Goal: Task Accomplishment & Management: Complete application form

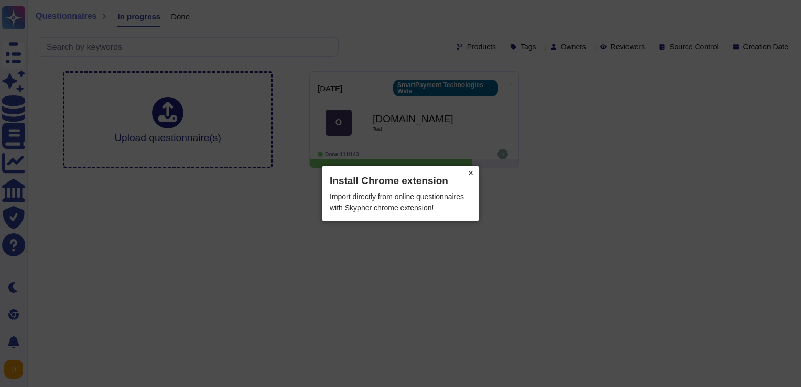
click at [469, 175] on button "×" at bounding box center [470, 173] width 17 height 15
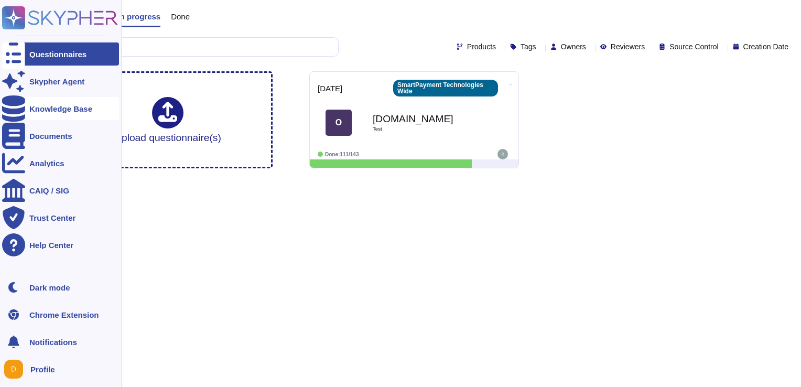
click at [43, 108] on div "Knowledge Base" at bounding box center [60, 109] width 63 height 8
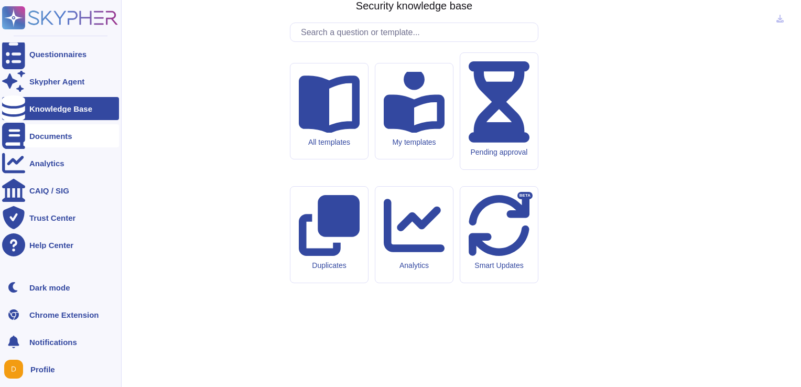
click at [42, 138] on div "Documents" at bounding box center [50, 136] width 43 height 8
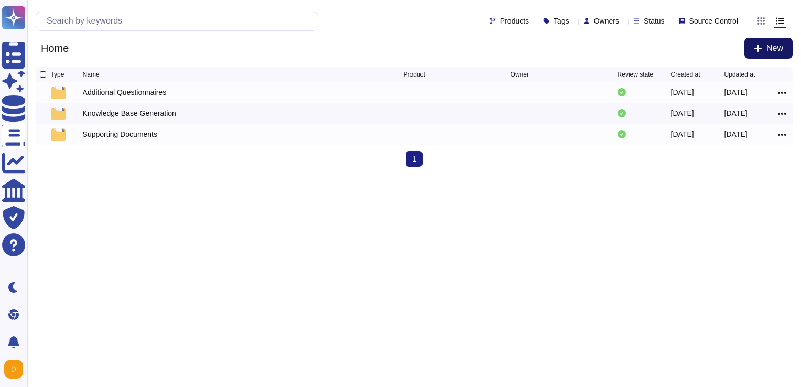
click at [754, 53] on button "New" at bounding box center [768, 48] width 48 height 21
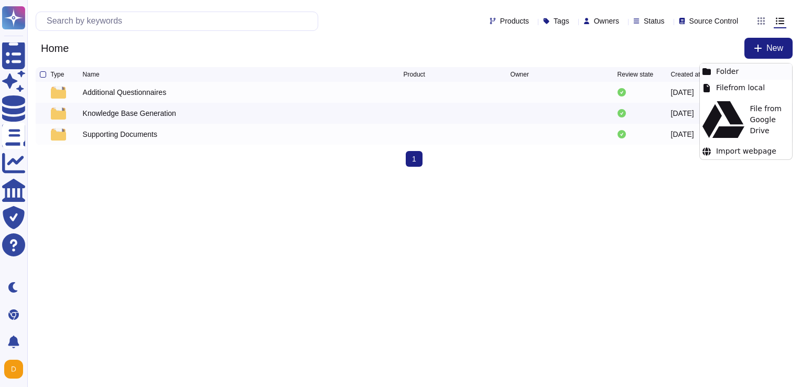
click at [728, 72] on div "Folder" at bounding box center [746, 71] width 92 height 16
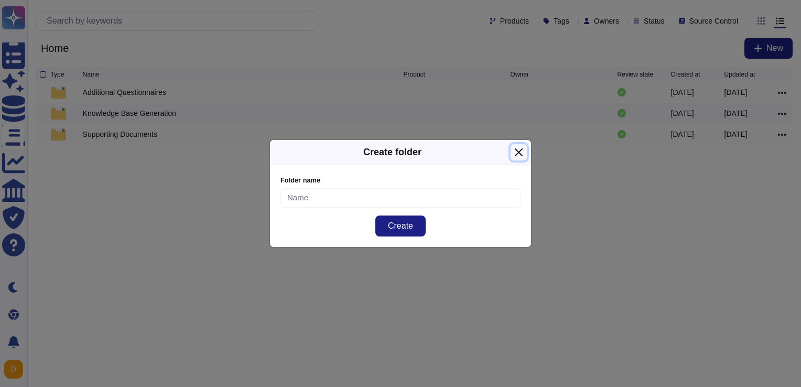
click at [521, 151] on button "Close" at bounding box center [518, 152] width 16 height 16
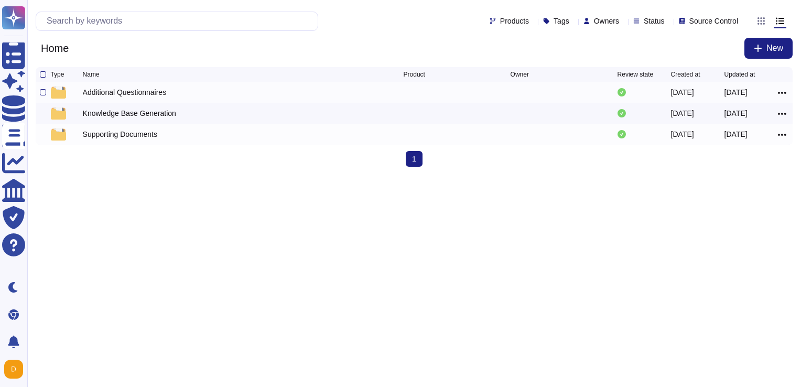
click at [145, 97] on div "Additional Questionnaires" at bounding box center [125, 92] width 84 height 10
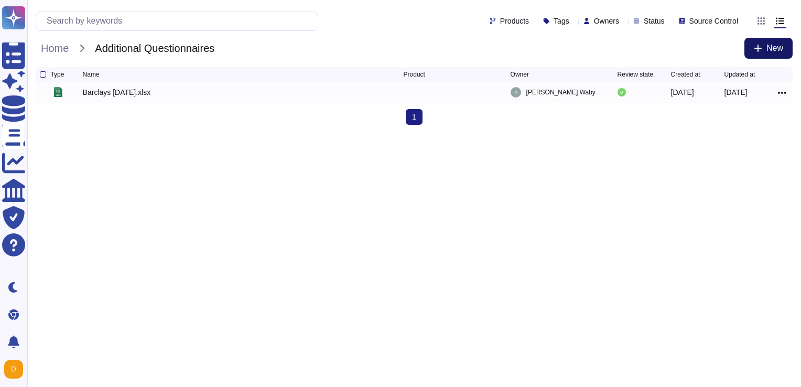
click at [759, 41] on button "New" at bounding box center [768, 48] width 48 height 21
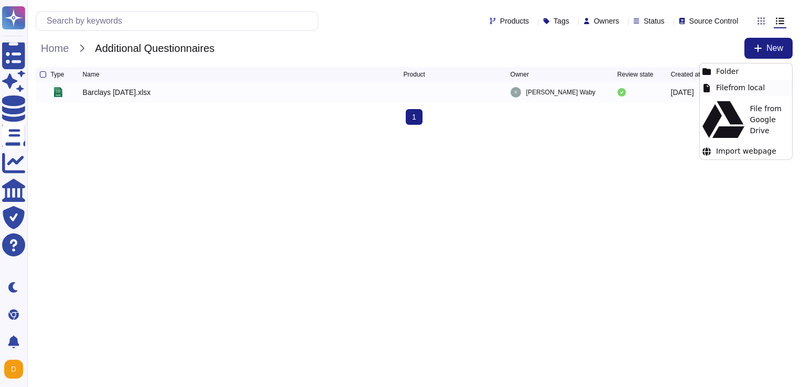
drag, startPoint x: 757, startPoint y: 47, endPoint x: 729, endPoint y: 90, distance: 51.0
click at [729, 90] on body "Questionnaires Skypher Agent Knowledge Base Documents Analytics CAIQ / SIG Trus…" at bounding box center [400, 66] width 801 height 133
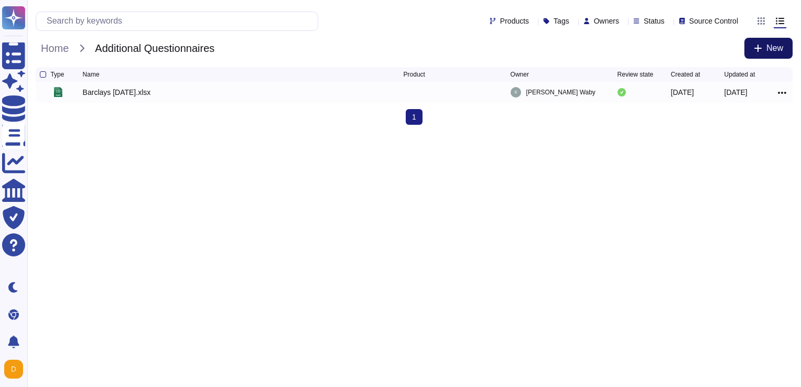
click at [768, 46] on span "New" at bounding box center [774, 48] width 17 height 8
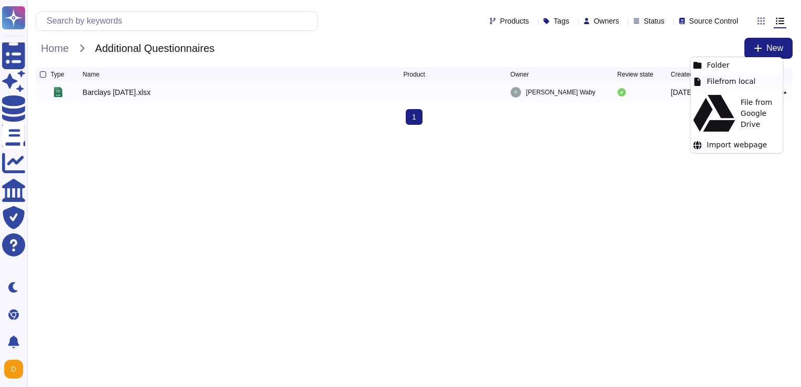
click at [732, 82] on div "File from local" at bounding box center [736, 81] width 92 height 16
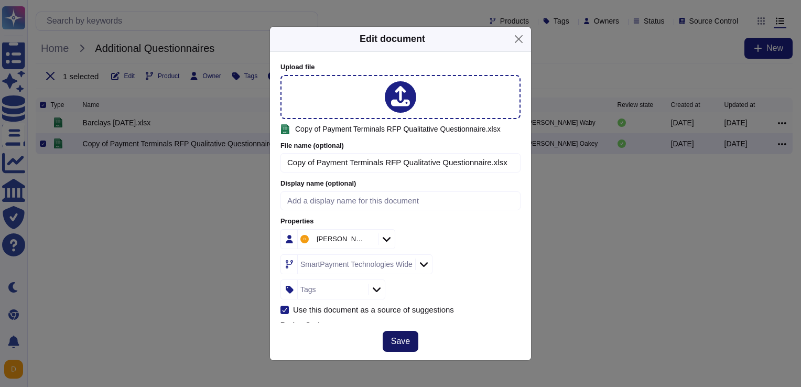
click at [398, 337] on span "Save" at bounding box center [400, 341] width 19 height 8
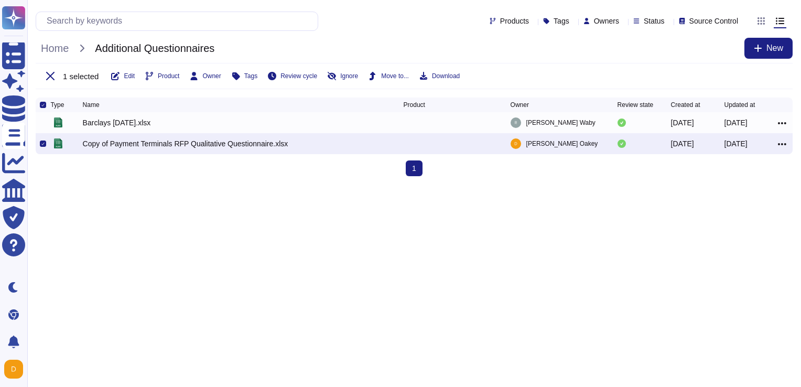
drag, startPoint x: 240, startPoint y: 146, endPoint x: 781, endPoint y: 145, distance: 541.3
click at [781, 145] on icon at bounding box center [782, 143] width 8 height 9
click at [724, 181] on link "Edit" at bounding box center [744, 176] width 83 height 15
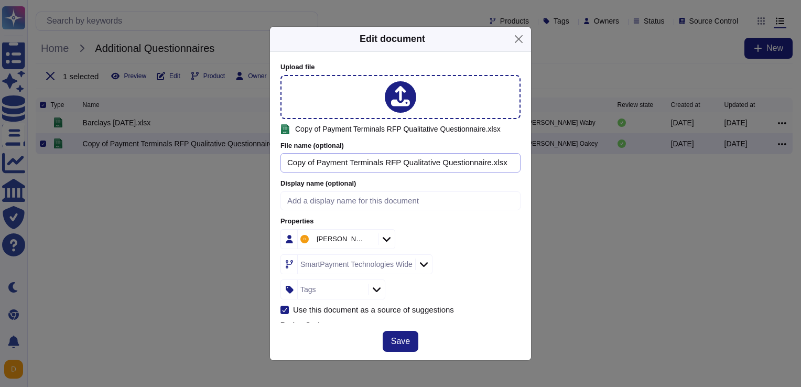
click at [502, 158] on input "Copy of Payment Terminals RFP Qualitative Questionnaire.xlsx" at bounding box center [400, 162] width 240 height 19
click at [486, 161] on input "Copy of Payment Terminals RFP Qualitative Questionnaire.xlsx" at bounding box center [400, 162] width 240 height 19
type input "Lincolnshire Co-op QA 2025.xlsx"
click at [402, 337] on span "Save" at bounding box center [400, 341] width 19 height 8
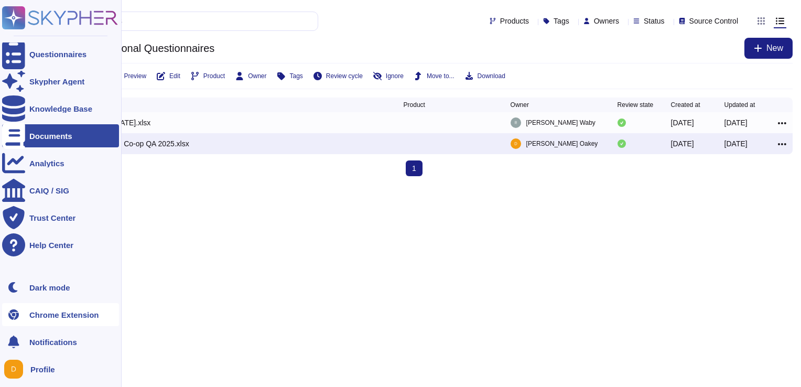
click at [32, 312] on div "Chrome Extension" at bounding box center [64, 315] width 70 height 8
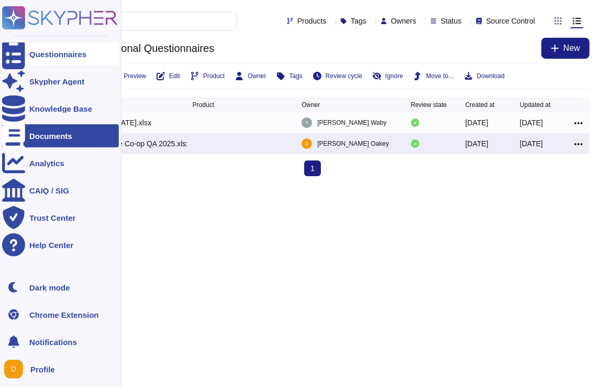
click at [29, 46] on div "Questionnaires" at bounding box center [60, 53] width 117 height 23
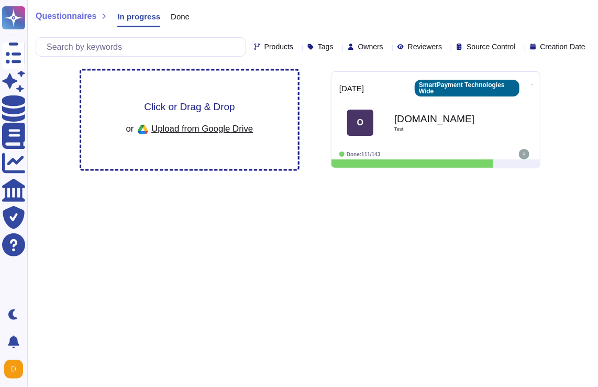
click at [188, 102] on span "Click or Drag & Drop" at bounding box center [189, 107] width 91 height 10
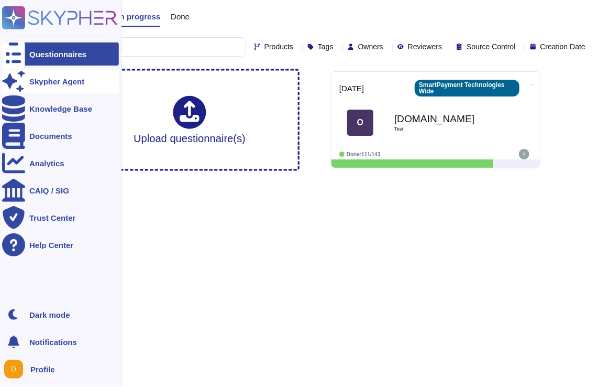
click at [29, 80] on div "Skypher Agent" at bounding box center [60, 81] width 117 height 23
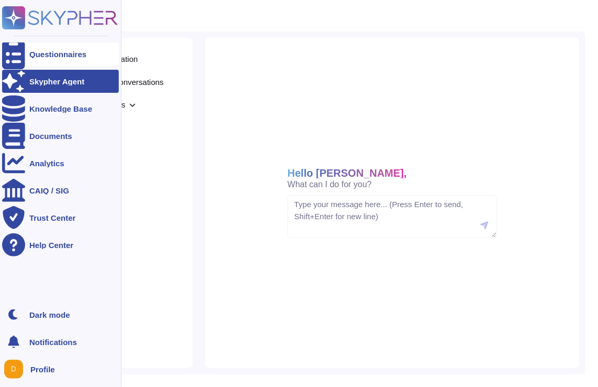
click at [50, 55] on div "Questionnaires" at bounding box center [57, 54] width 57 height 8
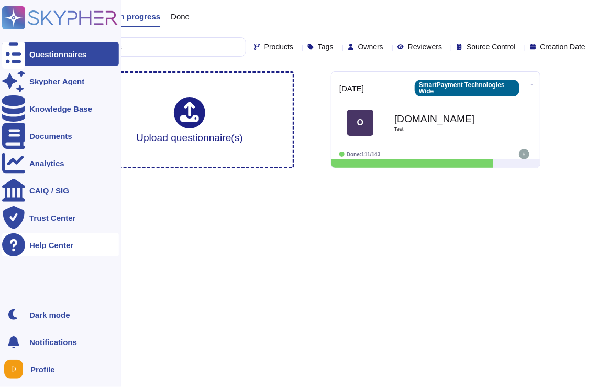
click at [55, 238] on div "Help Center" at bounding box center [60, 244] width 117 height 23
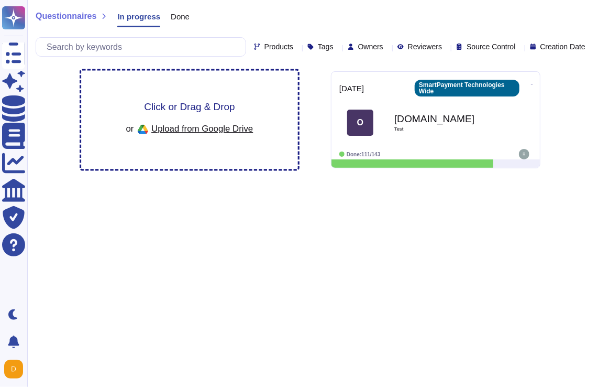
click at [190, 102] on span "Click or Drag & Drop" at bounding box center [189, 107] width 91 height 10
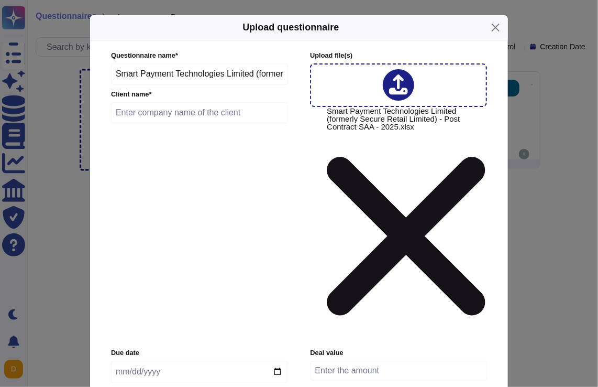
click at [196, 123] on input "text" at bounding box center [199, 112] width 177 height 21
type input "Barclays"
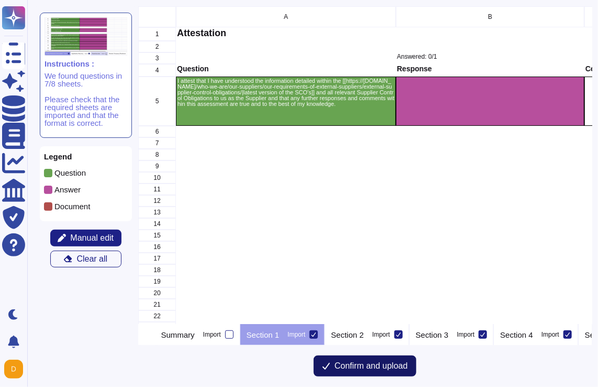
click at [347, 376] on button "Confirm and upload" at bounding box center [365, 365] width 103 height 21
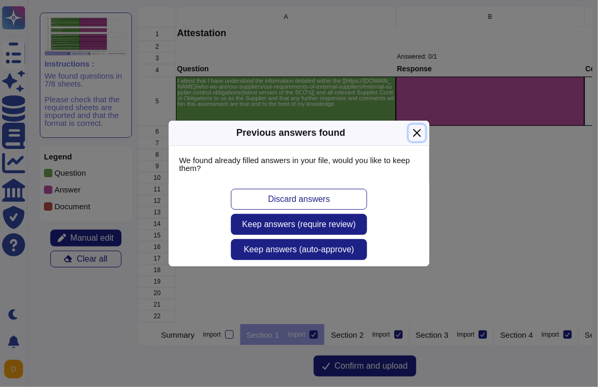
click at [412, 135] on button "Close" at bounding box center [417, 133] width 16 height 16
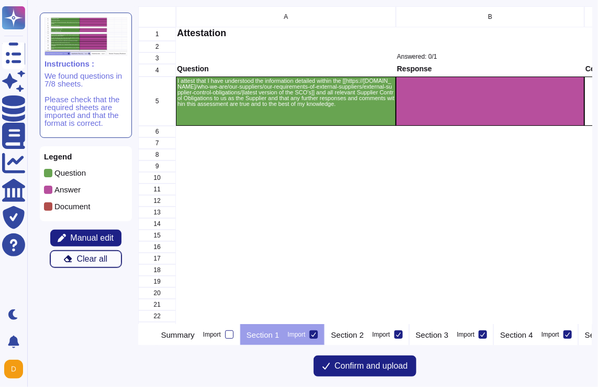
click at [95, 263] on span "Clear all" at bounding box center [92, 259] width 31 height 8
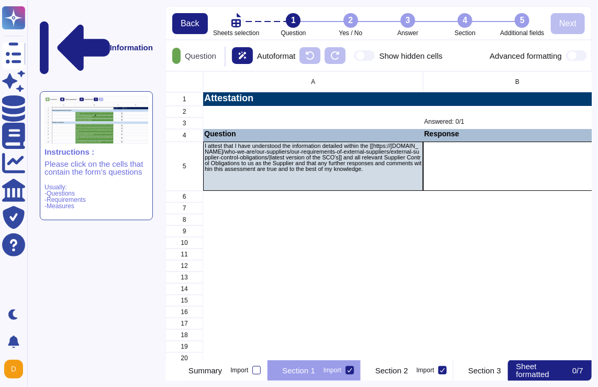
scroll to position [280, 419]
click at [44, 19] on icon at bounding box center [75, 48] width 70 height 70
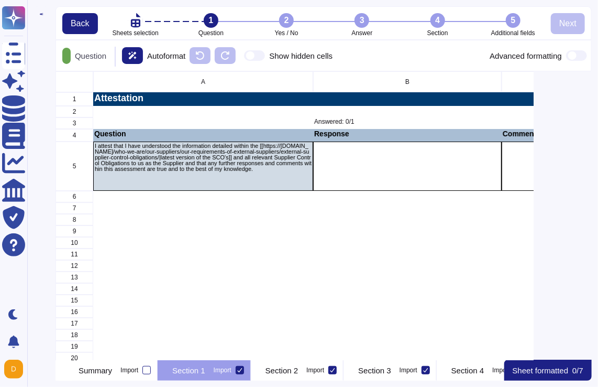
scroll to position [8, 8]
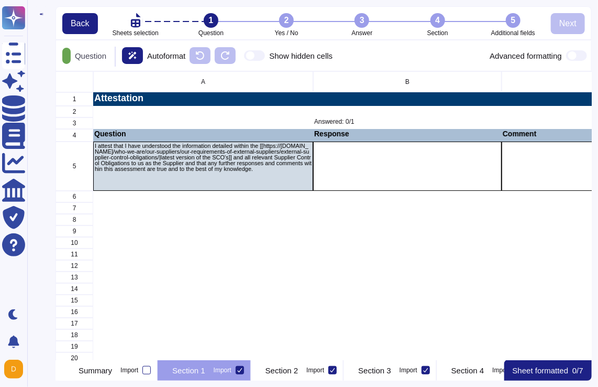
click at [43, 16] on icon at bounding box center [41, 14] width 3 height 3
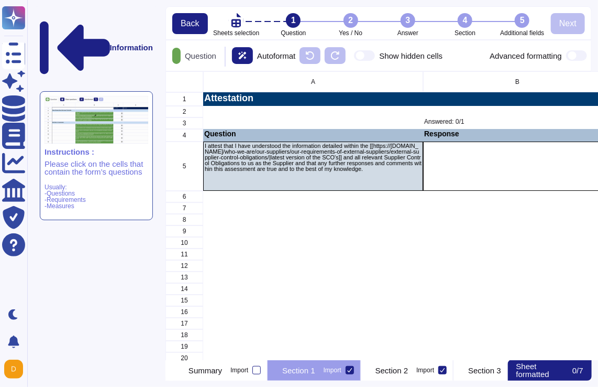
scroll to position [0, 0]
click at [44, 19] on icon at bounding box center [75, 48] width 70 height 70
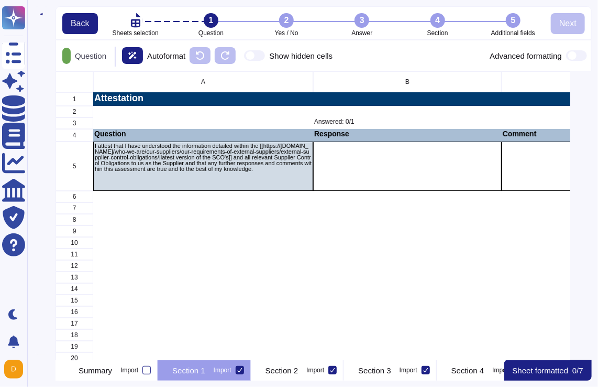
scroll to position [280, 528]
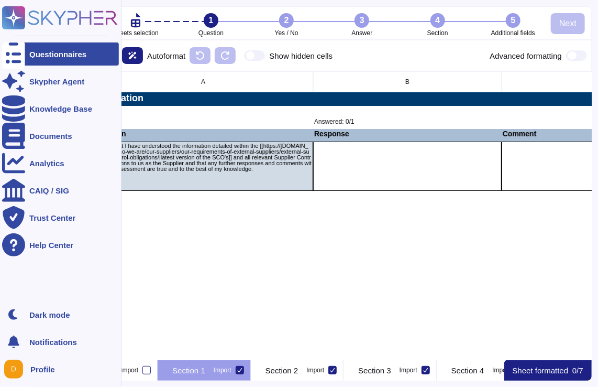
click at [39, 58] on div "Questionnaires" at bounding box center [60, 53] width 117 height 23
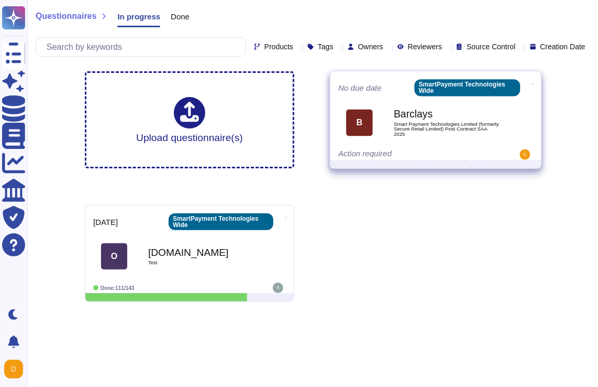
click at [531, 87] on span at bounding box center [533, 83] width 4 height 11
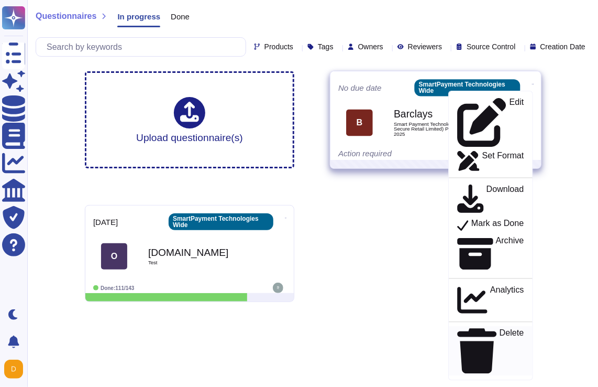
click at [500, 329] on p "Delete" at bounding box center [512, 351] width 25 height 45
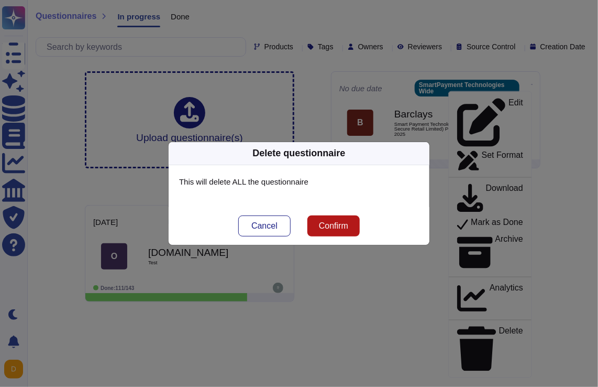
click at [336, 224] on span "Confirm" at bounding box center [333, 226] width 29 height 8
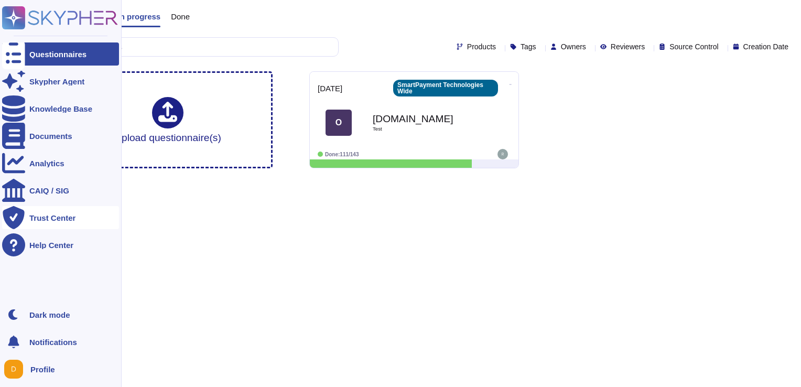
click at [62, 219] on div "Trust Center" at bounding box center [52, 218] width 46 height 8
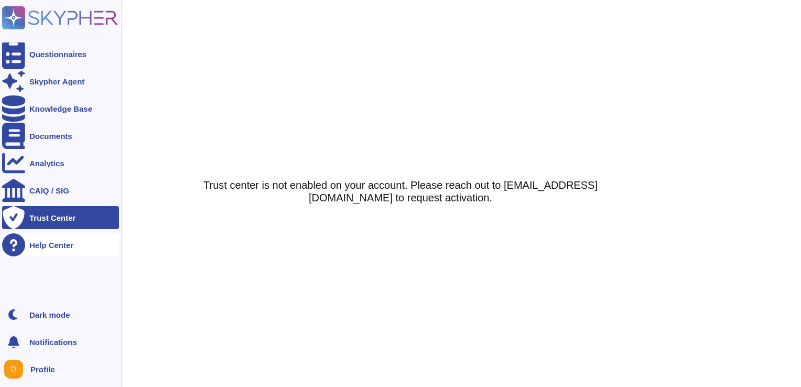
click at [65, 249] on div "Help Center" at bounding box center [60, 244] width 117 height 23
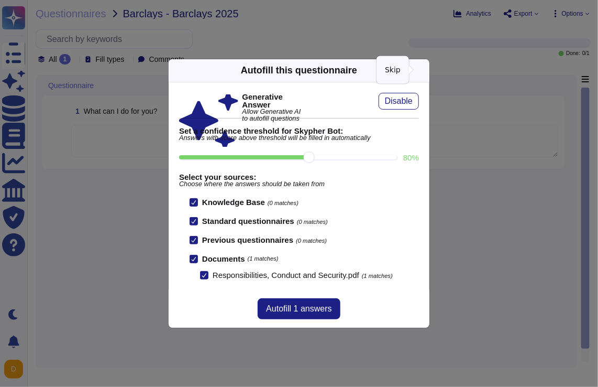
click at [423, 70] on icon at bounding box center [423, 70] width 0 height 0
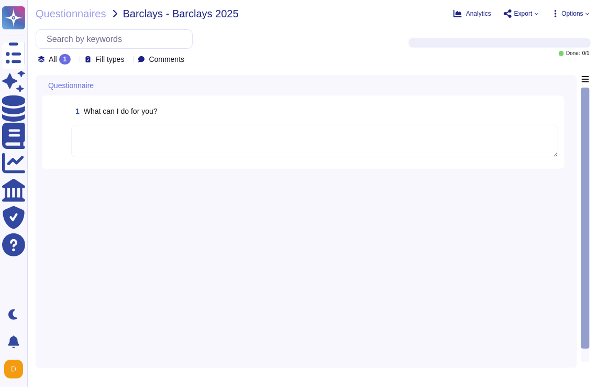
click at [128, 62] on div "Fill types" at bounding box center [106, 60] width 43 height 8
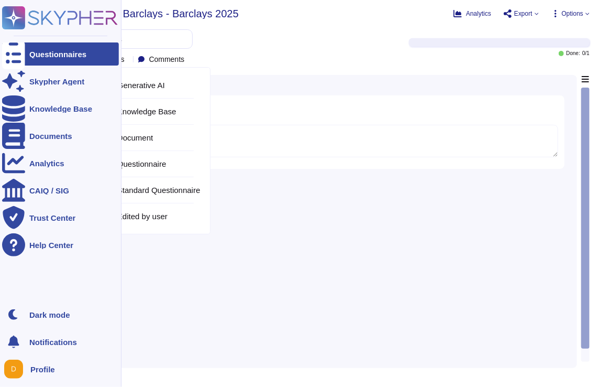
click at [23, 58] on div at bounding box center [13, 53] width 23 height 23
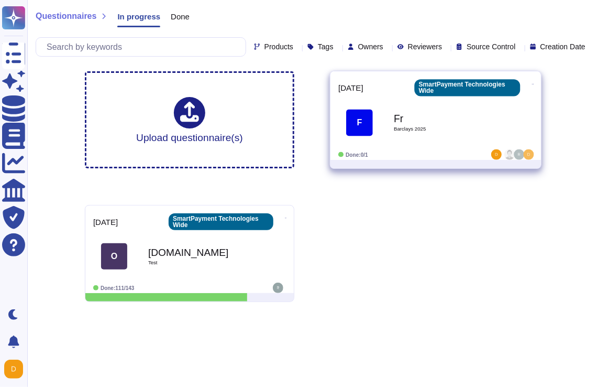
click at [417, 127] on span "Barclays 2025" at bounding box center [447, 128] width 106 height 5
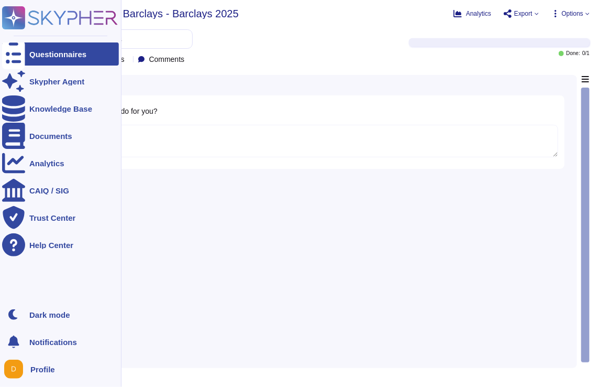
click at [46, 50] on div "Questionnaires" at bounding box center [57, 54] width 57 height 8
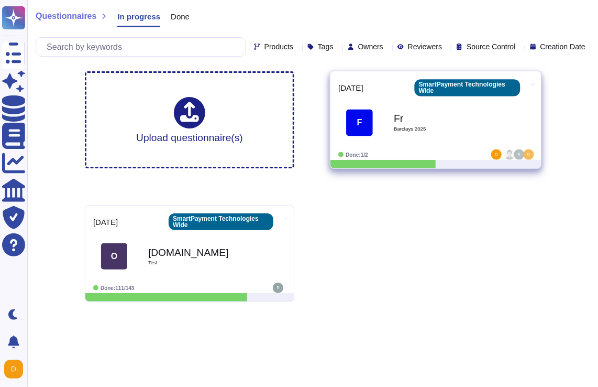
click at [532, 83] on icon at bounding box center [533, 84] width 2 height 3
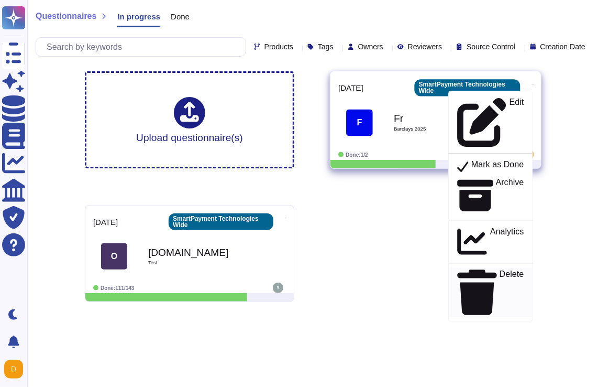
click at [500, 270] on p "Delete" at bounding box center [512, 292] width 25 height 45
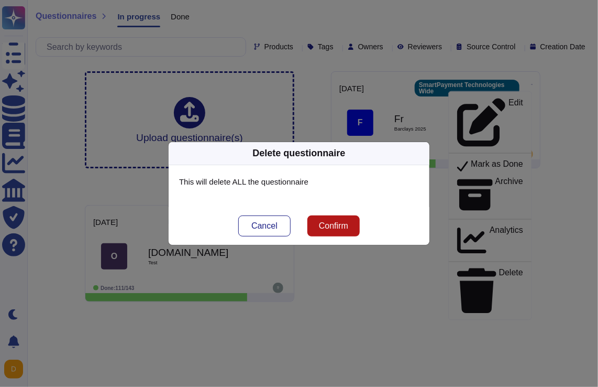
click at [341, 230] on span "Confirm" at bounding box center [333, 226] width 29 height 8
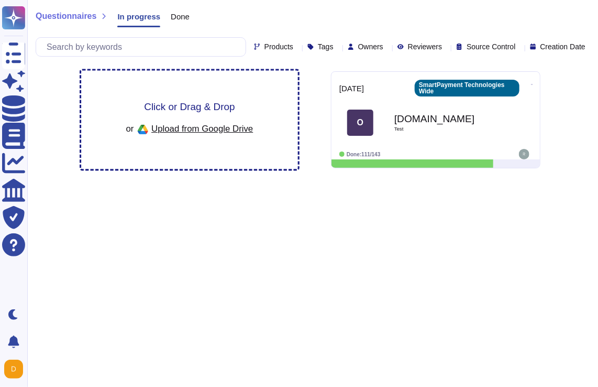
click at [174, 108] on span "Click or Drag & Drop" at bounding box center [189, 107] width 91 height 10
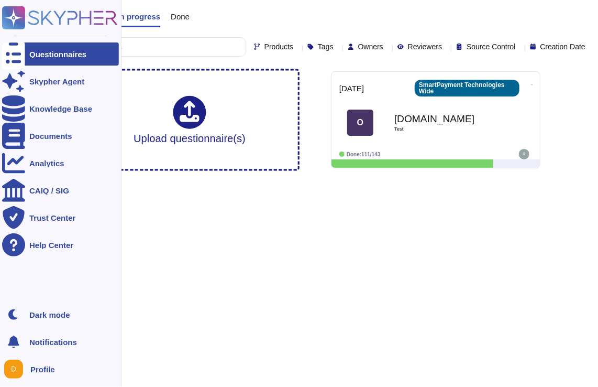
click at [28, 53] on div "Questionnaires" at bounding box center [60, 53] width 117 height 23
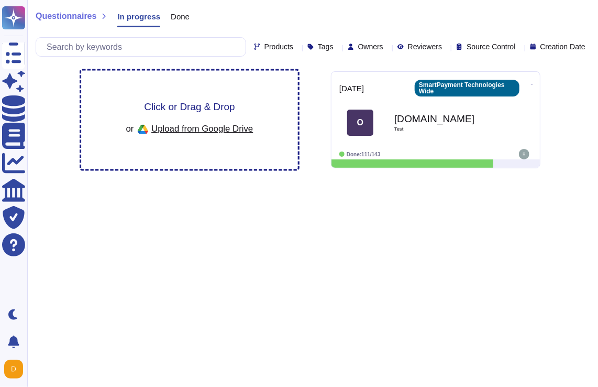
click at [191, 102] on span "Click or Drag & Drop" at bounding box center [189, 107] width 91 height 10
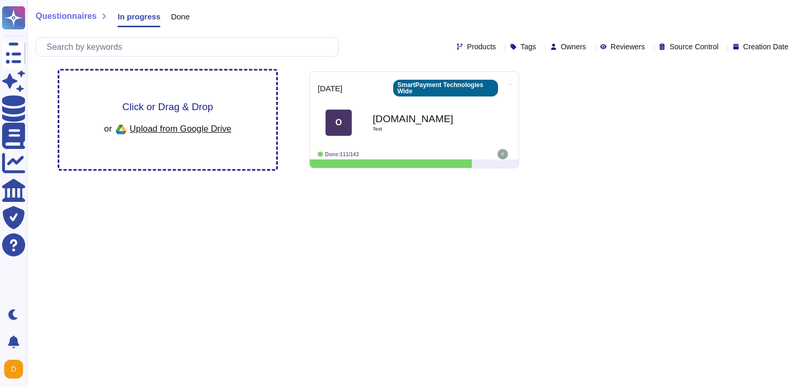
click at [170, 121] on div "or Upload from Google Drive" at bounding box center [167, 130] width 127 height 18
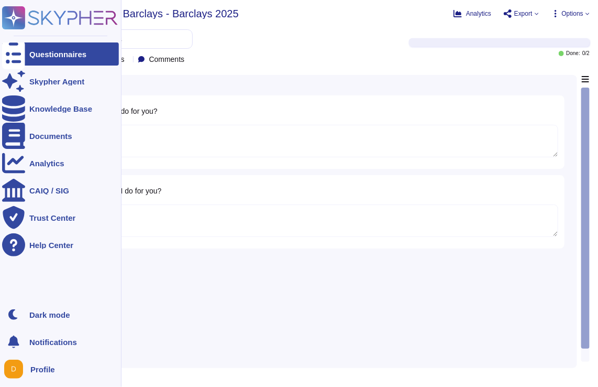
click at [34, 50] on div "Questionnaires" at bounding box center [57, 54] width 57 height 8
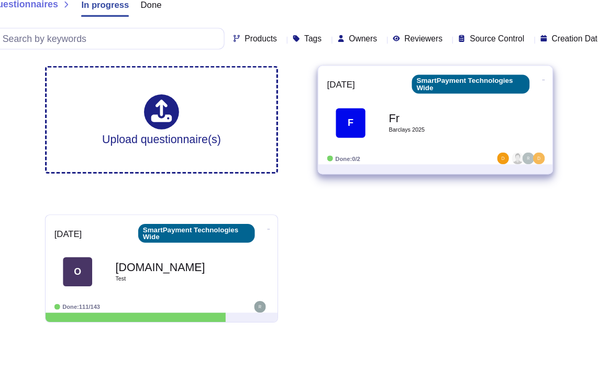
click at [532, 83] on icon at bounding box center [533, 84] width 2 height 3
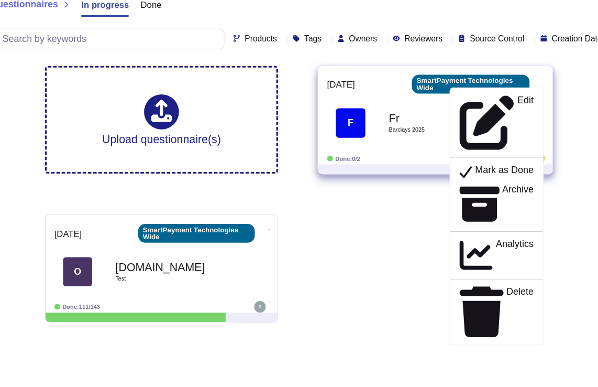
click at [403, 136] on div "Fr Barclays 2025" at bounding box center [447, 123] width 106 height 42
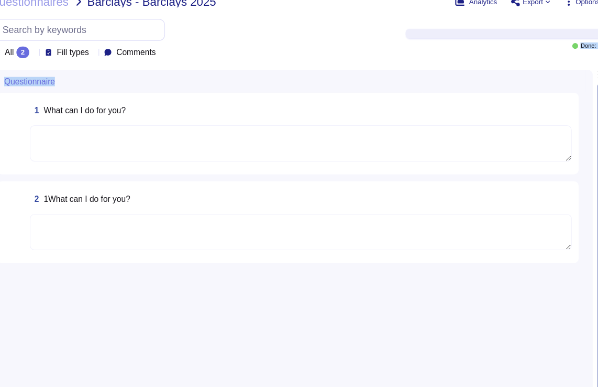
drag, startPoint x: 450, startPoint y: 36, endPoint x: 435, endPoint y: 88, distance: 54.6
click at [435, 88] on div "Questionnaires Barclays - Barclays 2025 Analytics Export Options All 2 Fill typ…" at bounding box center [312, 193] width 571 height 387
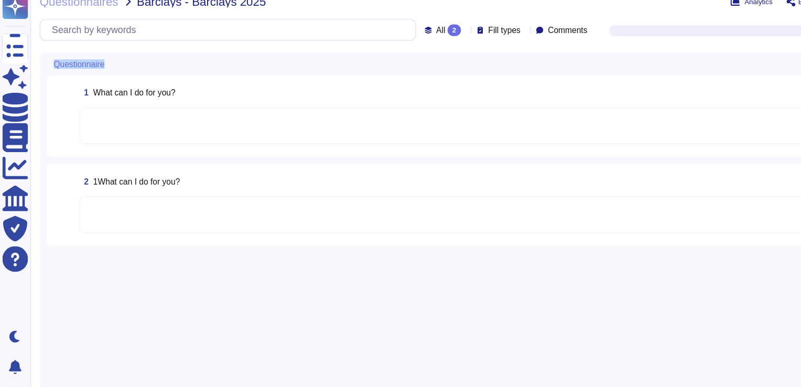
click at [507, 139] on textarea at bounding box center [416, 125] width 690 height 32
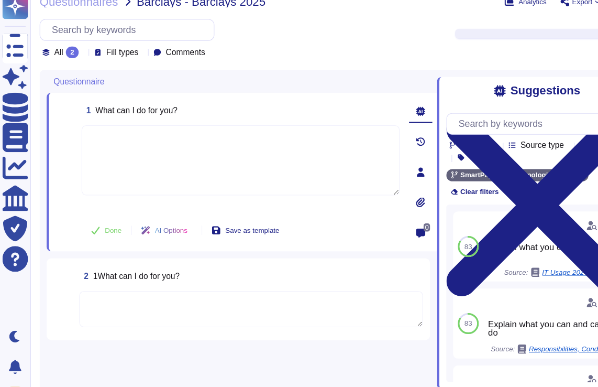
click at [96, 133] on textarea at bounding box center [216, 156] width 286 height 63
type textarea "how do import from documents"
click at [106, 216] on span "Done" at bounding box center [101, 219] width 15 height 6
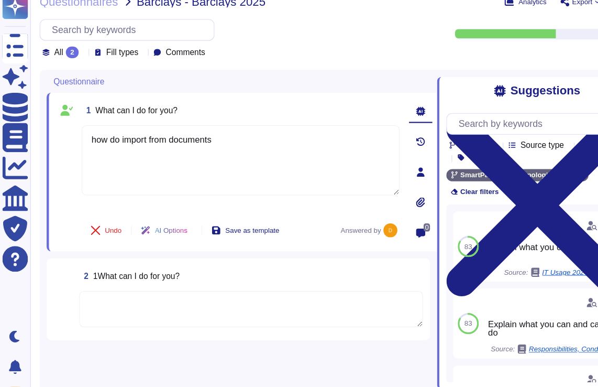
click at [336, 206] on div "Undo AI Options Save as template Answered by" at bounding box center [216, 218] width 286 height 25
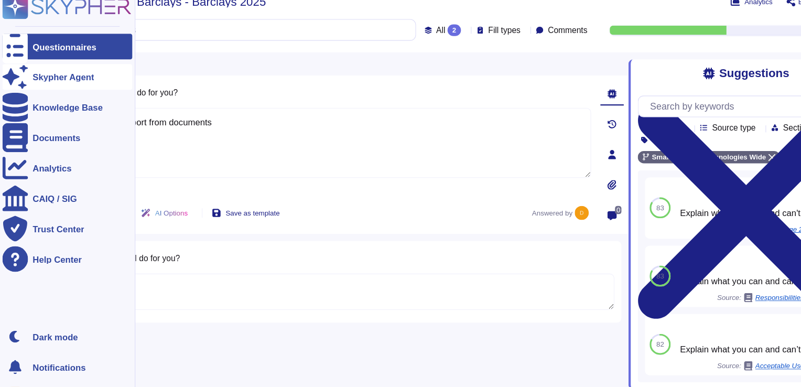
click at [55, 81] on div "Skypher Agent" at bounding box center [56, 82] width 55 height 8
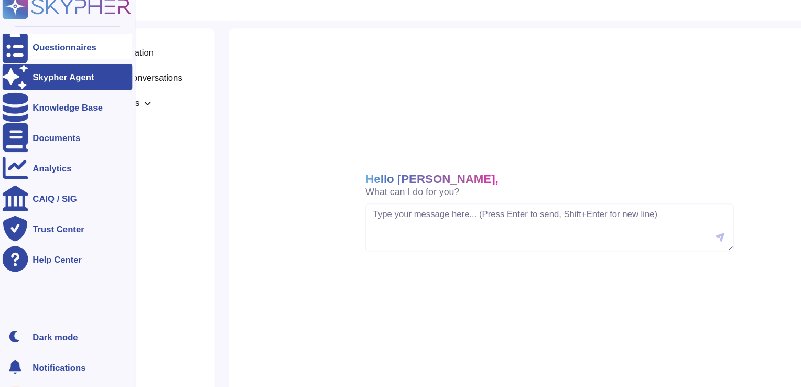
click at [66, 53] on div "Questionnaires" at bounding box center [57, 54] width 57 height 8
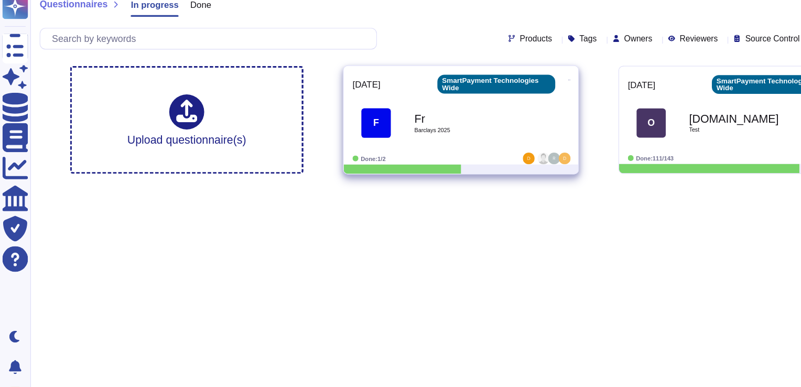
click at [471, 122] on b "Fr" at bounding box center [425, 119] width 106 height 10
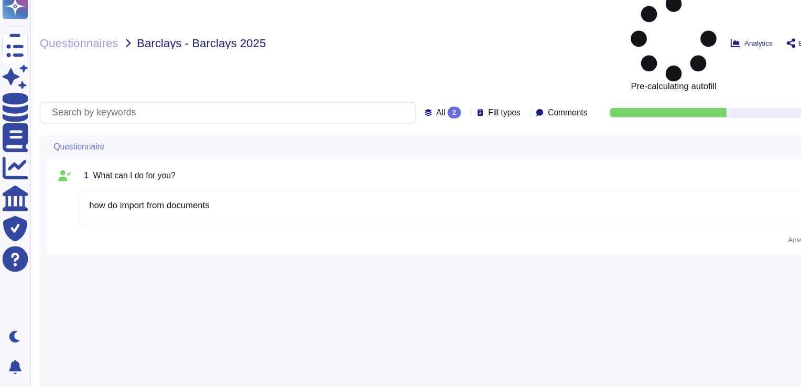
type textarea "how do import from documents"
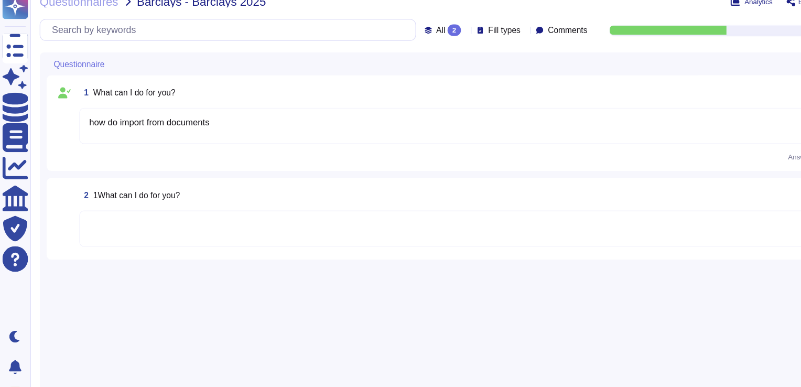
click at [598, 156] on span "Answered by" at bounding box center [726, 153] width 36 height 6
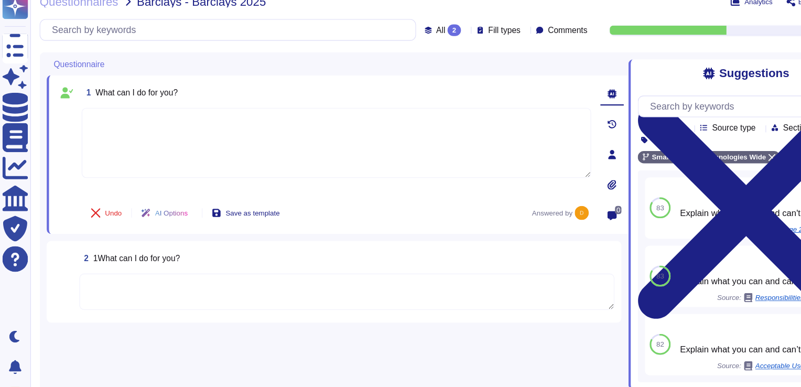
click at [418, 40] on icon at bounding box center [418, 40] width 0 height 0
click at [445, 37] on span "Fill types" at bounding box center [453, 39] width 29 height 7
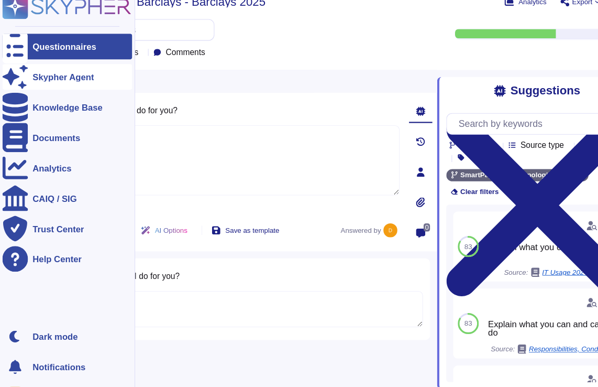
click at [48, 80] on div "Skypher Agent" at bounding box center [56, 82] width 55 height 8
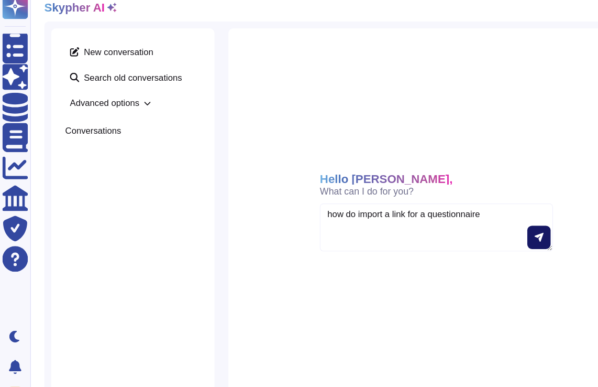
type textarea "how do import a link for a questionnaire"
click at [489, 225] on button at bounding box center [484, 225] width 21 height 21
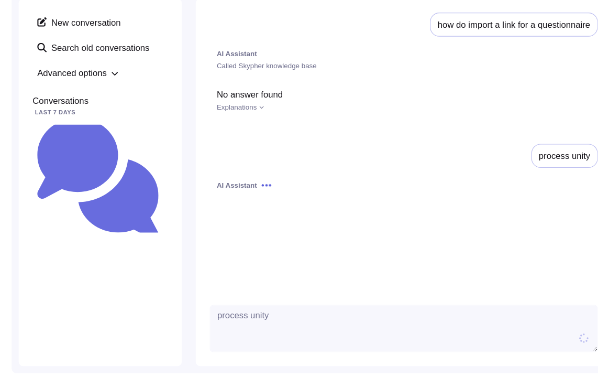
type textarea "process unity"
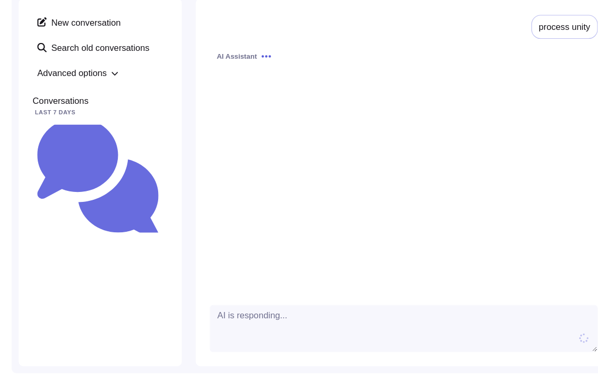
scroll to position [125, 0]
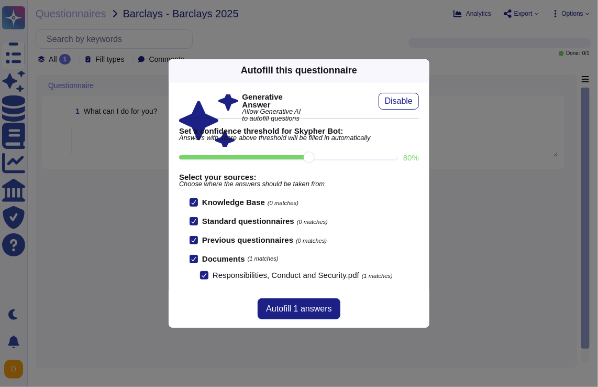
click at [423, 70] on icon at bounding box center [423, 70] width 0 height 0
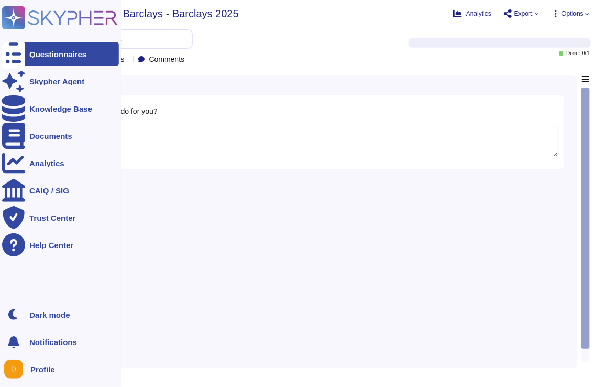
click at [52, 56] on div "Questionnaires" at bounding box center [57, 54] width 57 height 8
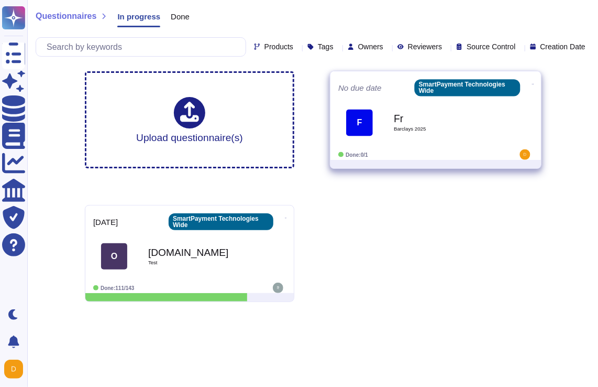
click at [532, 83] on icon at bounding box center [533, 84] width 2 height 3
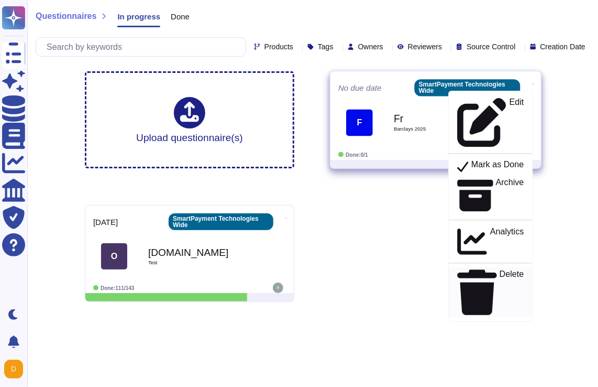
click at [500, 270] on p "Delete" at bounding box center [512, 292] width 25 height 45
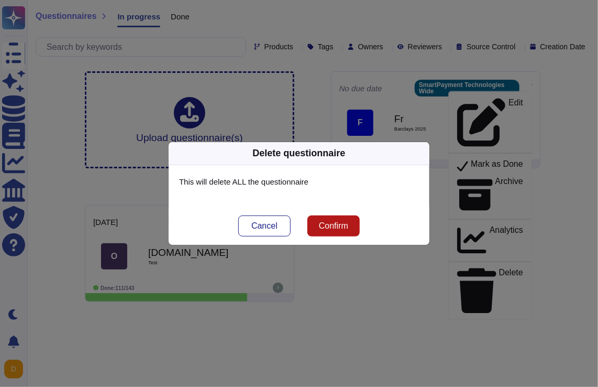
click at [340, 228] on span "Confirm" at bounding box center [333, 226] width 29 height 8
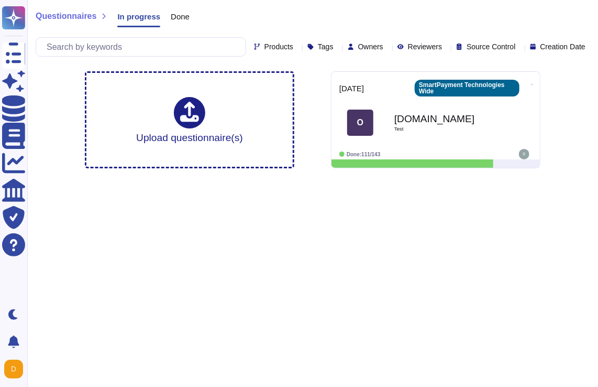
click at [507, 47] on div "Source Control" at bounding box center [487, 47] width 63 height 8
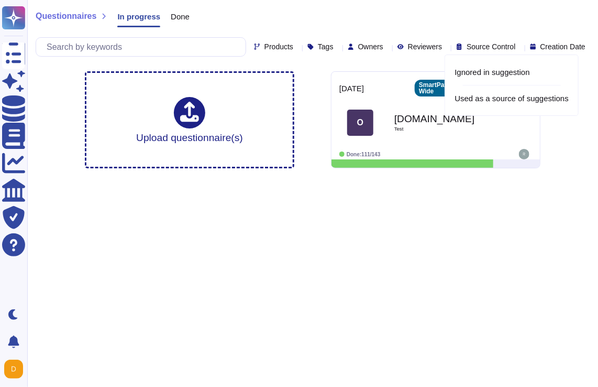
click at [507, 47] on div "Source Control" at bounding box center [487, 47] width 63 height 8
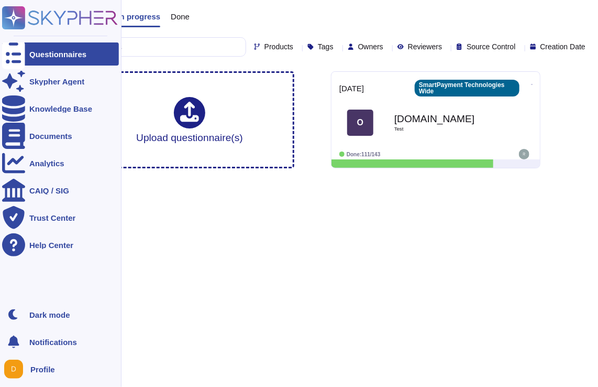
click at [77, 120] on ul "Questionnaires Skypher Agent Knowledge Base Documents Analytics CAIQ / SIG Trus…" at bounding box center [60, 169] width 117 height 254
click at [57, 105] on div "Knowledge Base" at bounding box center [60, 109] width 63 height 8
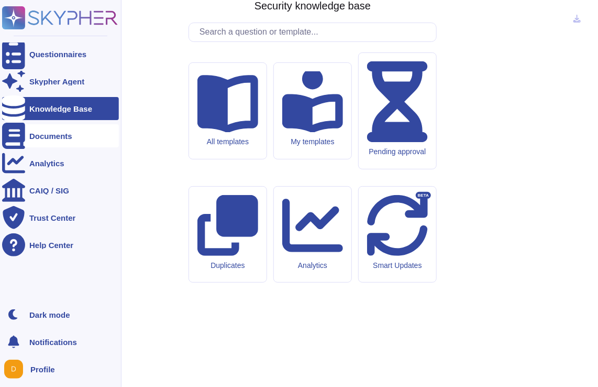
click at [54, 137] on div "Documents" at bounding box center [50, 136] width 43 height 8
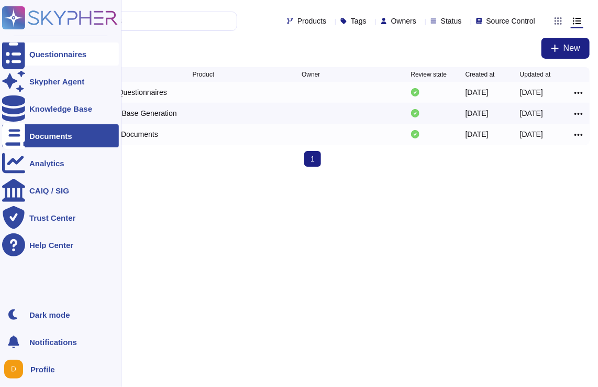
click at [19, 58] on icon at bounding box center [13, 54] width 23 height 31
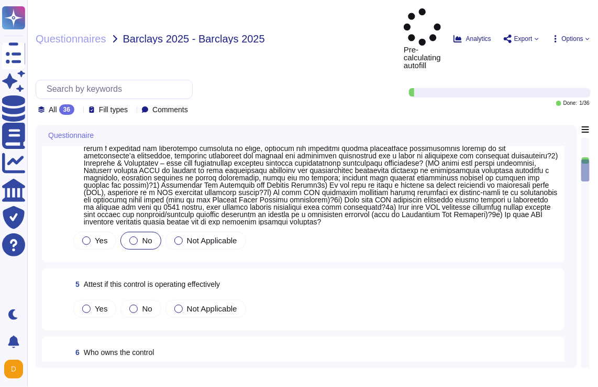
scroll to position [276, 0]
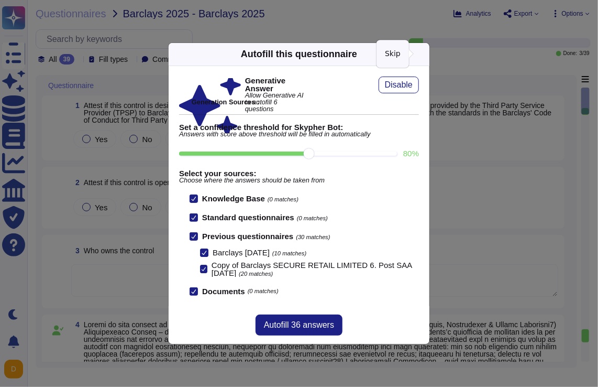
click at [423, 54] on icon at bounding box center [423, 54] width 0 height 0
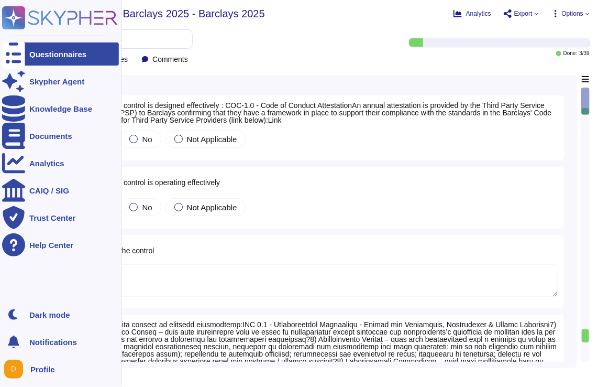
click at [11, 60] on div at bounding box center [13, 53] width 23 height 23
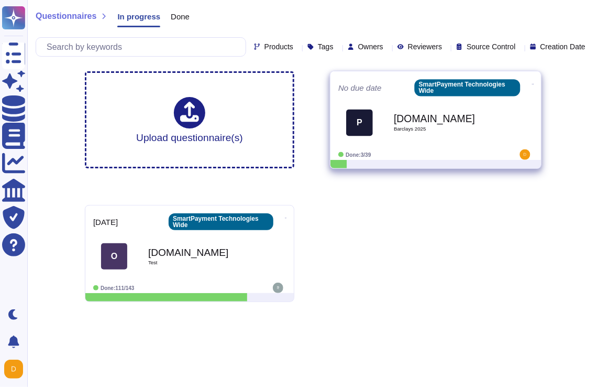
click at [429, 127] on span "Barclays 2025" at bounding box center [447, 128] width 106 height 5
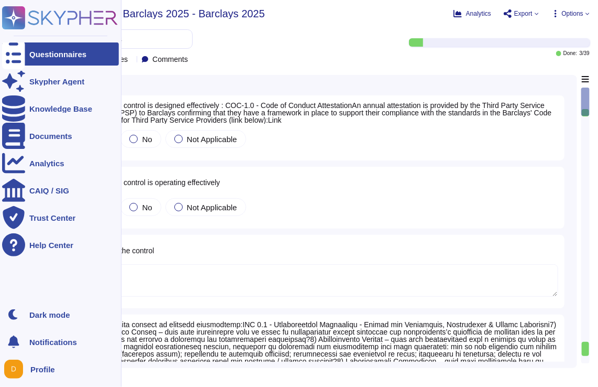
click at [62, 56] on div "Questionnaires" at bounding box center [57, 54] width 57 height 8
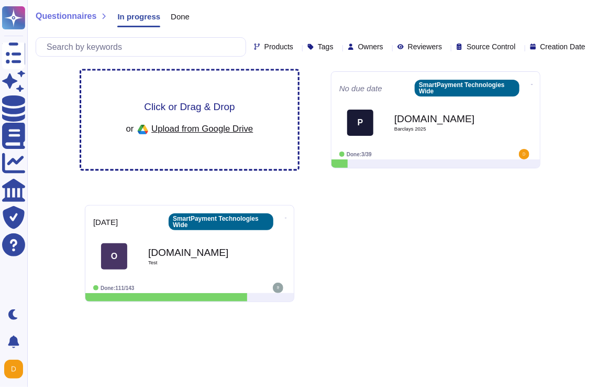
click at [210, 99] on div "Click or Drag & Drop or Upload from Google Drive" at bounding box center [189, 120] width 217 height 99
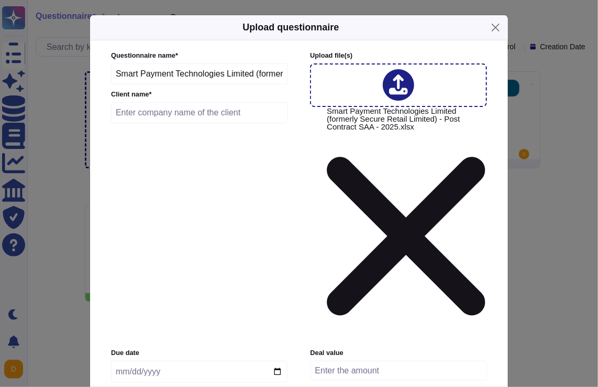
click at [224, 123] on input "text" at bounding box center [199, 112] width 177 height 21
click at [148, 123] on input "Barclays (TEST)" at bounding box center [199, 112] width 177 height 21
type input "Barclays Excel (TEST)"
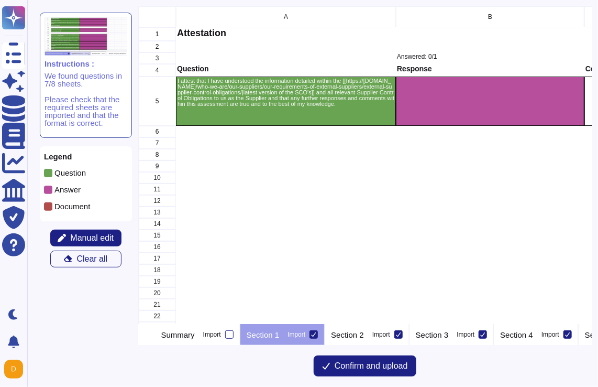
scroll to position [310, 446]
click at [354, 370] on span "Confirm and upload" at bounding box center [371, 366] width 73 height 8
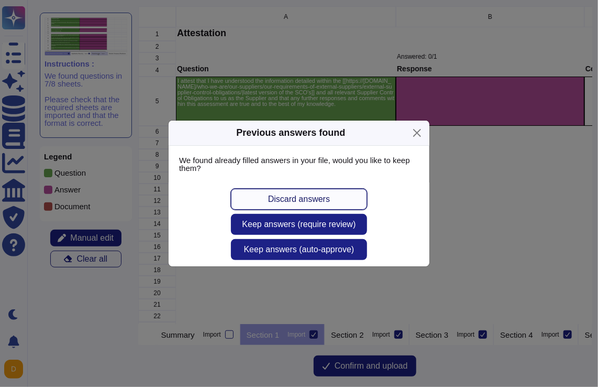
click at [324, 195] on span "Discard answers" at bounding box center [299, 199] width 62 height 8
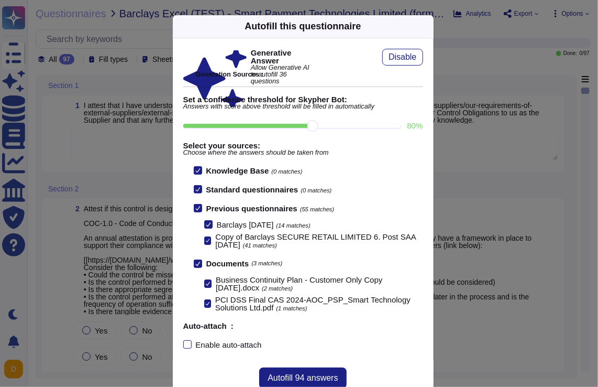
scroll to position [1, 0]
click at [299, 381] on span "Autofill 94 answers" at bounding box center [303, 378] width 70 height 8
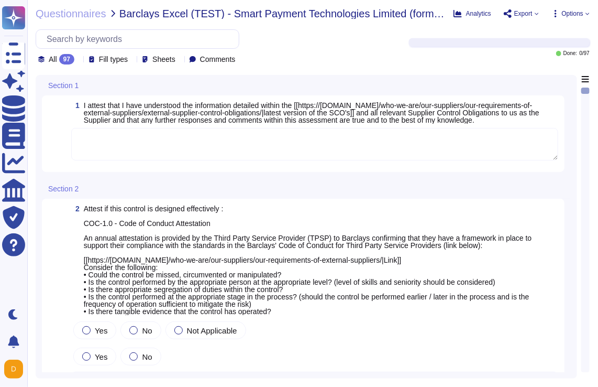
type textarea "Regular tests are scheduled annually with our VRP provider, and IT will carry o…"
type textarea "I confirm that the information provided on this platform is correct and complet…"
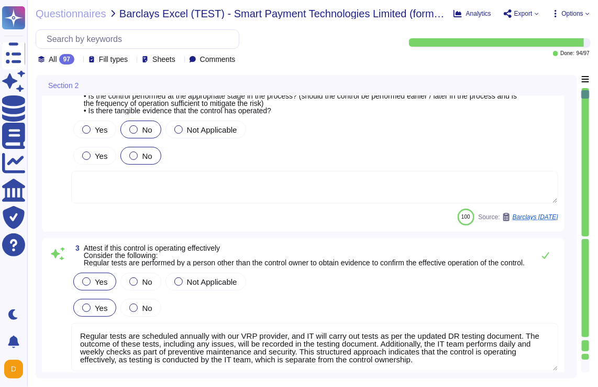
type textarea "N/A"
type textarea "1) Our organization has an environmental policy that outlines our commitment to…"
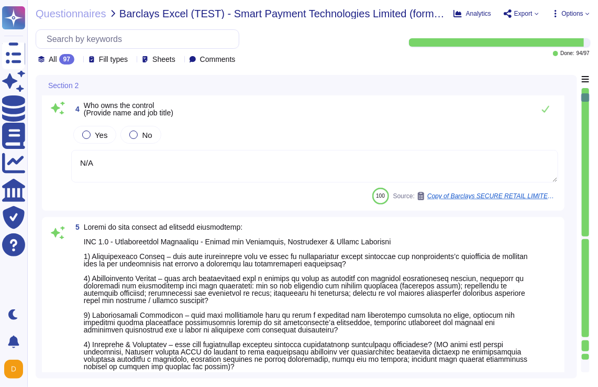
scroll to position [524, 0]
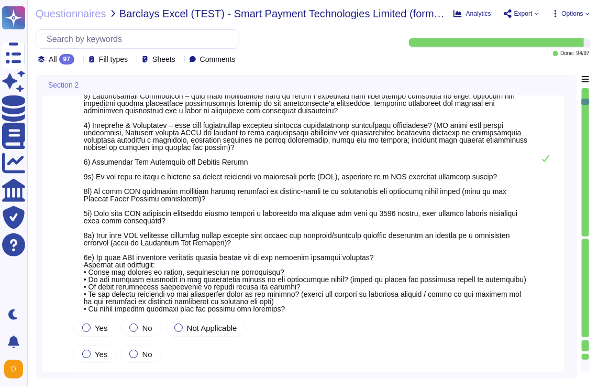
click at [432, 213] on span at bounding box center [306, 158] width 445 height 308
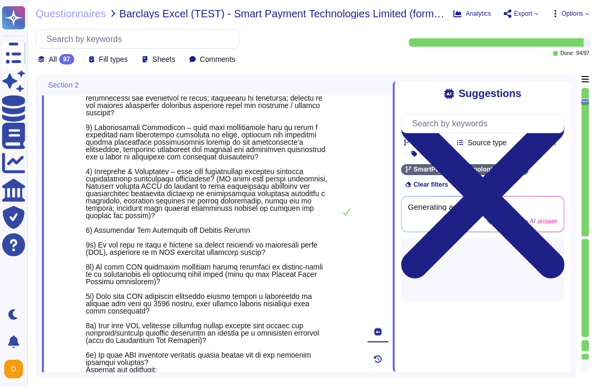
type textarea "Regular tests are scheduled annually with our VRP provider, and IT will carry o…"
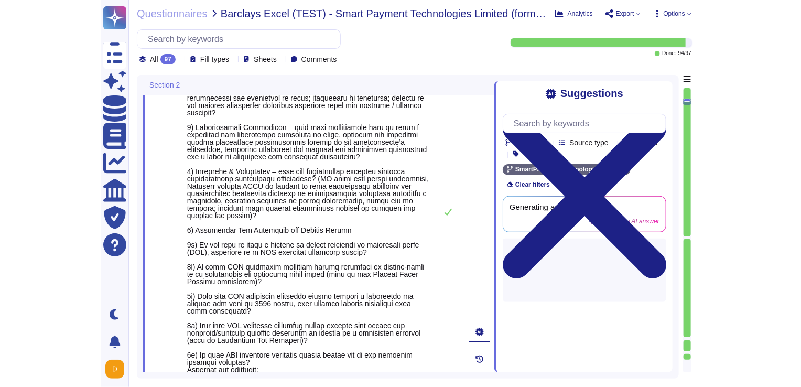
scroll to position [1074, 0]
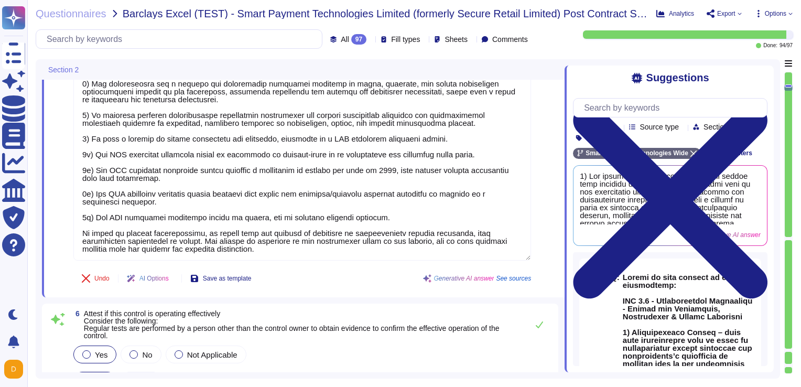
type textarea "N/A"
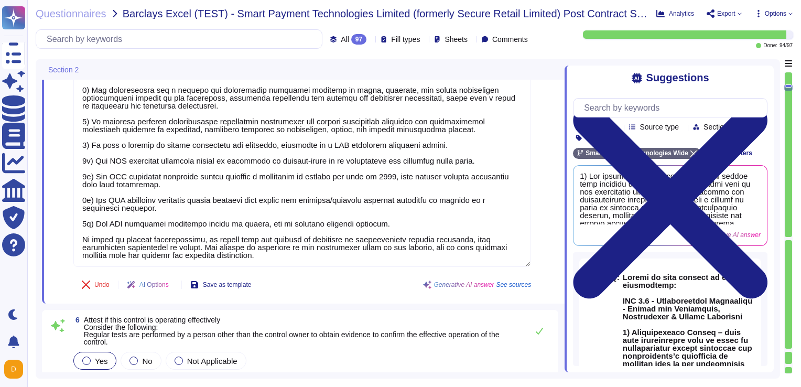
type textarea "N/A"
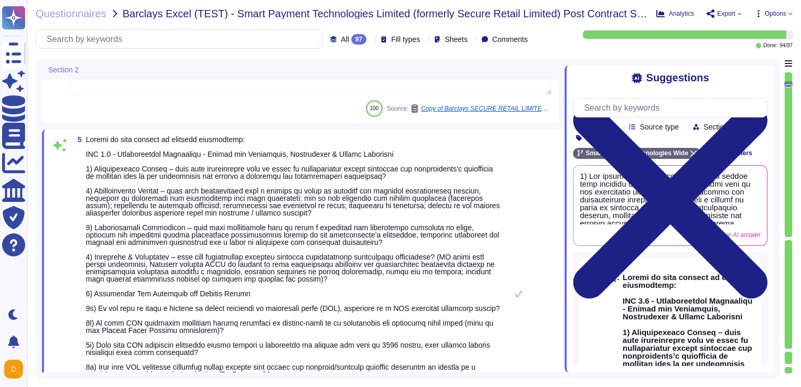
type textarea "Regular tests are scheduled annually with our VRP provider, and IT will carry o…"
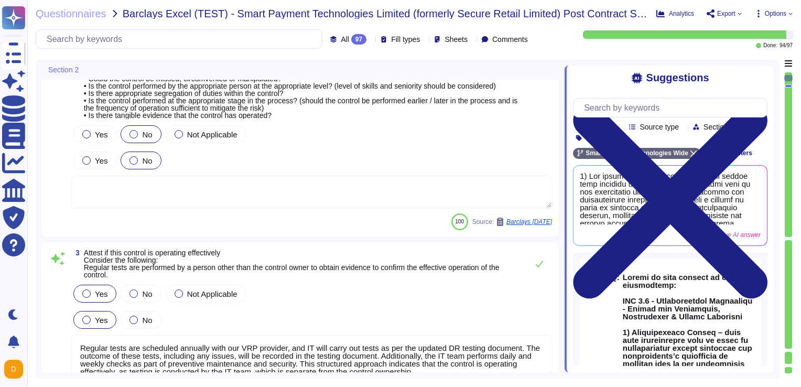
scroll to position [0, 0]
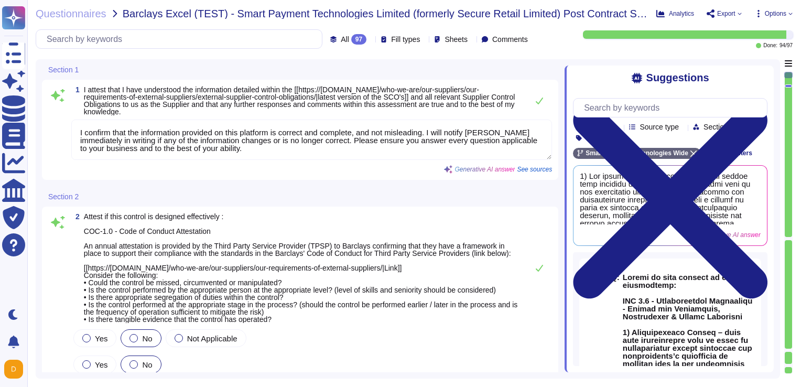
type textarea "I confirm that the information provided on this platform is correct and complet…"
click at [598, 15] on icon at bounding box center [739, 14] width 4 height 4
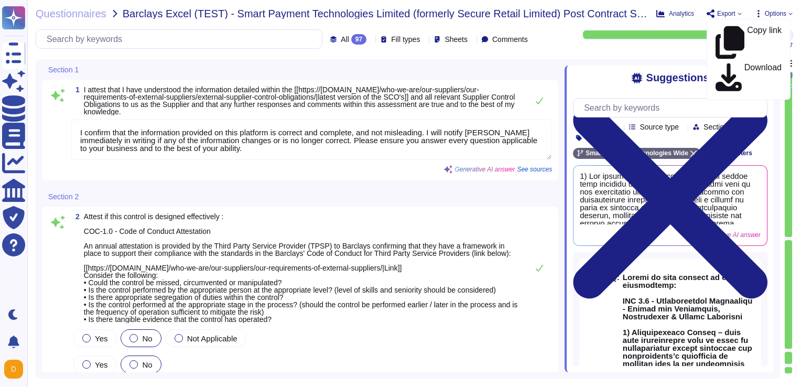
click at [598, 15] on icon at bounding box center [739, 14] width 4 height 4
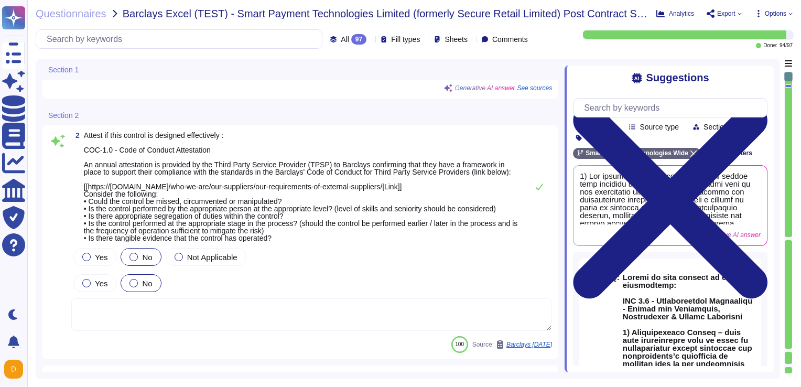
scroll to position [90, 0]
type textarea "N/A"
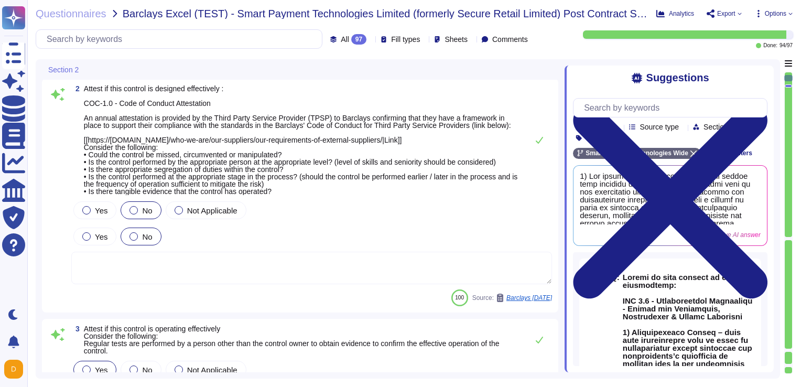
type textarea "1) Our organization has an environmental policy that outlines our commitment to…"
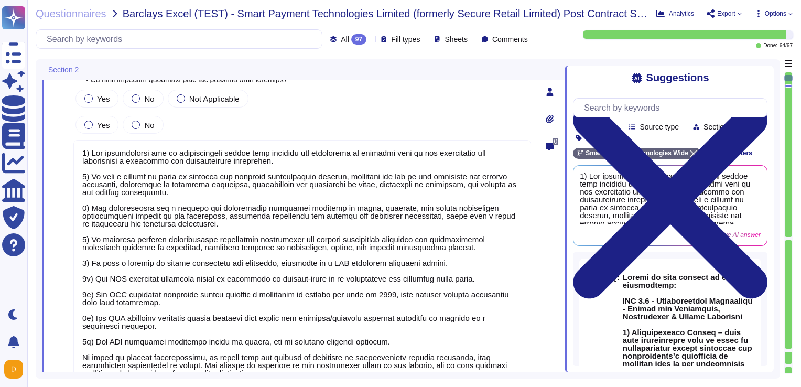
scroll to position [974, 0]
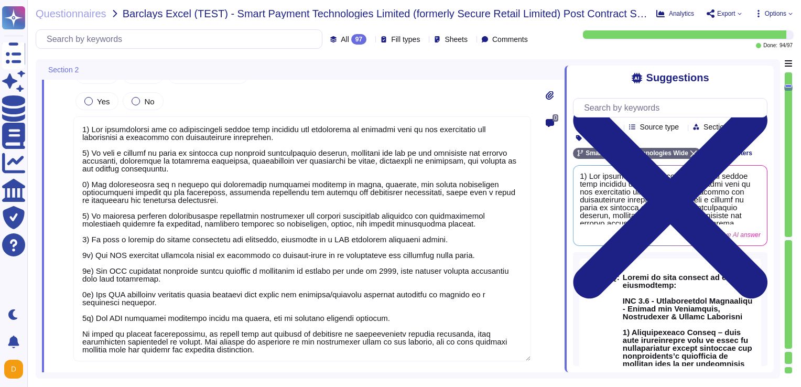
type textarea "Regular tests are scheduled annually with our VRP provider, and IT will carry o…"
type textarea "N/A"
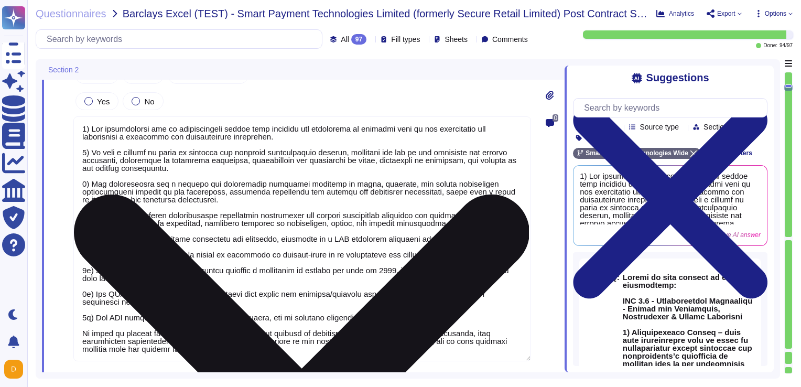
click at [205, 274] on textarea at bounding box center [301, 238] width 457 height 245
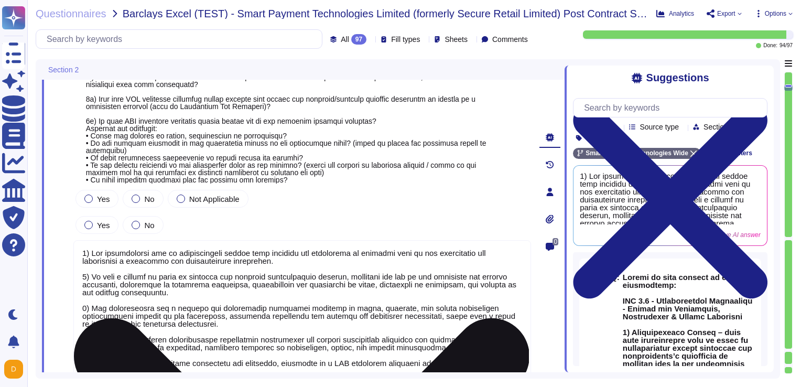
type textarea "N/A"
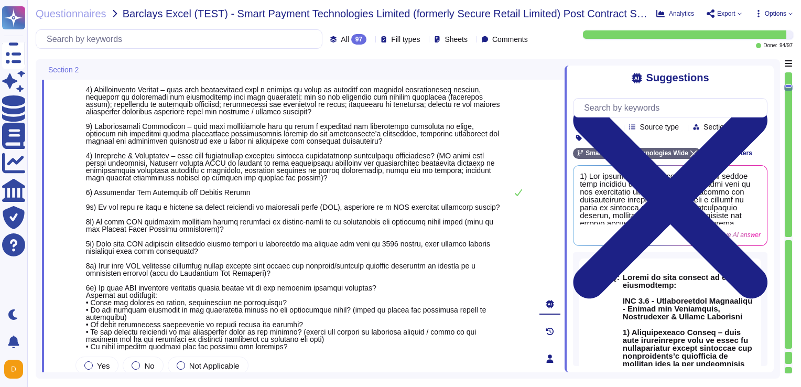
type textarea "Regular tests are scheduled annually with our VRP provider, and IT will carry o…"
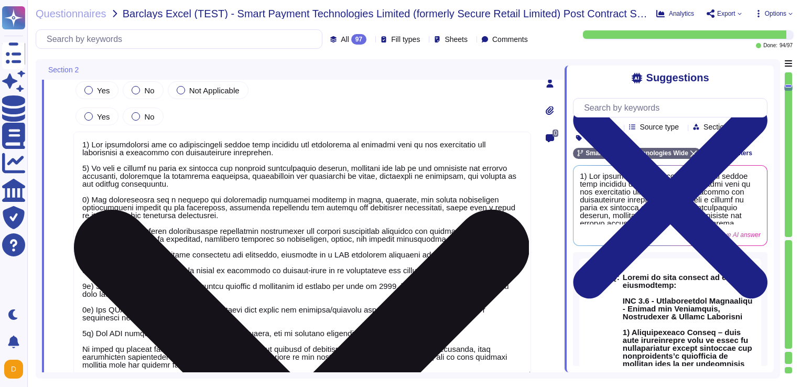
type textarea "Regular tests are scheduled annually with our VRP provider, and IT will carry o…"
type textarea "N/A"
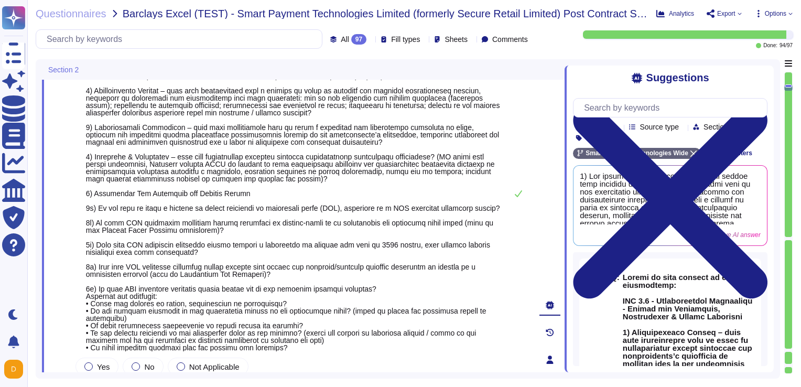
type textarea "Regular tests are scheduled annually with our VRP provider, and IT will carry o…"
type textarea "N/A"
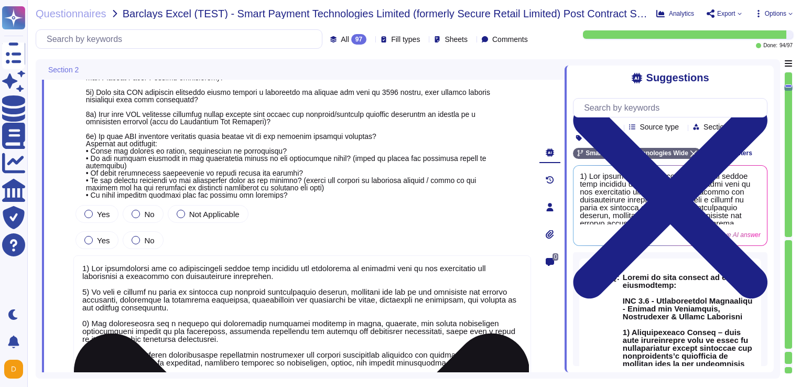
type textarea "Regular tests are scheduled annually with our VRP provider, and IT will carry o…"
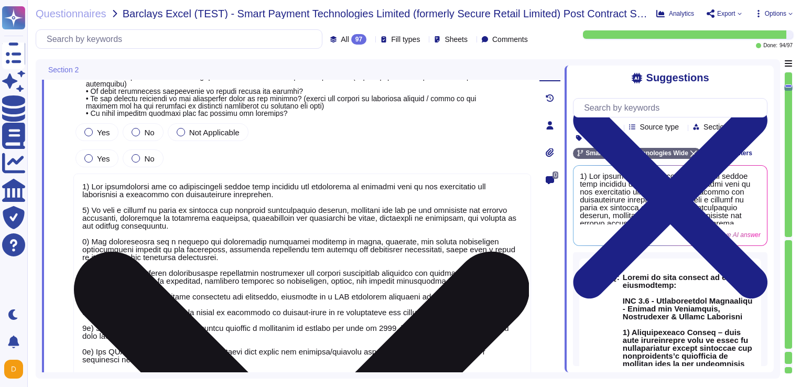
scroll to position [1, 0]
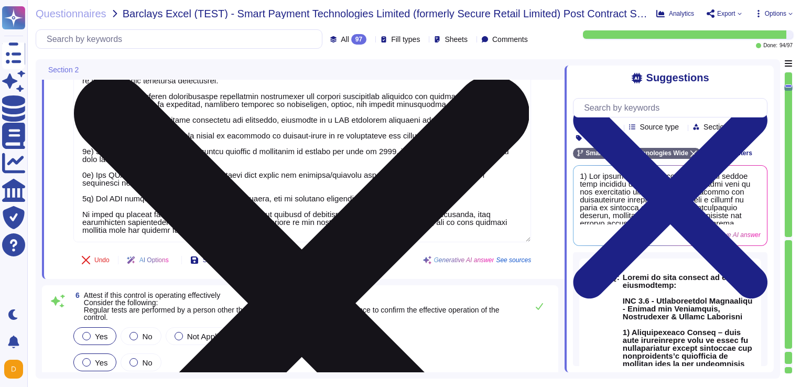
type textarea "N/A"
type textarea "The company confirms compliance with all applicable health and safety laws and …"
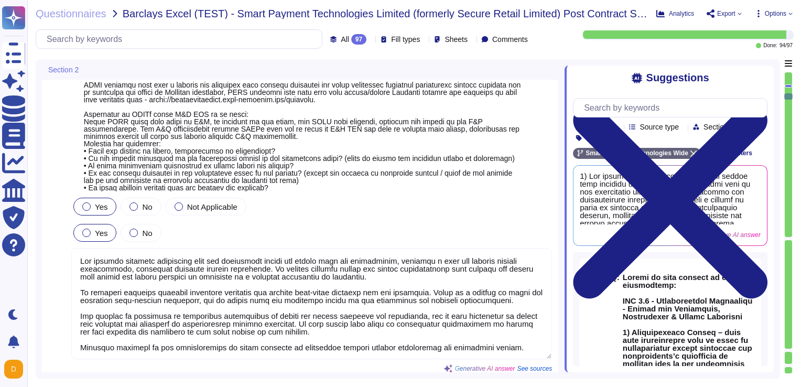
type textarea "Regular tests are scheduled annually with our VRP provider, and IT will carry o…"
type textarea "N/A"
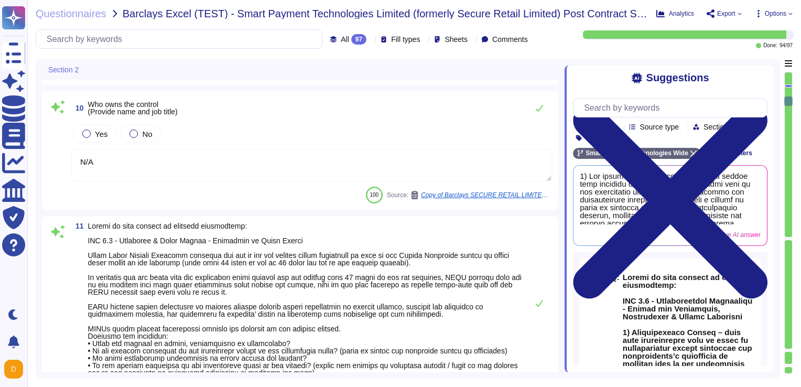
type textarea "Regular tests are scheduled annually with our VRP provider, and IT will carry o…"
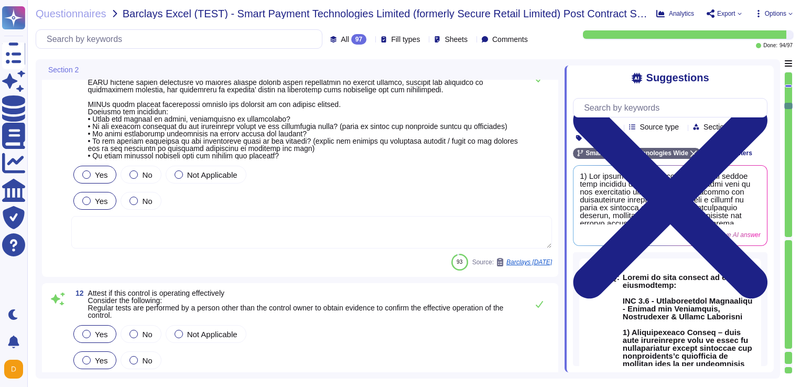
type textarea "N/A"
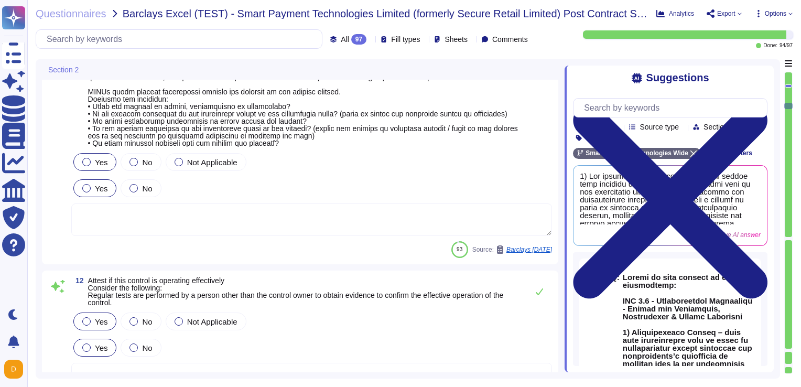
scroll to position [2413, 0]
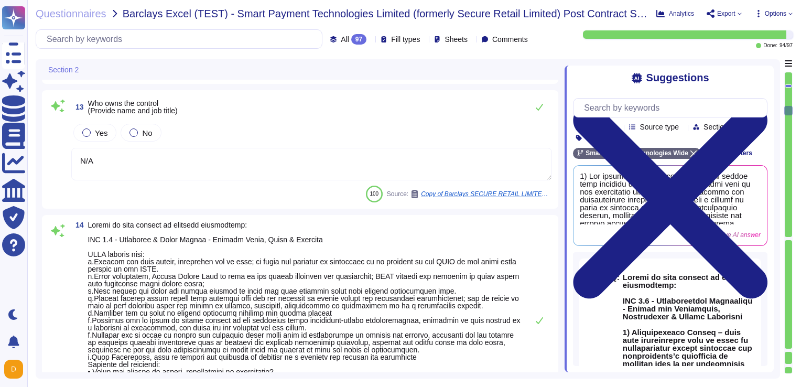
type textarea "Regular tests are scheduled annually with our VRP provider, and IT will carry o…"
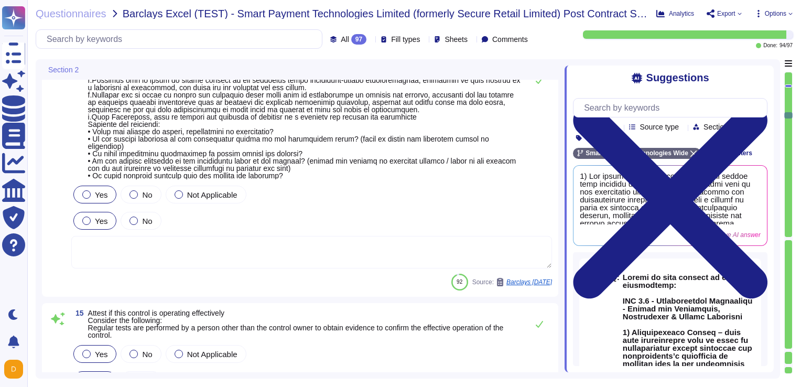
type textarea "N/A"
type textarea "The Company is committed to creating a work environment free of harassment and …"
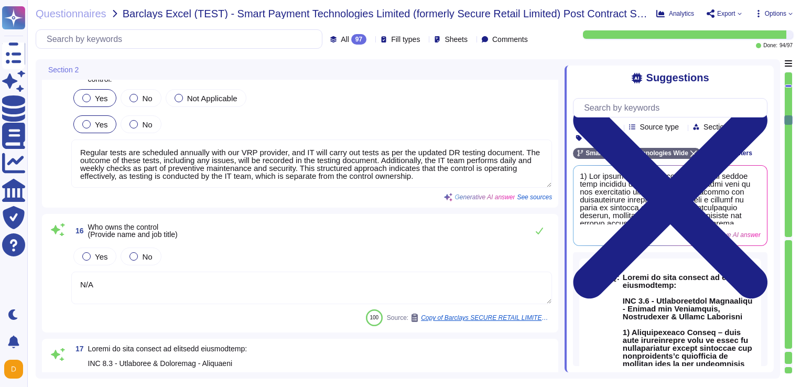
type textarea "Regular tests are scheduled annually with our VRP provider, and IT will carry o…"
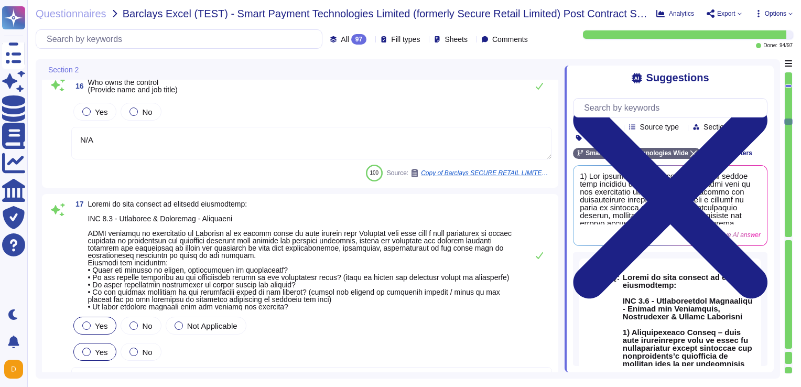
scroll to position [3367, 0]
click at [347, 43] on div "All 97" at bounding box center [350, 39] width 40 height 10
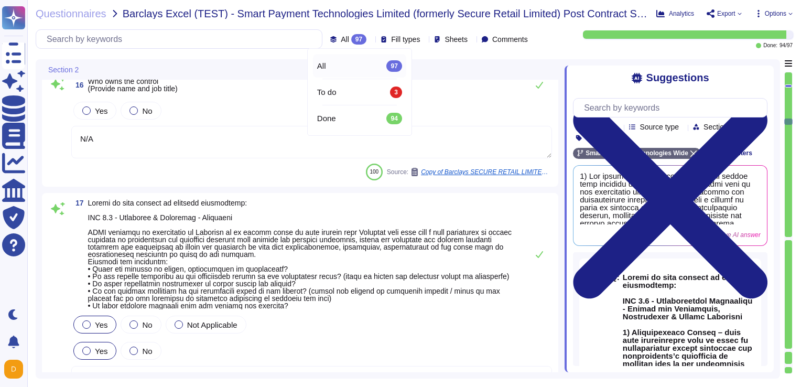
click at [347, 43] on div "All 97" at bounding box center [350, 39] width 40 height 10
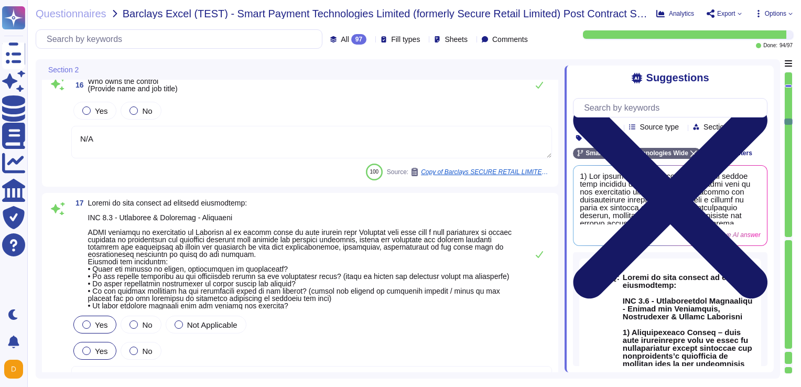
click at [598, 79] on icon at bounding box center [670, 201] width 194 height 259
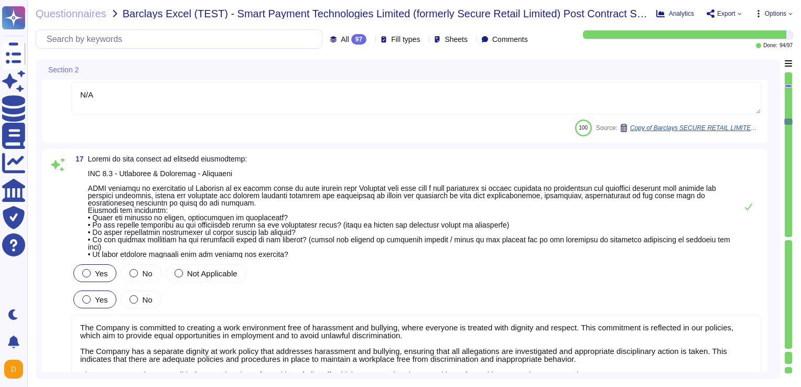
type textarea "N/A"
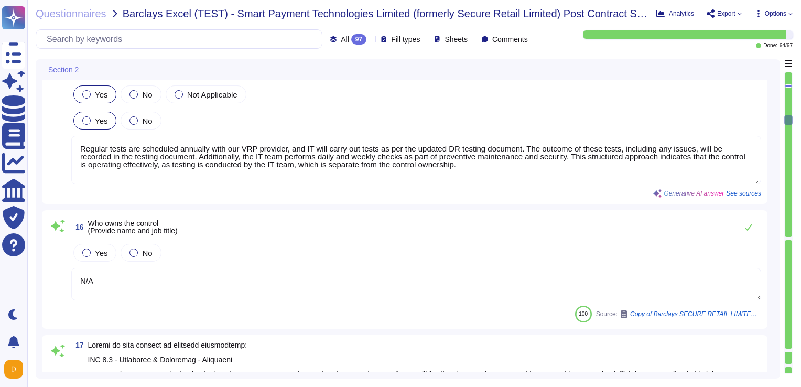
scroll to position [3180, 0]
click at [351, 39] on div "97" at bounding box center [358, 39] width 15 height 10
click at [348, 91] on div "To do 3" at bounding box center [359, 92] width 85 height 12
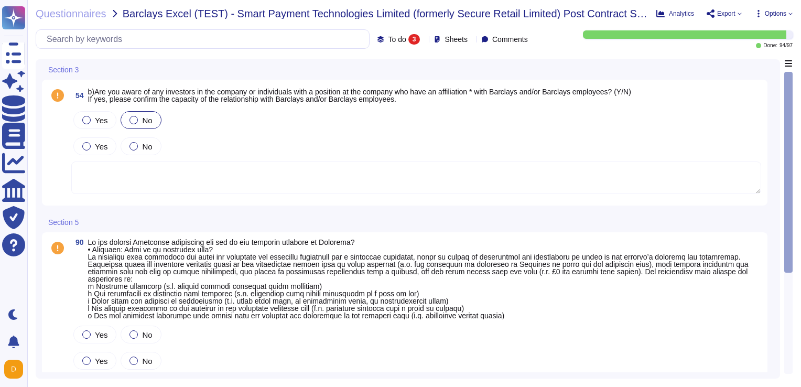
click at [129, 119] on div at bounding box center [133, 120] width 8 height 8
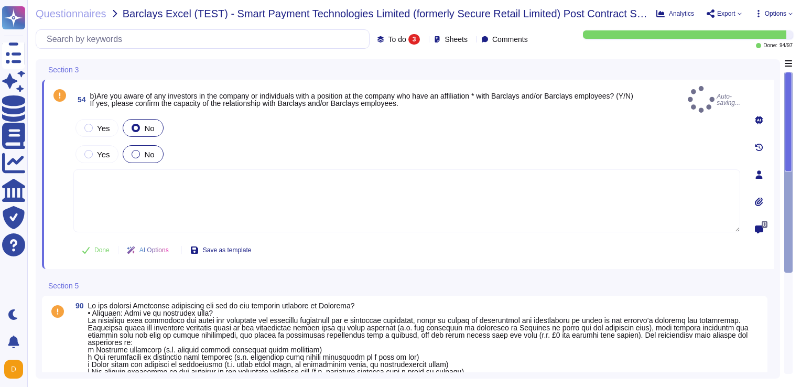
click at [132, 150] on label "No" at bounding box center [143, 154] width 23 height 8
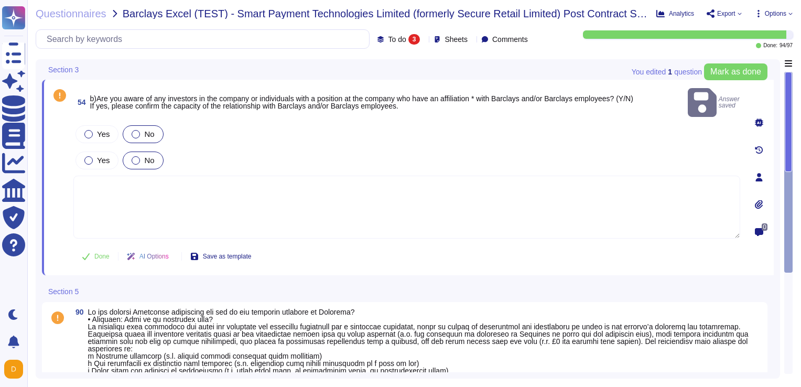
click at [598, 62] on div "You edited 1 question Mark as done" at bounding box center [699, 71] width 136 height 25
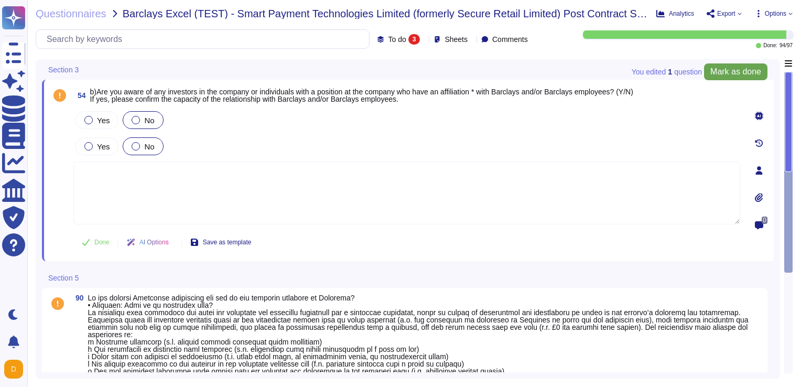
click at [598, 76] on span "Mark as done" at bounding box center [735, 72] width 51 height 8
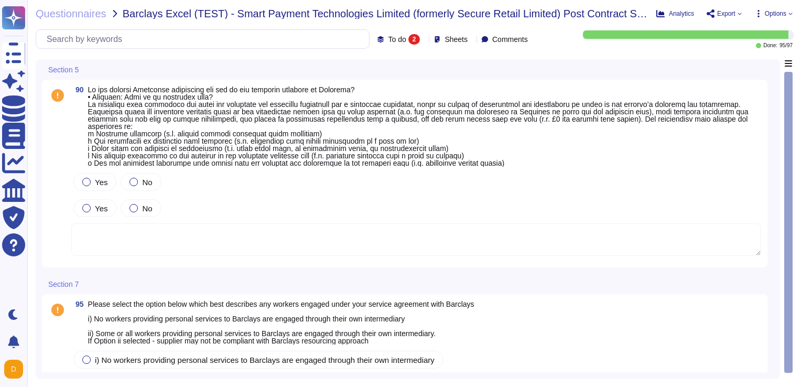
click at [408, 41] on div "2" at bounding box center [414, 39] width 12 height 10
click at [408, 38] on div "2" at bounding box center [414, 39] width 12 height 10
click at [398, 47] on div "To do 2 Sheets Comments" at bounding box center [284, 38] width 496 height 19
click at [388, 40] on span "To do" at bounding box center [397, 39] width 18 height 7
click at [395, 71] on div "All 97" at bounding box center [412, 66] width 85 height 12
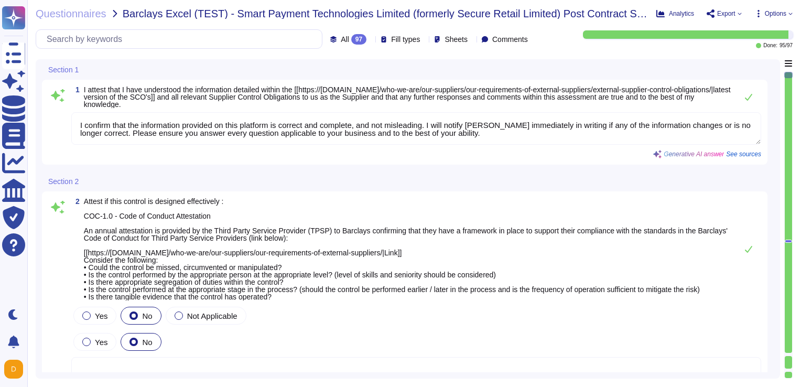
type textarea "Regular tests are scheduled annually with our VRP provider, and IT will carry o…"
type textarea "N/A"
type textarea "I confirm that the information provided on this platform is correct and complet…"
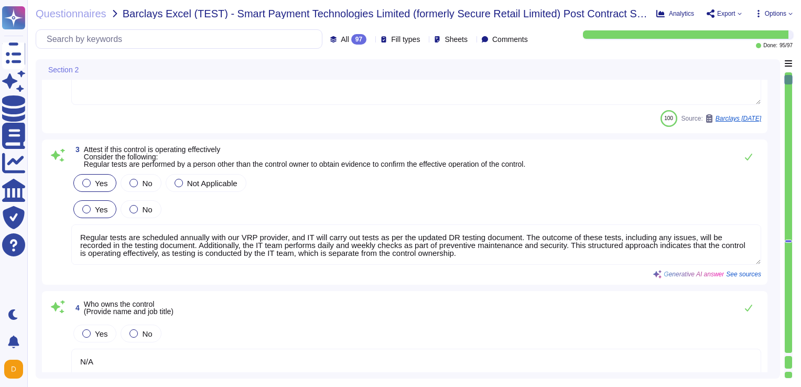
type textarea "1) Our organization has an environmental policy that outlines our commitment to…"
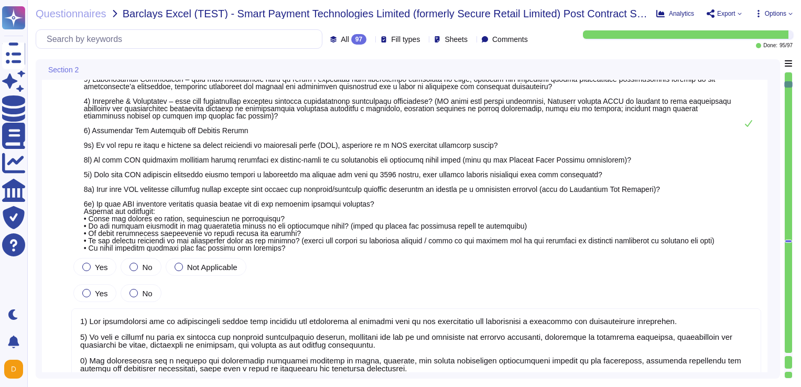
scroll to position [763, 0]
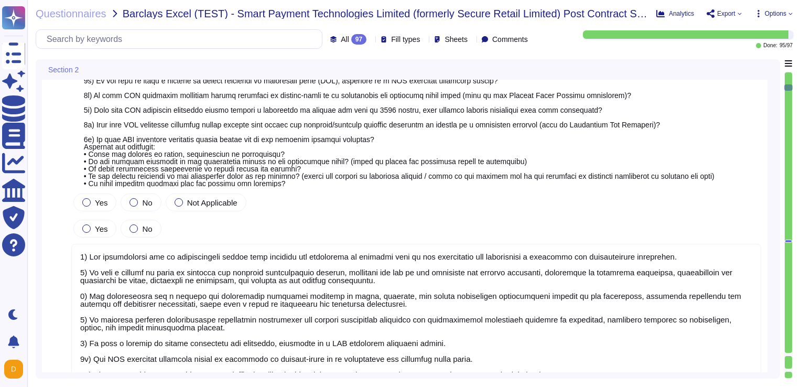
type textarea "Regular tests are scheduled annually with our VRP provider, and IT will carry o…"
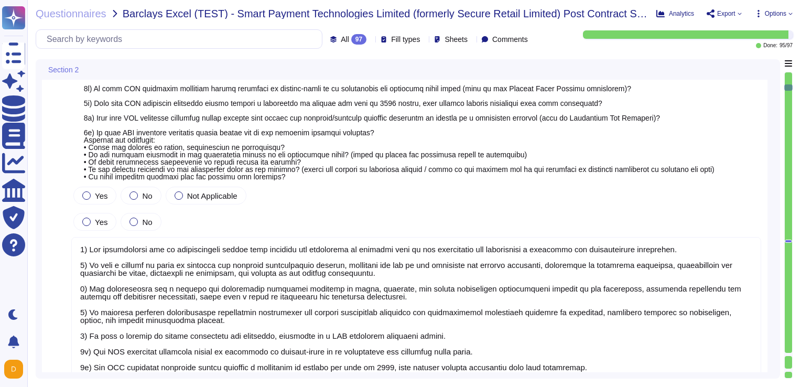
type textarea "N/A"
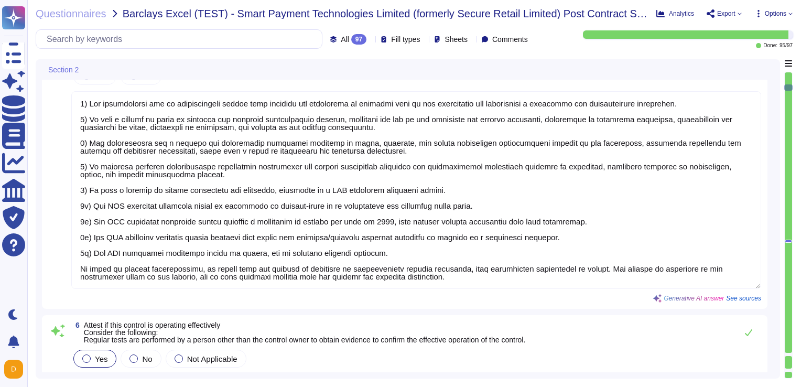
scroll to position [922, 0]
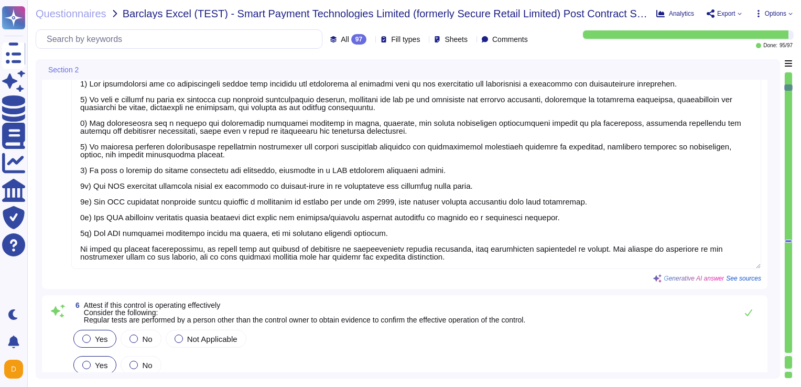
type textarea "The company confirms compliance with all applicable health and safety laws and …"
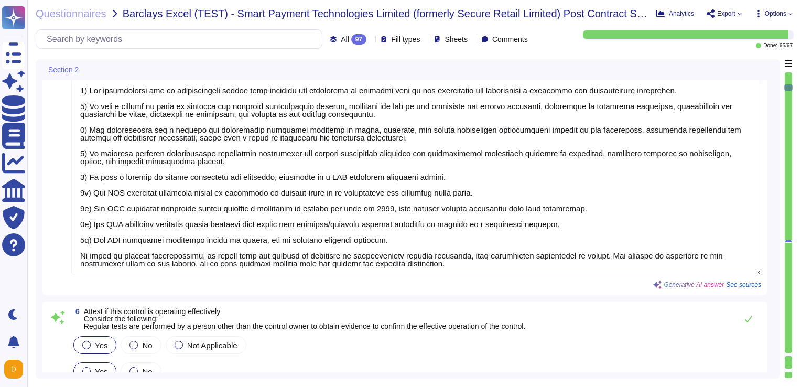
type textarea "N/A"
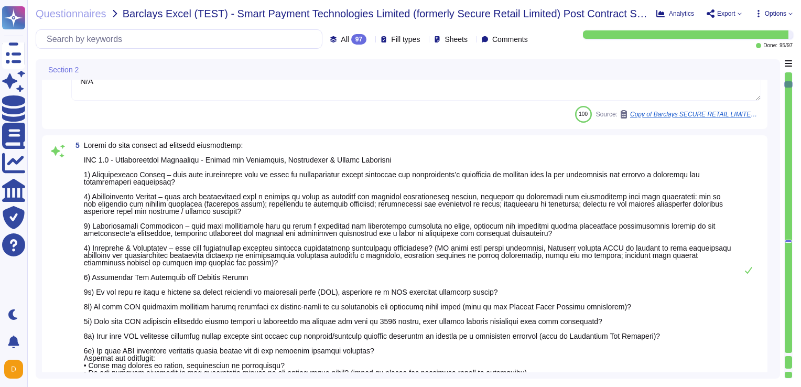
type textarea "Regular tests are scheduled annually with our VRP provider, and IT will carry o…"
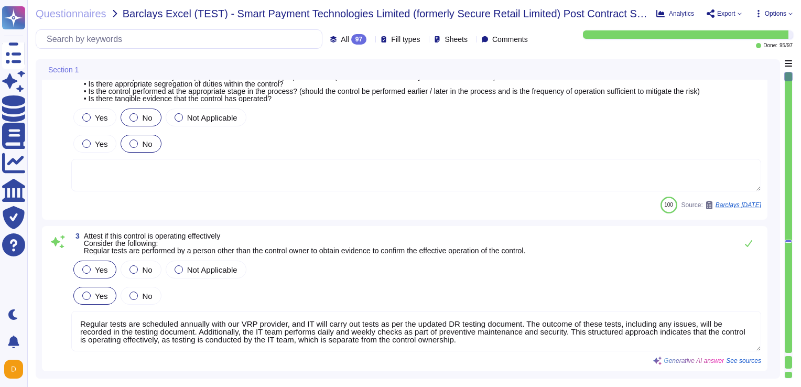
scroll to position [57, 0]
type textarea "I confirm that the information provided on this platform is correct and complet…"
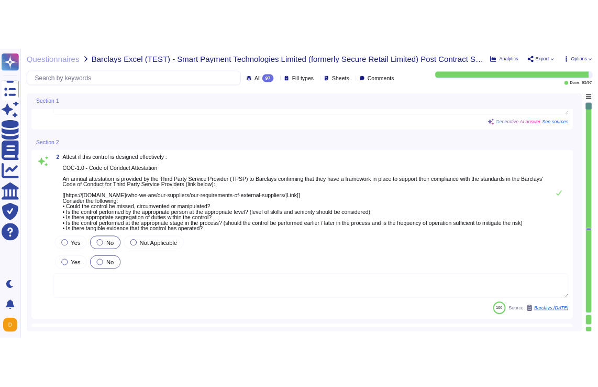
scroll to position [0, 0]
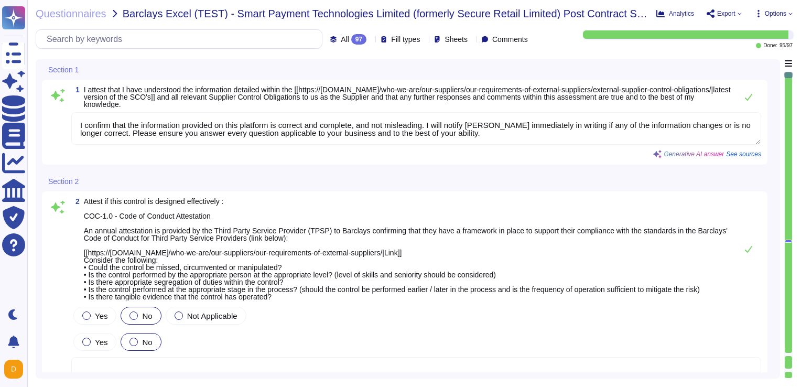
click at [598, 16] on span "Options" at bounding box center [775, 13] width 21 height 6
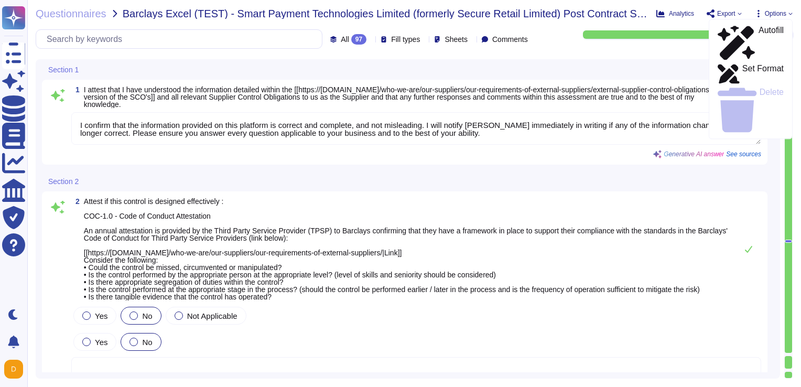
click at [598, 16] on span "Options" at bounding box center [775, 13] width 21 height 6
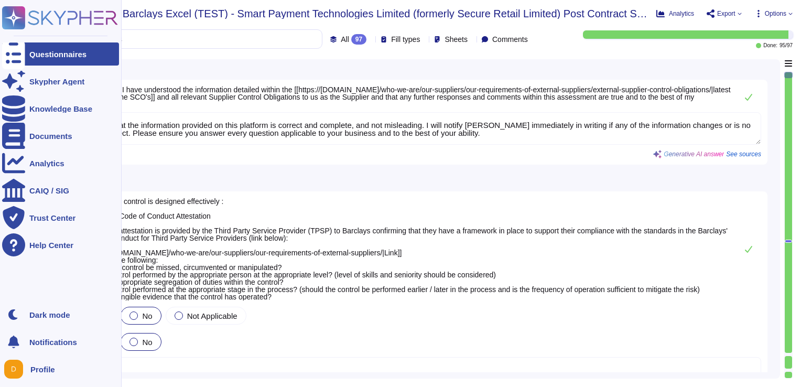
click at [48, 56] on div "Questionnaires" at bounding box center [57, 54] width 57 height 8
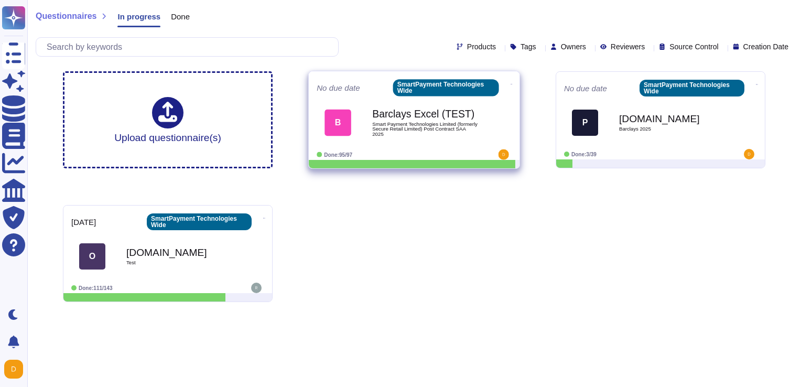
click at [510, 85] on icon at bounding box center [511, 84] width 2 height 3
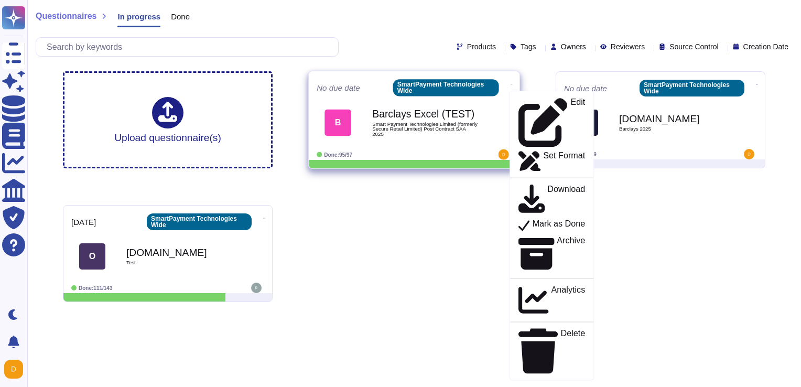
click at [417, 112] on b "Barclays Excel (TEST)" at bounding box center [425, 113] width 106 height 10
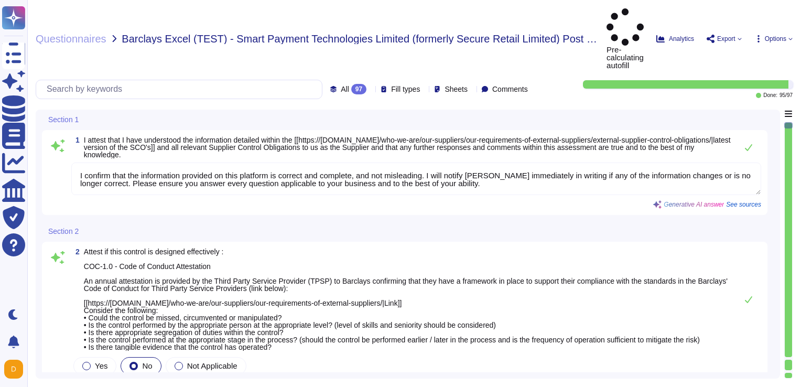
type textarea "I confirm that the information provided on this platform is correct and complet…"
type textarea "Regular tests are scheduled annually with our VRP provider, and IT will carry o…"
type textarea "N/A"
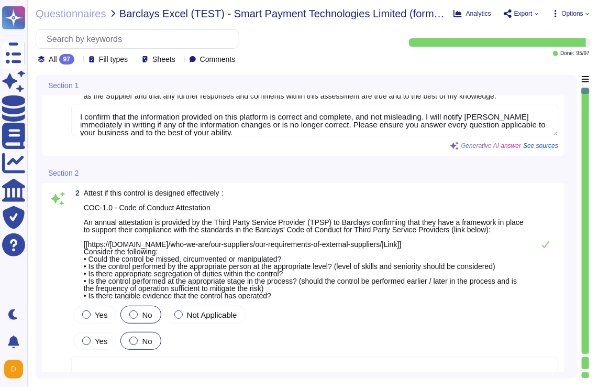
scroll to position [25, 0]
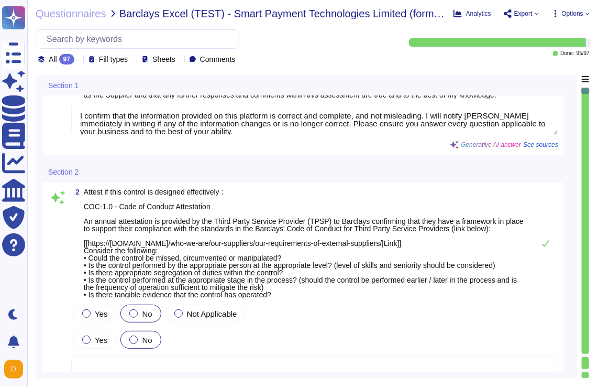
type textarea "N/A"
click at [571, 10] on span "Options" at bounding box center [572, 13] width 21 height 6
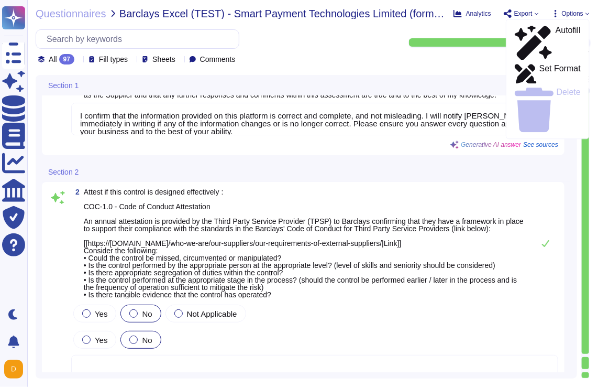
click at [571, 10] on span "Options" at bounding box center [572, 13] width 21 height 6
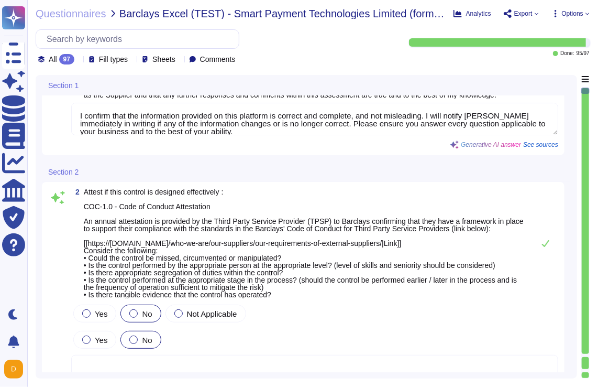
scroll to position [0, 0]
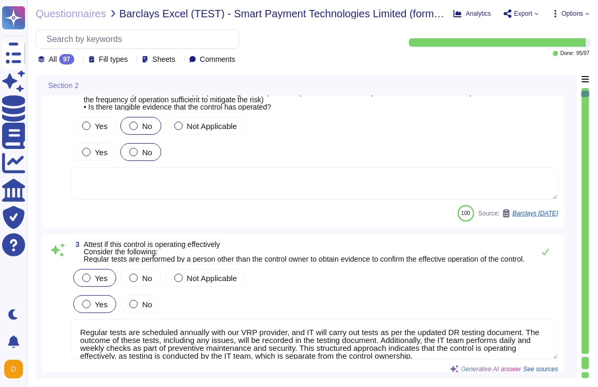
type textarea "N/A"
type textarea "1) Our organization has an environmental policy that outlines our commitment to…"
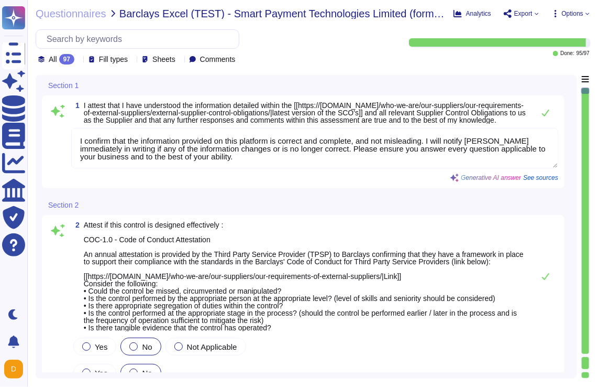
type textarea "I confirm that the information provided on this platform is correct and complet…"
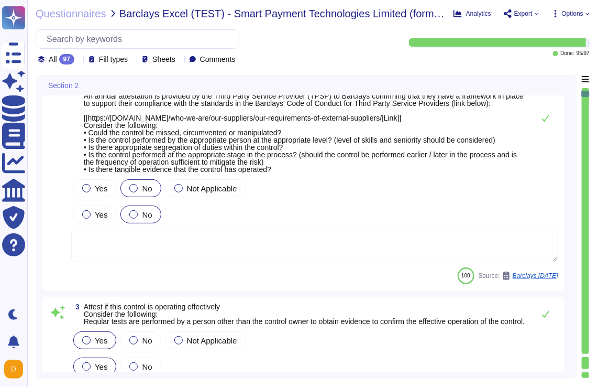
scroll to position [218, 0]
type textarea "N/A"
type textarea "1) Our organization has an environmental policy that outlines our commitment to…"
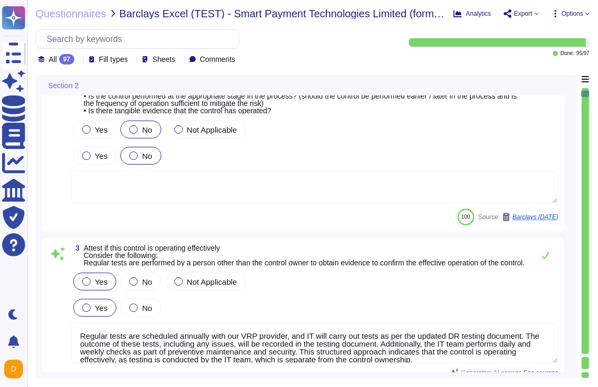
scroll to position [0, 0]
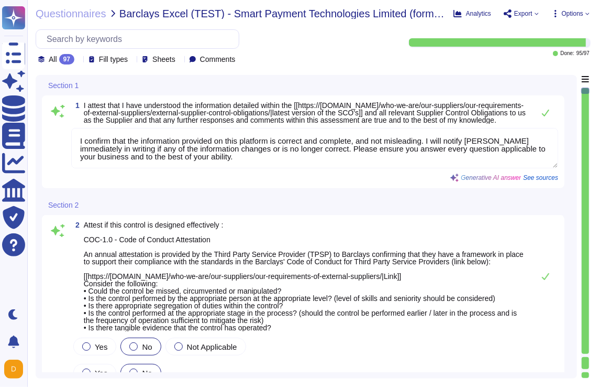
type textarea "I confirm that the information provided on this platform is correct and complet…"
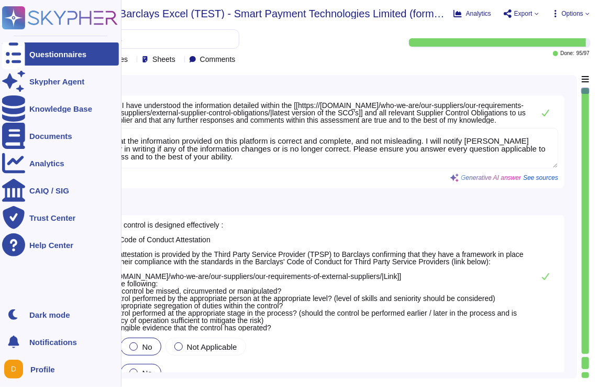
click at [69, 58] on div "Questionnaires" at bounding box center [60, 53] width 117 height 23
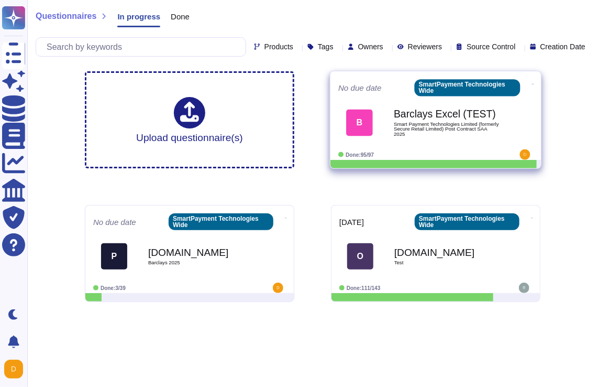
click at [531, 87] on span at bounding box center [533, 83] width 4 height 11
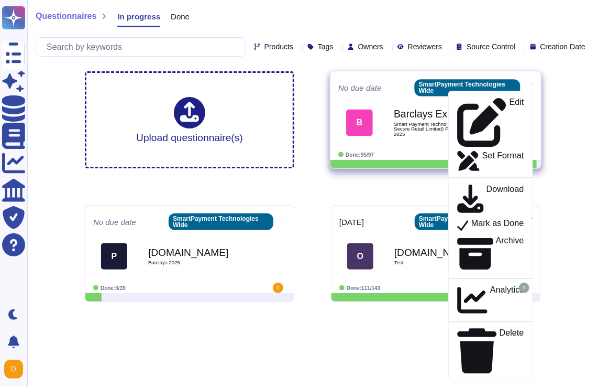
click at [531, 87] on span at bounding box center [533, 83] width 4 height 11
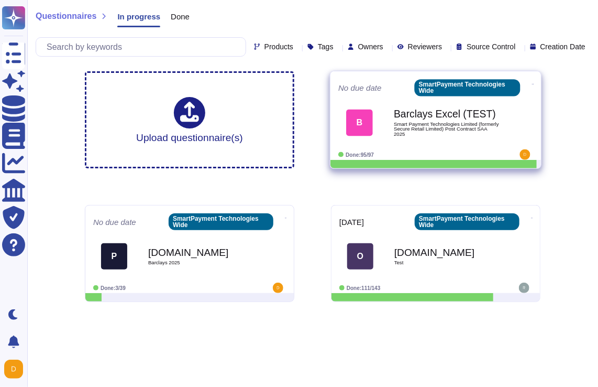
click at [437, 117] on b "Barclays Excel (TEST)" at bounding box center [447, 113] width 106 height 10
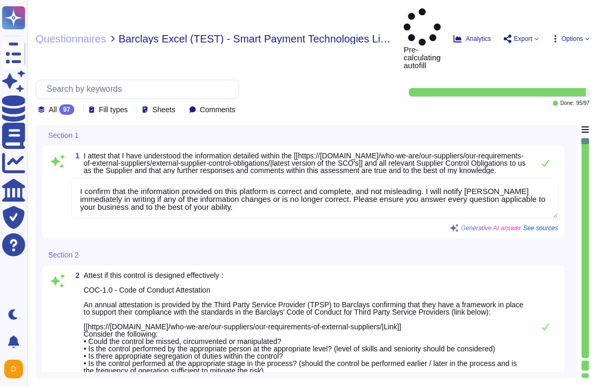
type textarea "I confirm that the information provided on this platform is correct and complet…"
type textarea "Regular tests are scheduled annually with our VRP provider, and IT will carry o…"
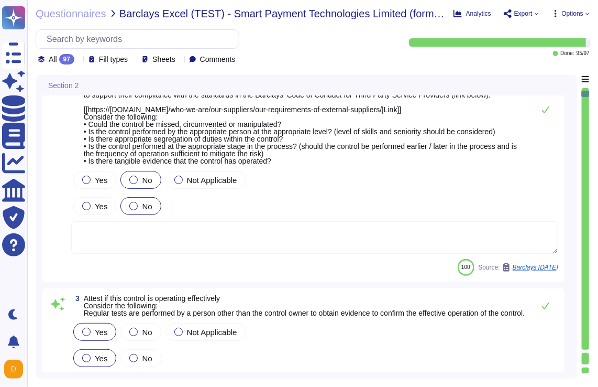
type textarea "N/A"
type textarea "1) Our organization has an environmental policy that outlines our commitment to…"
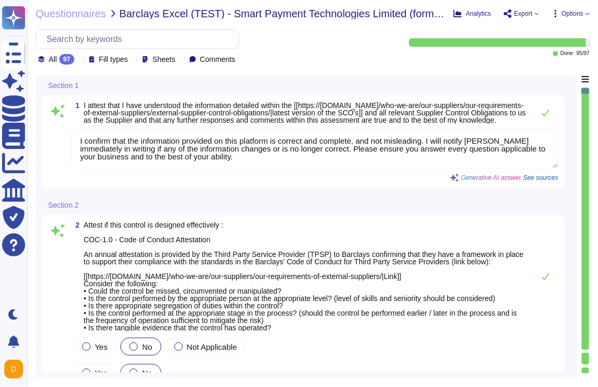
type textarea "I confirm that the information provided on this platform is correct and complet…"
click at [531, 16] on span "Export" at bounding box center [524, 13] width 18 height 6
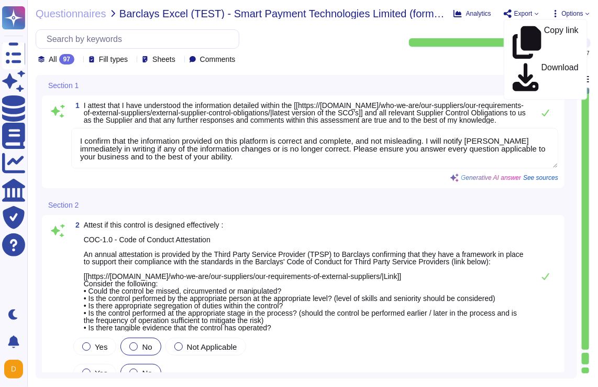
click at [531, 16] on span "Export" at bounding box center [524, 13] width 18 height 6
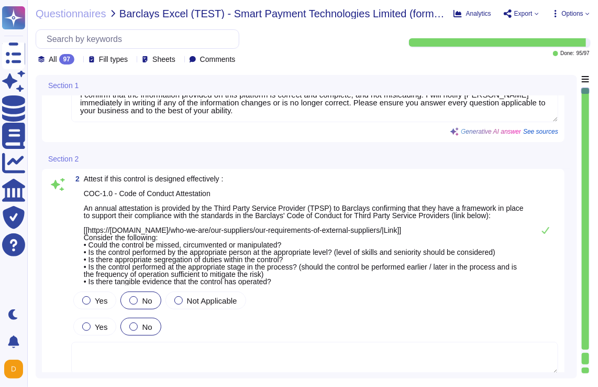
scroll to position [60, 0]
type textarea "N/A"
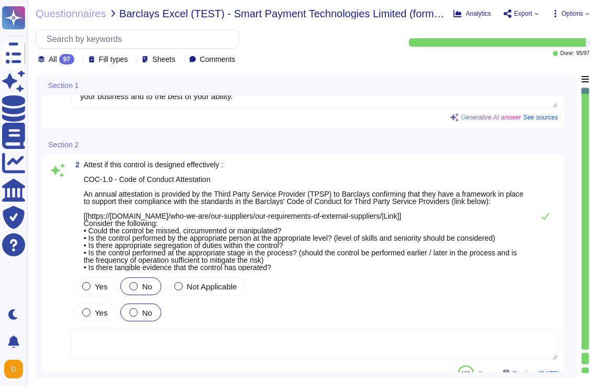
scroll to position [0, 0]
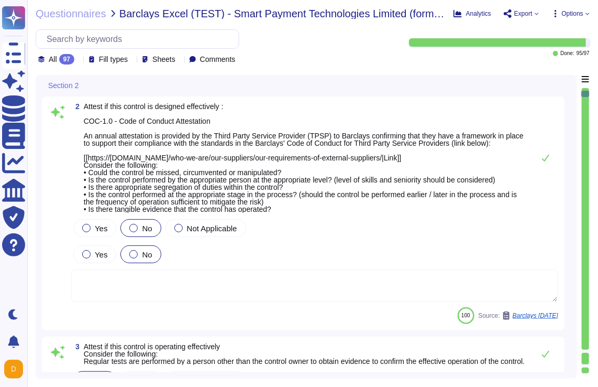
type textarea "N/A"
type textarea "1) Our organization has an environmental policy that outlines our commitment to…"
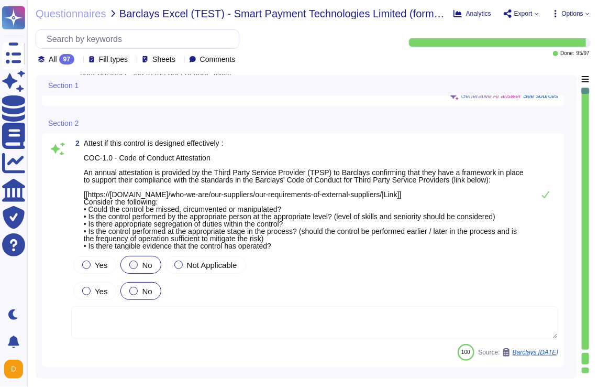
type textarea "I confirm that the information provided on this platform is correct and complet…"
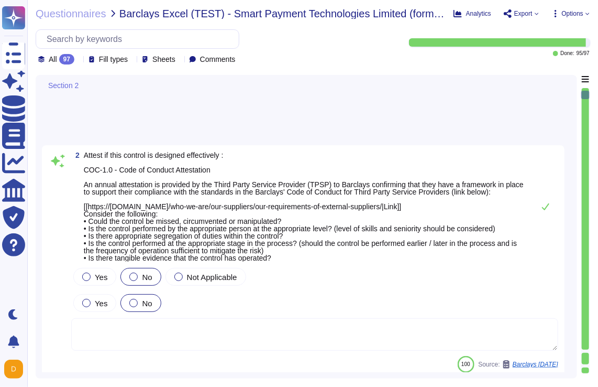
type textarea "1) Our organization has an environmental policy that outlines our commitment to…"
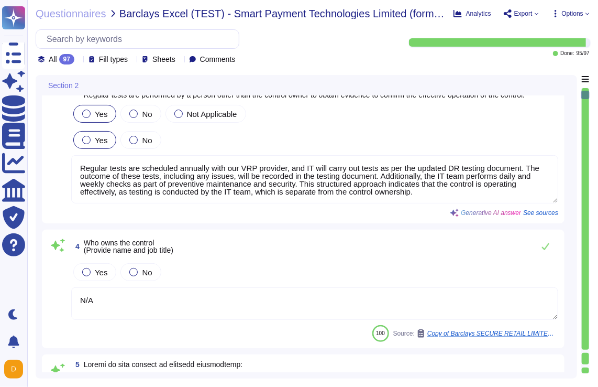
scroll to position [386, 0]
click at [476, 264] on div "4 Who owns the control (Provide name and job title) Yes No N/A 100 Source: Copy…" at bounding box center [303, 289] width 510 height 106
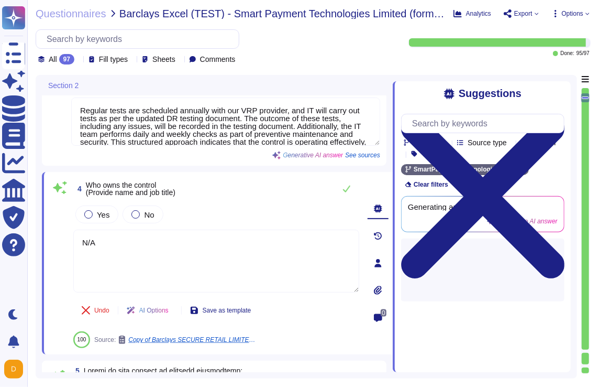
scroll to position [538, 0]
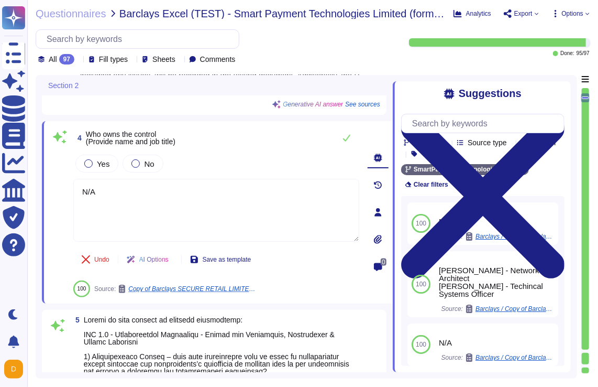
click at [375, 212] on icon at bounding box center [378, 212] width 8 height 8
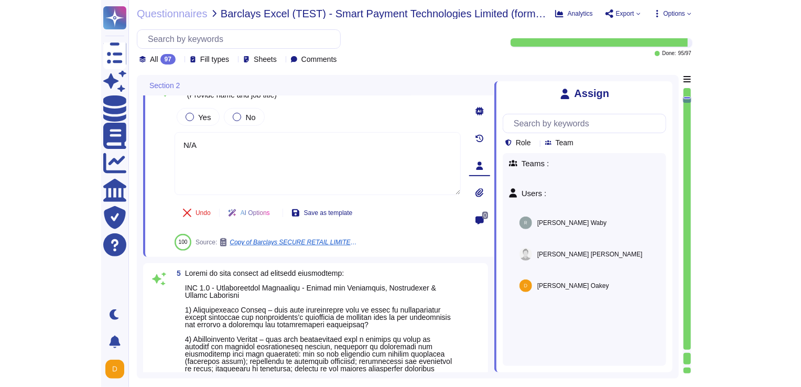
scroll to position [586, 0]
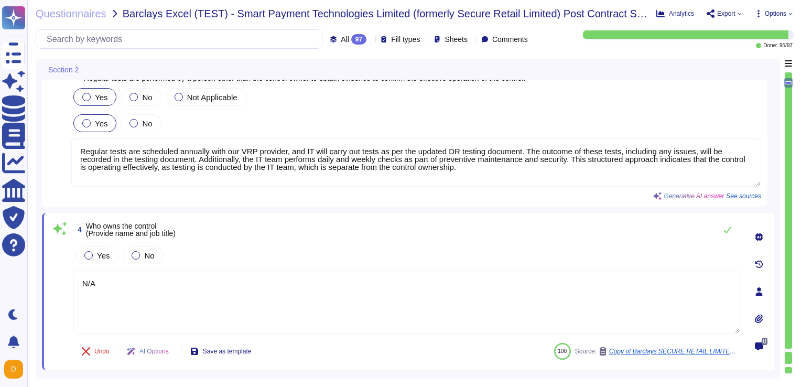
scroll to position [381, 0]
click at [341, 243] on div "Yes No" at bounding box center [406, 254] width 667 height 22
click at [598, 99] on div "Yes No Not Applicable" at bounding box center [416, 95] width 690 height 22
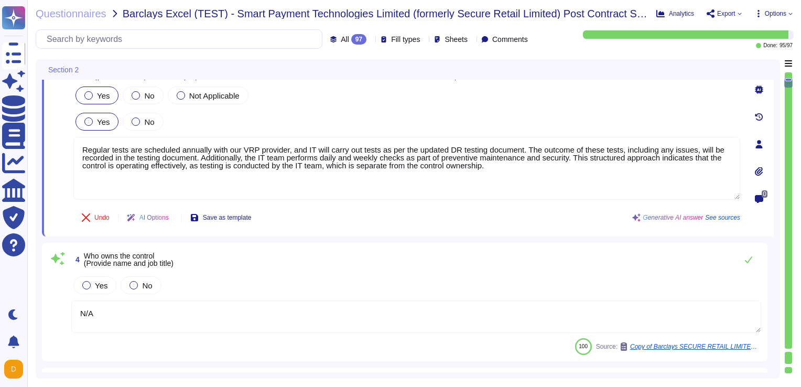
click at [598, 146] on icon at bounding box center [759, 144] width 7 height 8
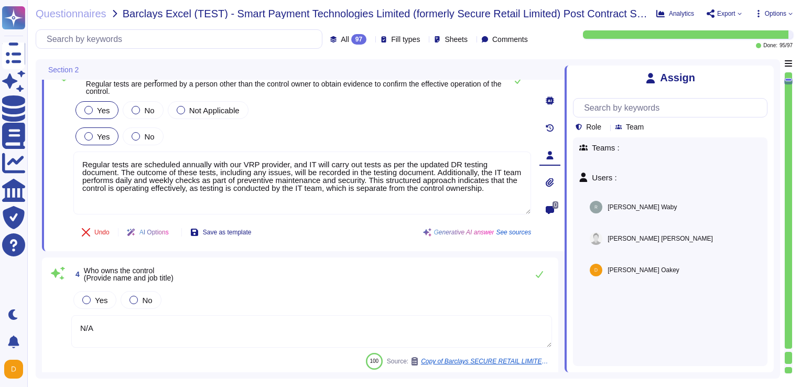
click at [549, 181] on icon at bounding box center [550, 182] width 8 height 9
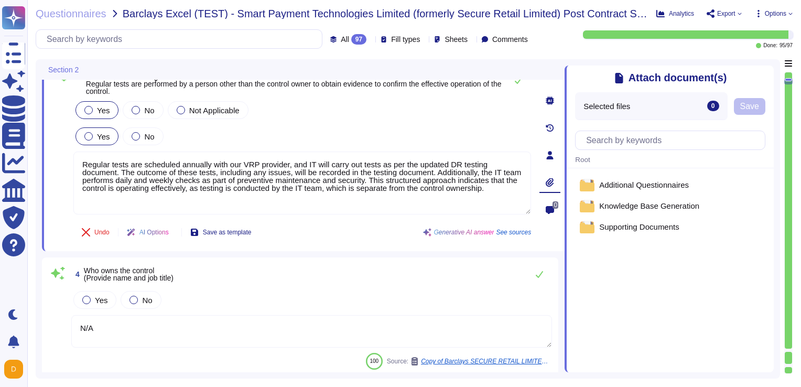
click at [553, 211] on icon at bounding box center [550, 210] width 8 height 8
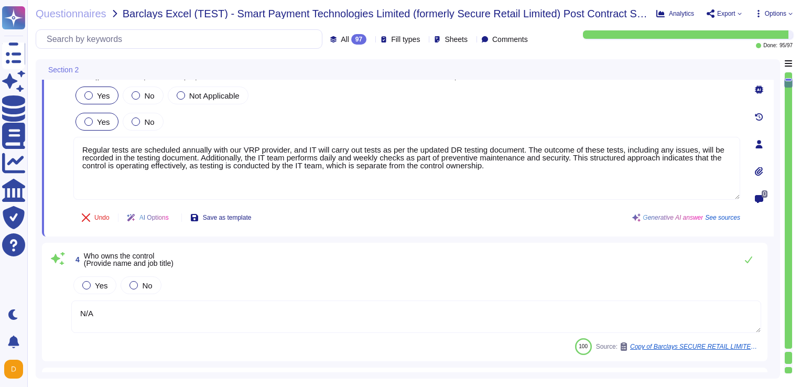
click at [598, 91] on icon at bounding box center [759, 89] width 8 height 8
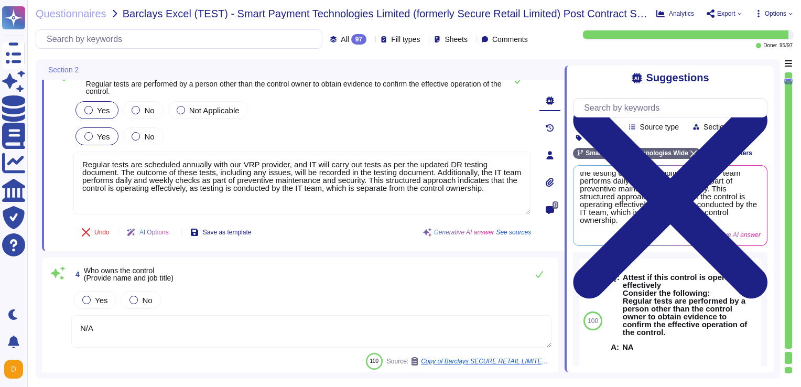
scroll to position [35, 0]
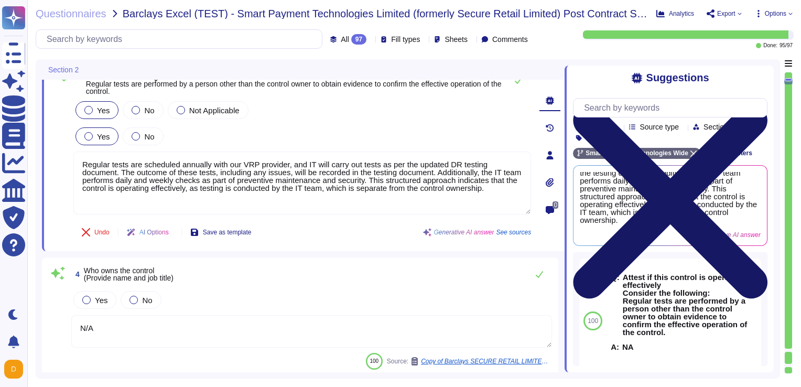
click at [598, 77] on icon at bounding box center [670, 201] width 194 height 259
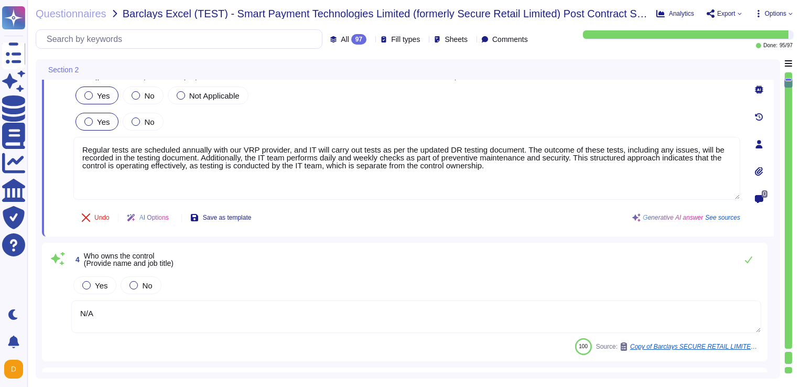
click at [345, 36] on div "All 97" at bounding box center [350, 39] width 40 height 10
click at [347, 91] on div "To do 2" at bounding box center [359, 92] width 85 height 12
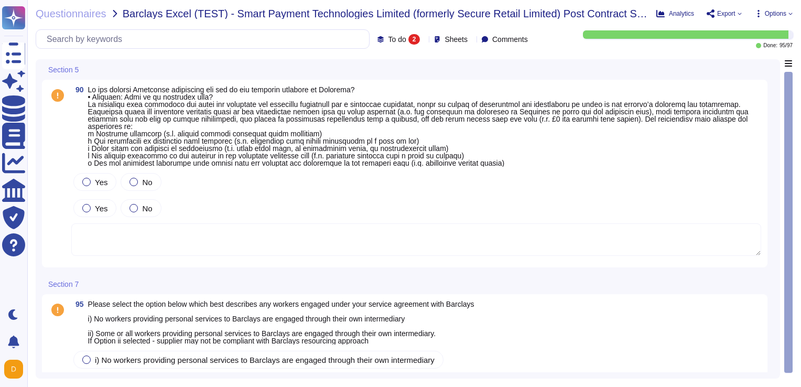
click at [598, 170] on div "90 Yes No Yes No" at bounding box center [404, 173] width 713 height 175
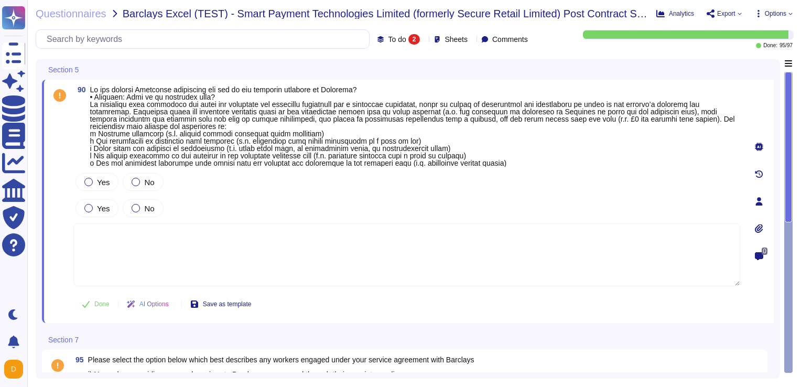
click at [598, 201] on icon at bounding box center [759, 201] width 8 height 8
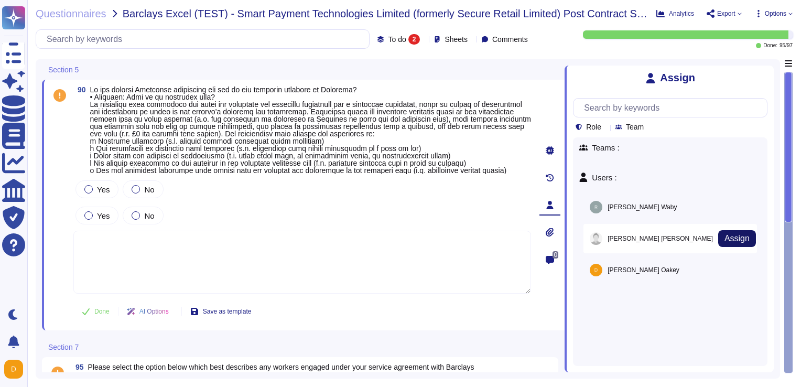
click at [598, 236] on span "Assign" at bounding box center [736, 238] width 25 height 8
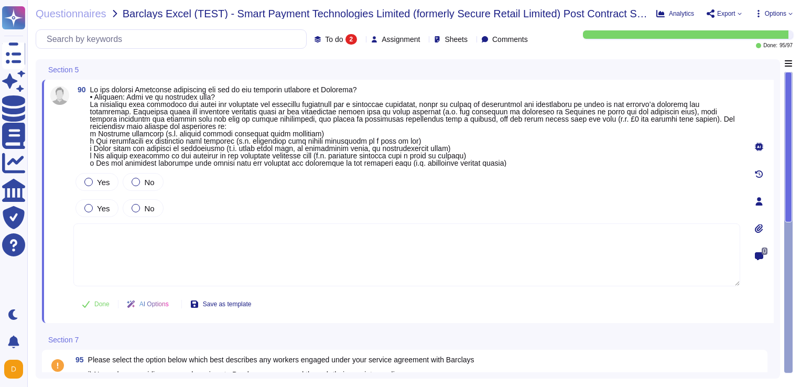
click at [598, 196] on div at bounding box center [758, 201] width 21 height 21
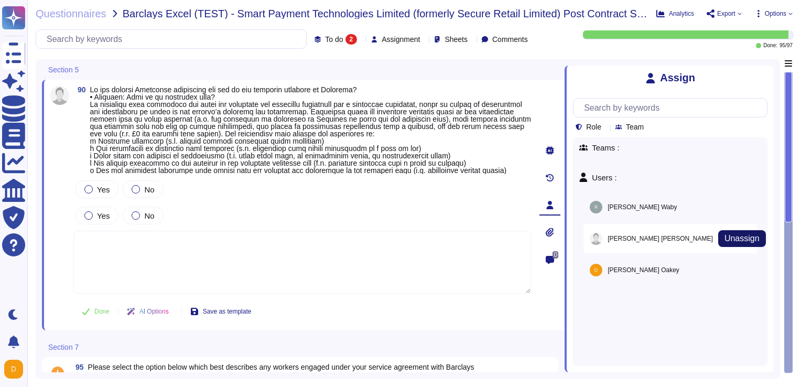
click at [598, 241] on span "Unassign" at bounding box center [741, 238] width 35 height 8
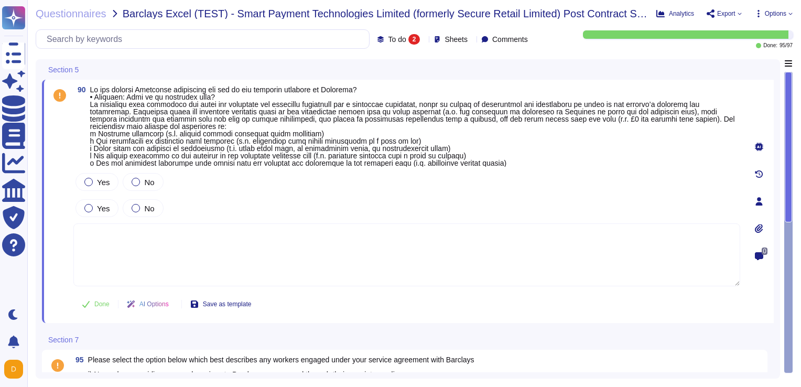
click at [529, 162] on span at bounding box center [415, 126] width 650 height 81
click at [312, 255] on textarea at bounding box center [406, 254] width 667 height 63
click at [598, 148] on div at bounding box center [758, 146] width 21 height 21
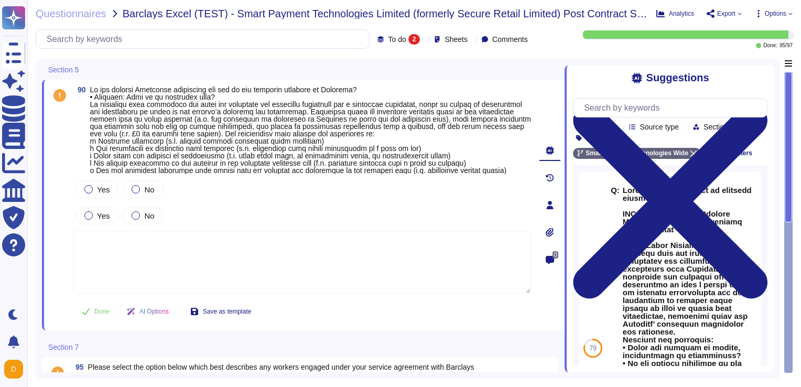
click at [598, 67] on div "Suggestions Products Source type Section Tags SmartPayment Technologies Wide Cl…" at bounding box center [668, 219] width 209 height 307
click at [598, 85] on div "Suggestions Products Source type Section Tags SmartPayment Technologies Wide Cl…" at bounding box center [668, 219] width 209 height 307
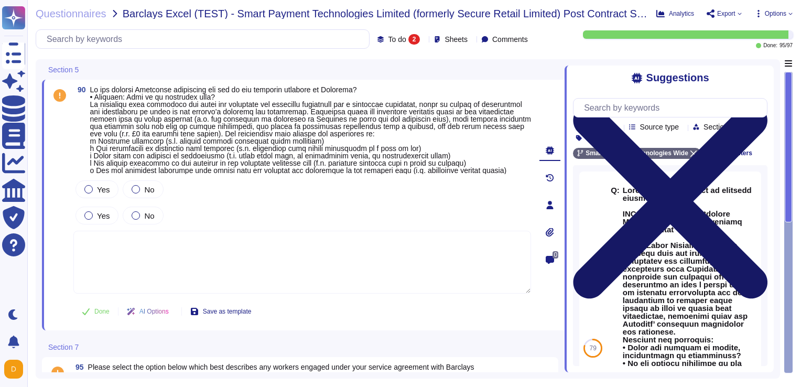
click at [598, 77] on icon at bounding box center [670, 201] width 194 height 259
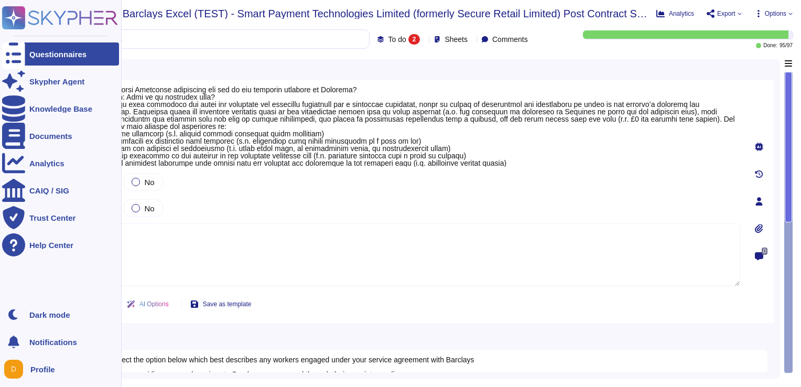
click at [42, 55] on div "Questionnaires" at bounding box center [57, 54] width 57 height 8
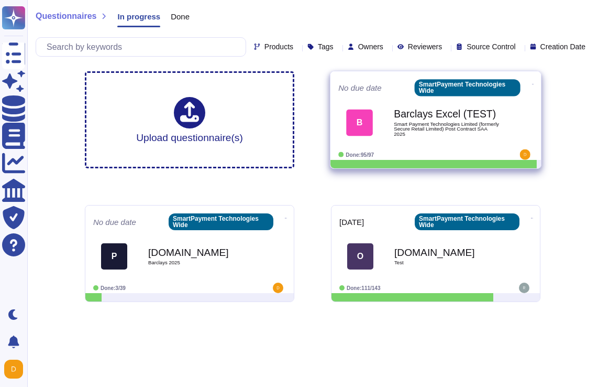
click at [389, 112] on span "B Barclays Excel (TEST) Smart Payment Technologies Limited (formerly Secure Ret…" at bounding box center [436, 123] width 195 height 42
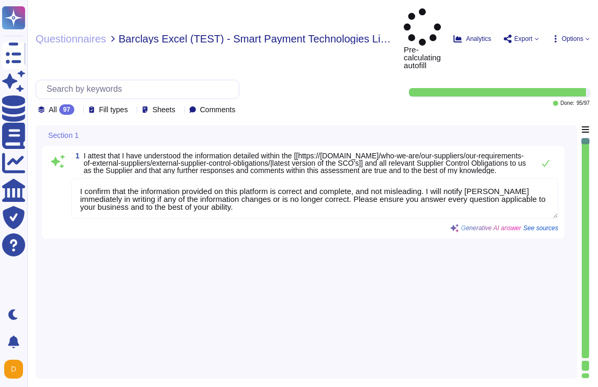
type textarea "I confirm that the information provided on this platform is correct and complet…"
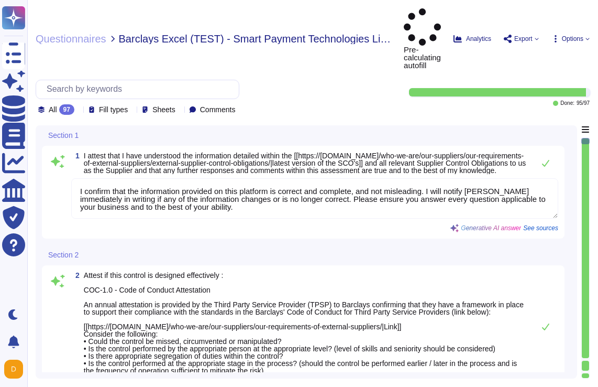
type textarea "Regular tests are scheduled annually with our VRP provider, and IT will carry o…"
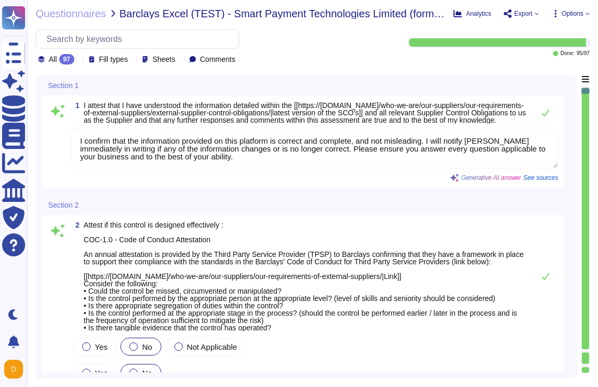
drag, startPoint x: 584, startPoint y: 153, endPoint x: 590, endPoint y: 211, distance: 57.9
click at [590, 211] on div at bounding box center [586, 231] width 8 height 286
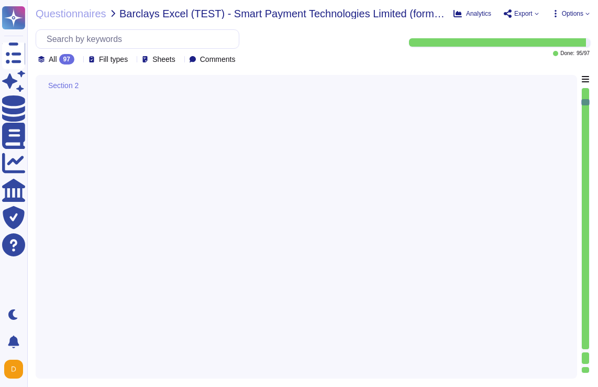
type textarea "1) Our organization has an environmental policy that outlines our commitment to…"
type textarea "Regular tests are scheduled annually with our VRP provider, and IT will carry o…"
type textarea "N/A"
type textarea "Regular tests are scheduled annually with our VRP provider, and IT will carry o…"
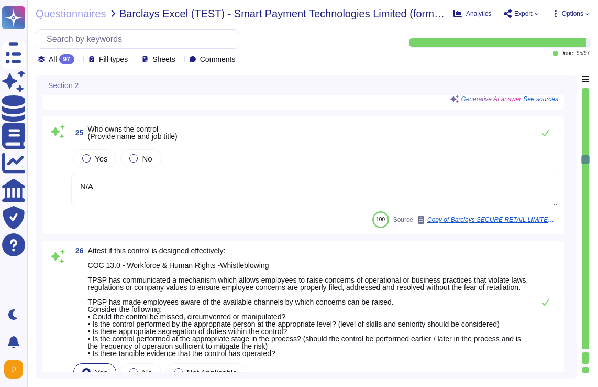
type textarea "The company has a commitment from all levels of management to ensure there is n…"
type textarea "Regular tests are scheduled annually with our VRP provider, and IT will carry o…"
type textarea "N/A"
type textarea "The Company has a strong commitment to ensuring that there is no retaliation fo…"
type textarea "Regular tests are scheduled annually with our VRP provider, and IT will carry o…"
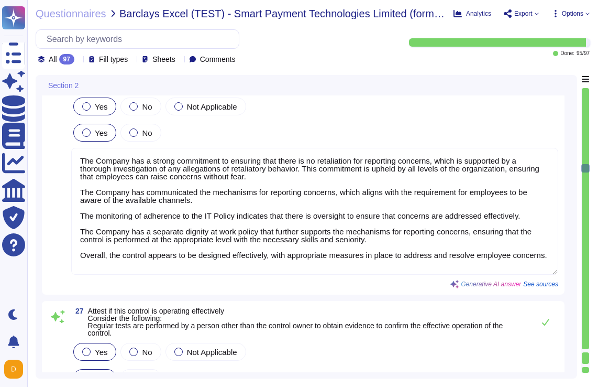
type textarea "N/A"
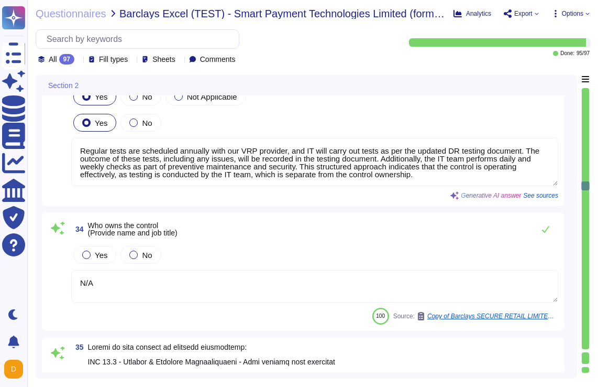
type textarea "Regular tests are scheduled annually with our VRP provider, and IT will carry o…"
type textarea "N/A"
type textarea "Regular tests are scheduled annually with our VRP provider, and IT will carry o…"
type textarea "N/A"
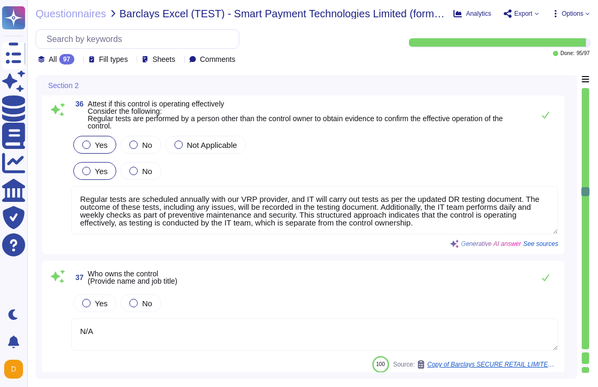
scroll to position [7048, 0]
type textarea "Not relevant."
type textarea "Regular tests are scheduled annually with our VRP provider, and IT will carry o…"
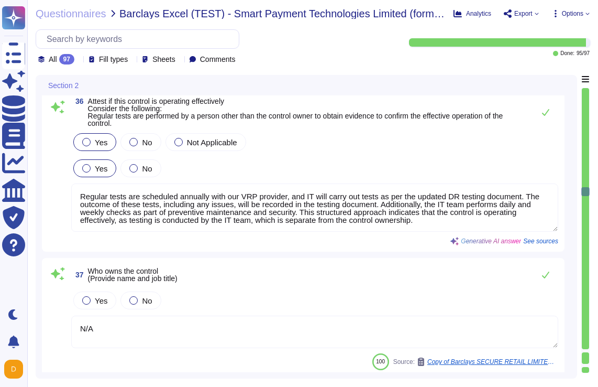
drag, startPoint x: 589, startPoint y: 255, endPoint x: 589, endPoint y: 199, distance: 56.6
click at [589, 199] on div at bounding box center [585, 218] width 7 height 261
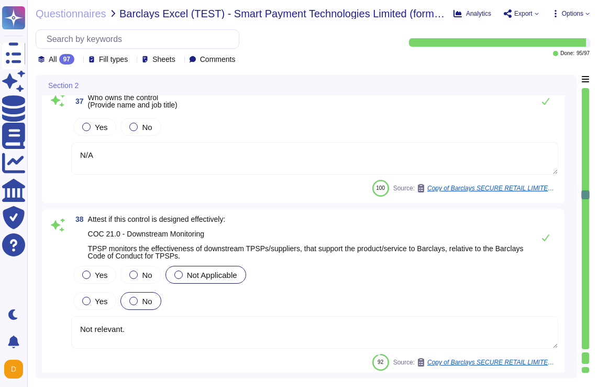
click at [589, 199] on div at bounding box center [585, 218] width 7 height 261
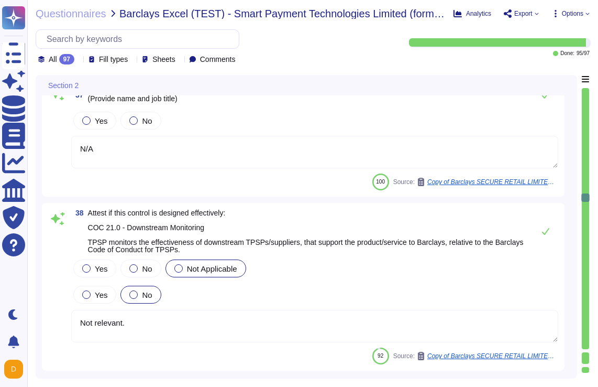
type textarea "N/A"
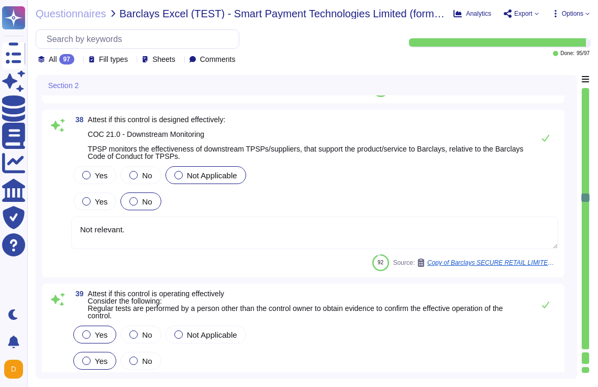
scroll to position [7315, 0]
drag, startPoint x: 589, startPoint y: 199, endPoint x: 586, endPoint y: 249, distance: 50.9
click at [586, 249] on div at bounding box center [586, 231] width 8 height 286
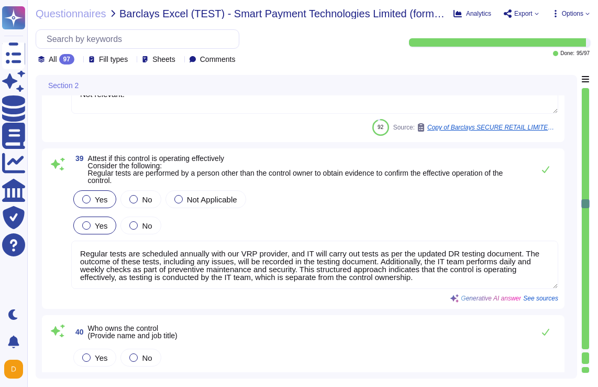
type textarea "Regular tests are scheduled annually with our VRP provider, and IT will carry o…"
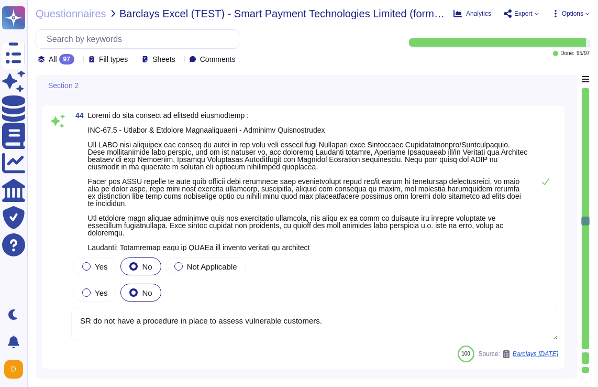
type textarea "N/A"
type textarea "Regular tests are scheduled annually with our VRP provider, and IT will carry o…"
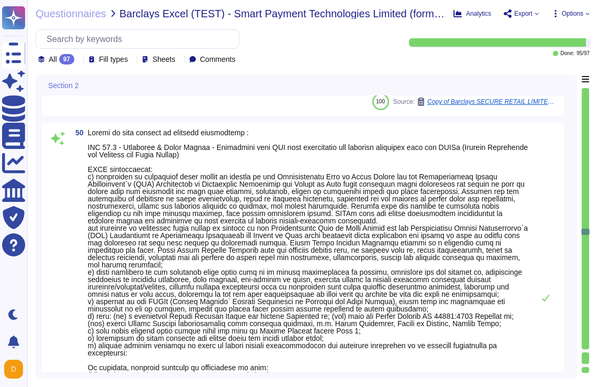
type textarea "N/A"
type textarea "Regular tests are scheduled annually with our VRP provider, and IT will carry o…"
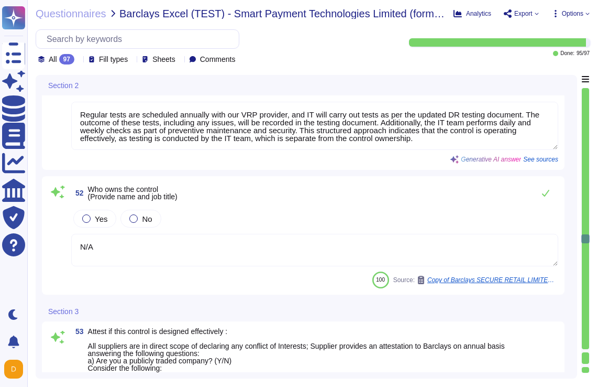
type textarea "N/A"
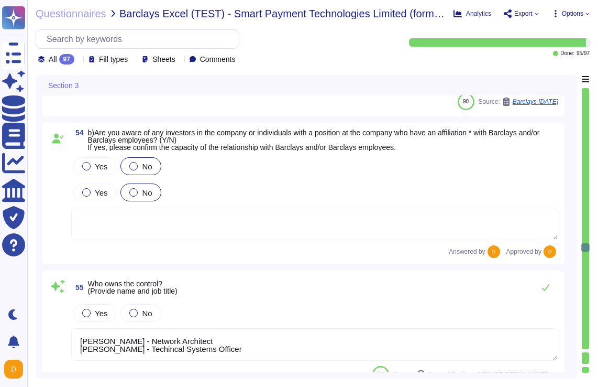
type textarea "Daniel Clayton - Network Architect Ryan Curtis - Techincal Systems Officer"
type textarea "N/A"
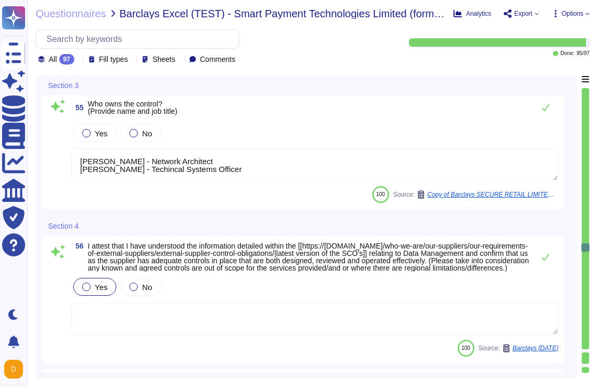
type textarea "Daniel Clayton - Network Architect Ryan Curtis - Techincal Systems Officer"
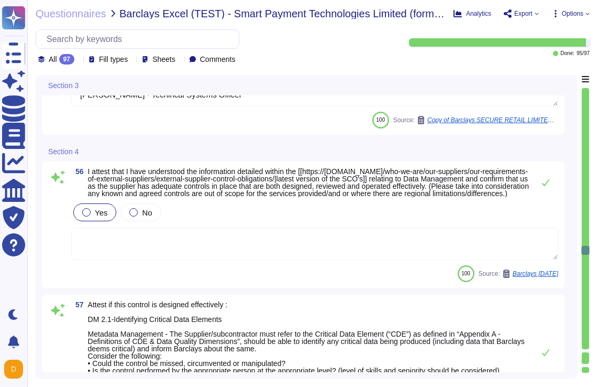
type textarea "Regular tests are scheduled annually with our VRP provider, and IT will carry o…"
type textarea "Daniel Clayton - Network Architect Ryan Curtis - Techincal Systems Officer"
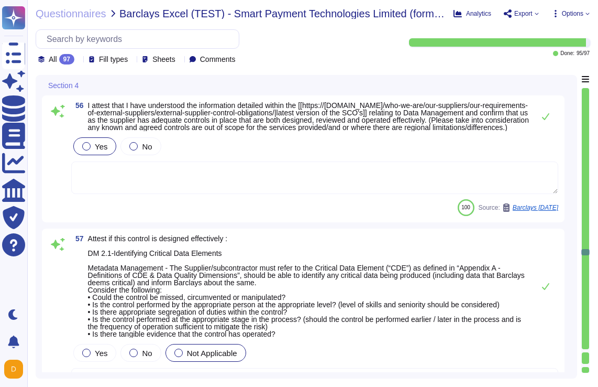
type textarea "N/A"
click at [586, 155] on div at bounding box center [585, 218] width 7 height 261
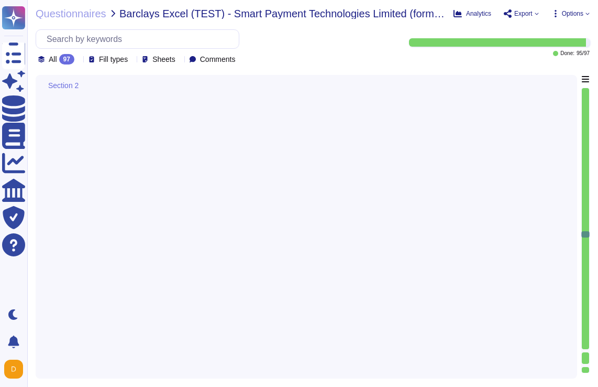
type textarea "Regular tests are scheduled annually with our VRP provider, and IT will carry o…"
type textarea "N/A"
click at [586, 155] on div at bounding box center [585, 218] width 7 height 261
type textarea "Regular tests are scheduled annually with our VRP provider, and IT will carry o…"
type textarea "N/A"
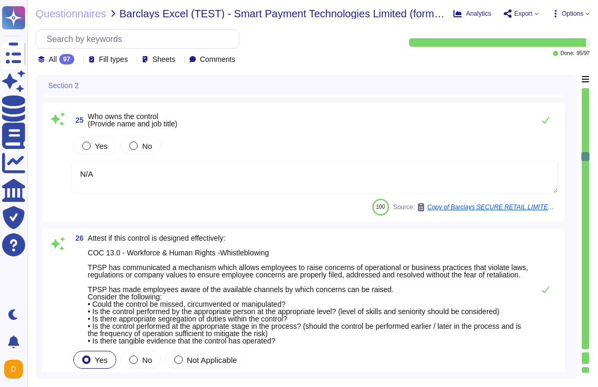
scroll to position [4790, 0]
type textarea "The company has a commitment from all levels of management to ensure there is n…"
type textarea "Regular tests are scheduled annually with our VRP provider, and IT will carry o…"
type textarea "N/A"
type textarea "The Company has a strong commitment to ensuring that there is no retaliation fo…"
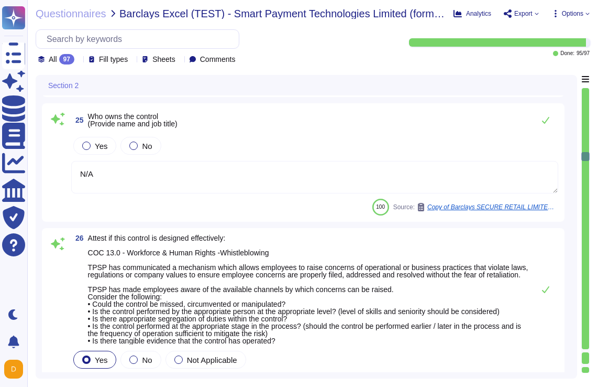
type textarea "Regular tests are scheduled annually with our VRP provider, and IT will carry o…"
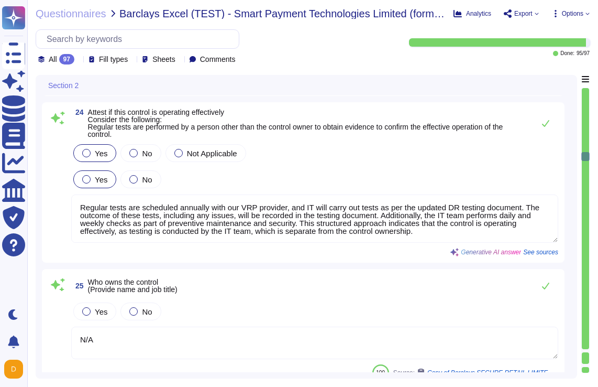
click at [586, 155] on div at bounding box center [586, 231] width 8 height 286
drag, startPoint x: 586, startPoint y: 155, endPoint x: 588, endPoint y: 92, distance: 62.9
click at [588, 92] on div at bounding box center [586, 231] width 8 height 286
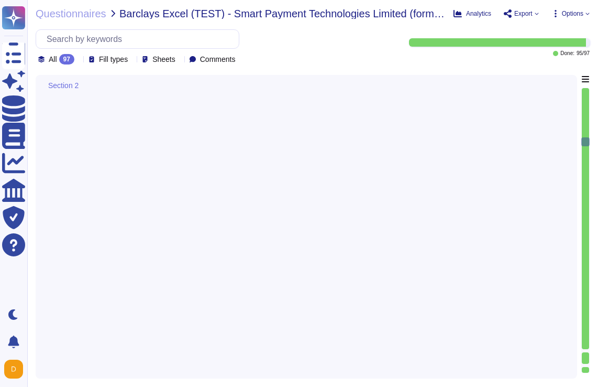
type textarea "The Company is committed to creating a work environment free of harassment and …"
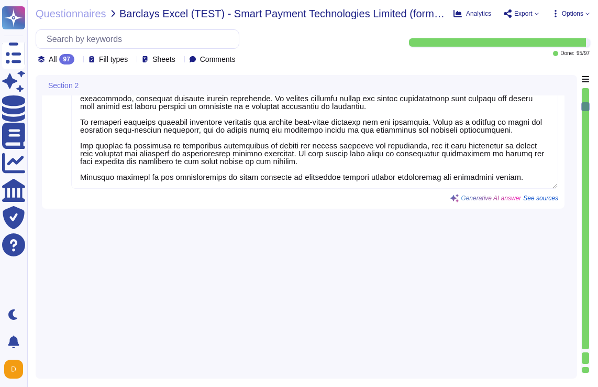
type textarea "1) Our organization has an environmental policy that outlines our commitment to…"
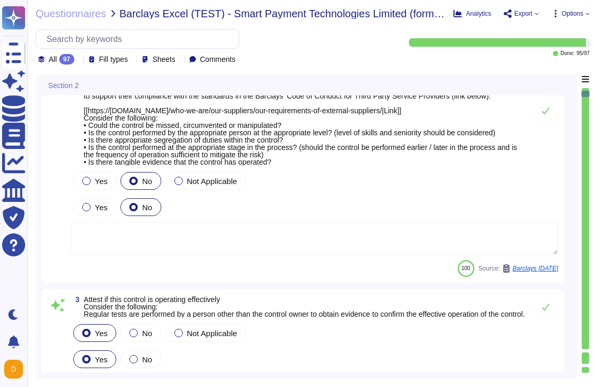
scroll to position [120, 0]
type textarea "Regular tests are scheduled annually with our VRP provider, and IT will carry o…"
type textarea "N/A"
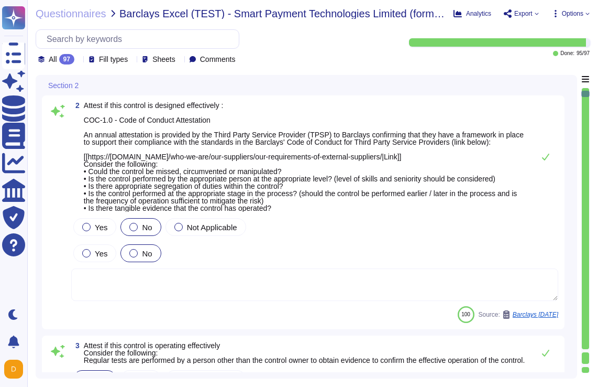
click at [588, 92] on div at bounding box center [586, 231] width 8 height 286
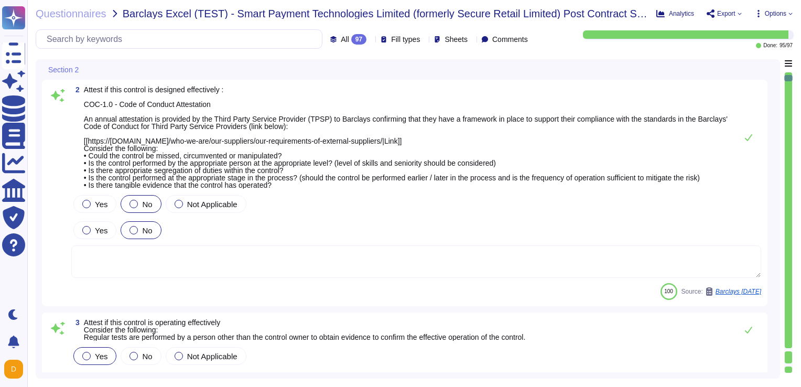
type textarea "1) Our organization has an environmental policy that outlines our commitment to…"
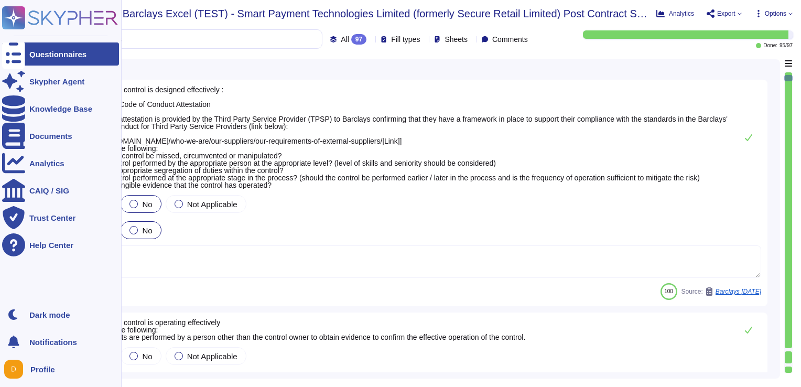
click at [18, 55] on icon at bounding box center [13, 54] width 23 height 31
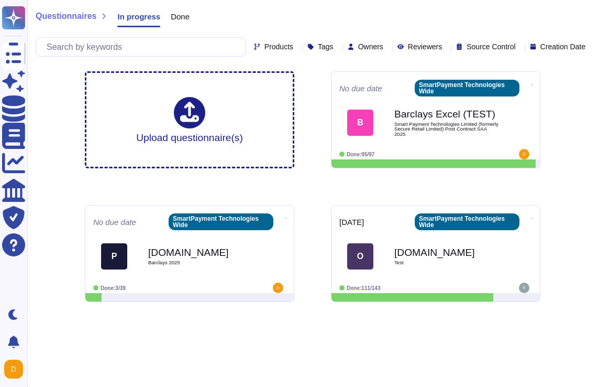
click at [364, 49] on div "Owners" at bounding box center [368, 47] width 40 height 8
click at [582, 153] on div "Questionnaires In progress Done Products Tags Owners Reviewers Source Control C…" at bounding box center [312, 155] width 571 height 310
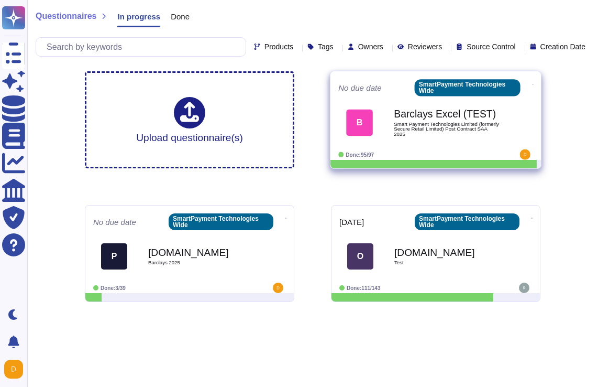
click at [388, 96] on div "B Barclays Excel (TEST) Smart Payment Technologies Limited (formerly Secure Ret…" at bounding box center [436, 122] width 195 height 53
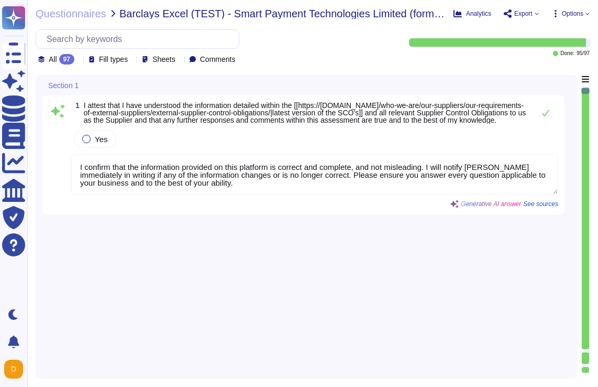
type textarea "I confirm that the information provided on this platform is correct and complet…"
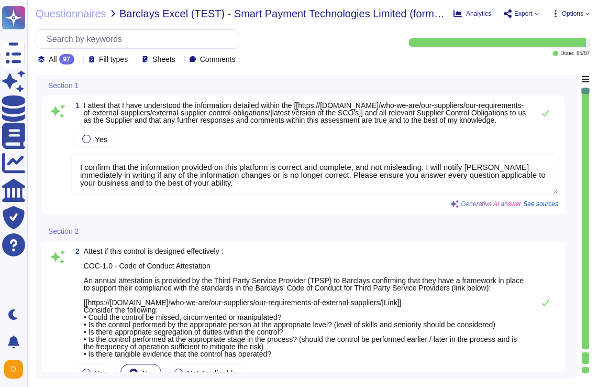
type textarea "Regular tests are scheduled annually with our VRP provider, and IT will carry o…"
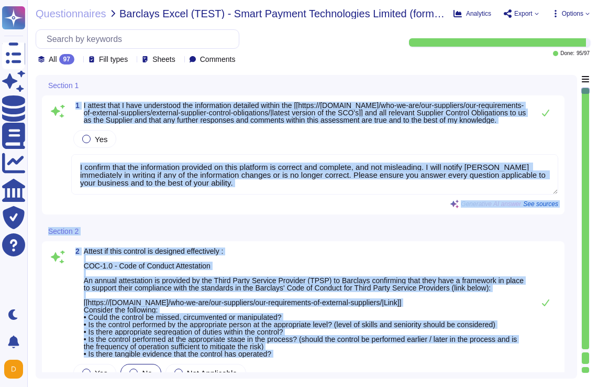
drag, startPoint x: 584, startPoint y: 166, endPoint x: 574, endPoint y: 148, distance: 20.4
click at [574, 148] on div "Section 1 1 I attest that I have understood the information detailed within the…" at bounding box center [313, 226] width 554 height 303
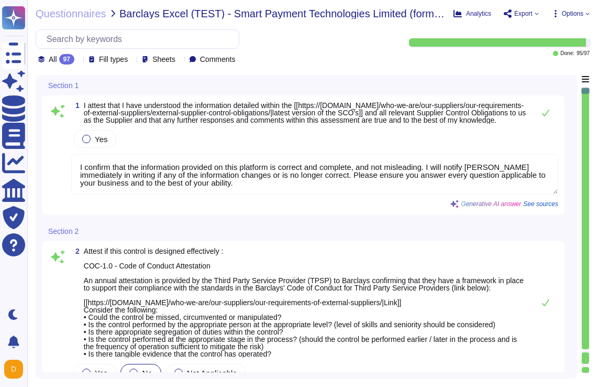
click at [574, 148] on div "Section 1 1 I attest that I have understood the information detailed within the…" at bounding box center [307, 226] width 542 height 303
drag, startPoint x: 584, startPoint y: 199, endPoint x: 585, endPoint y: 238, distance: 39.3
click at [585, 238] on div at bounding box center [585, 218] width 7 height 261
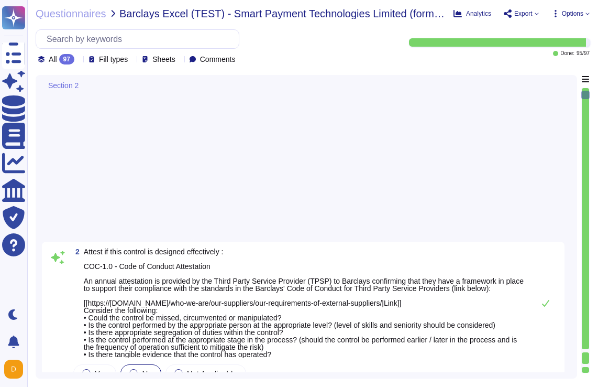
type textarea "N/A"
type textarea "1) Our organization has an environmental policy that outlines our commitment to…"
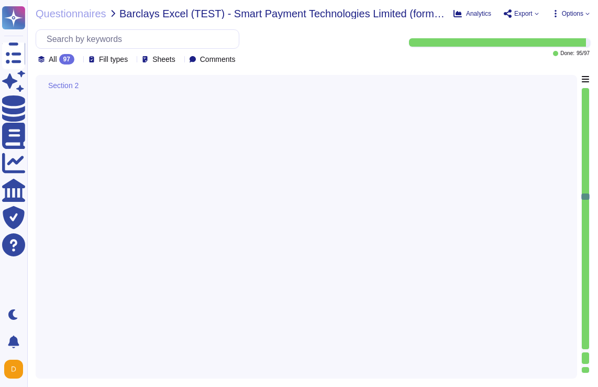
type textarea "N/A"
type textarea "Not relevant."
type textarea "Regular tests are scheduled annually with our VRP provider, and IT will carry o…"
type textarea "N/A"
type textarea "Regular tests are scheduled annually with our VRP provider, and IT will carry o…"
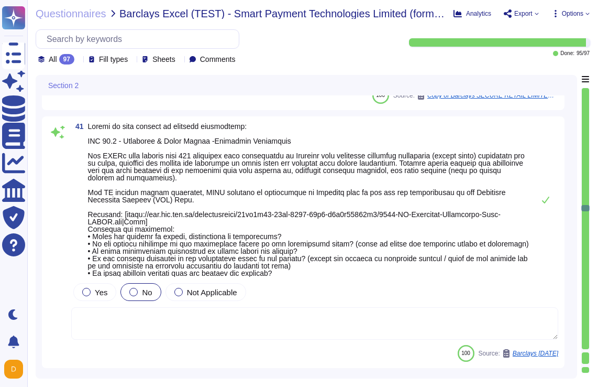
type textarea "N/A"
type textarea "SR do not have a procedure in place to assess vulnerable customers."
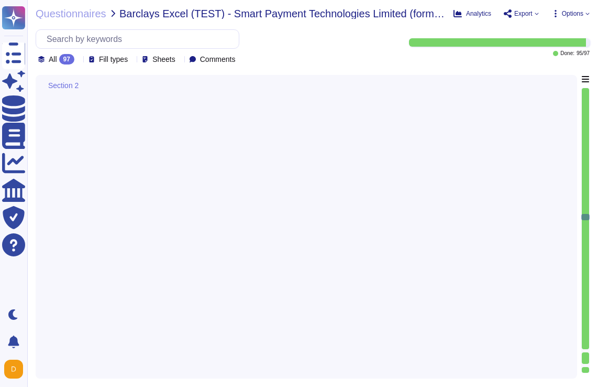
type textarea "Regular tests are scheduled annually with our VRP provider, and IT will carry o…"
type textarea "N/A"
type textarea "Regular tests are scheduled annually with our VRP provider, and IT will carry o…"
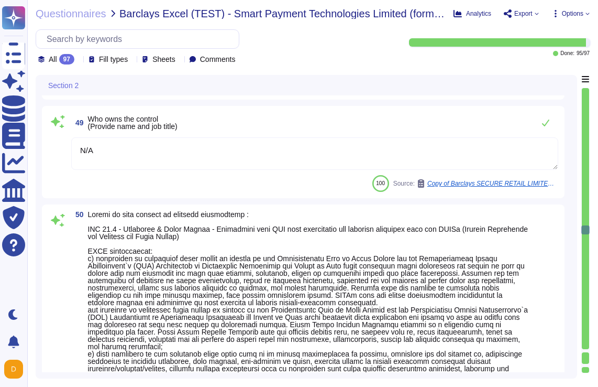
type textarea "N/A"
type textarea "Regular tests are scheduled annually with our VRP provider, and IT will carry o…"
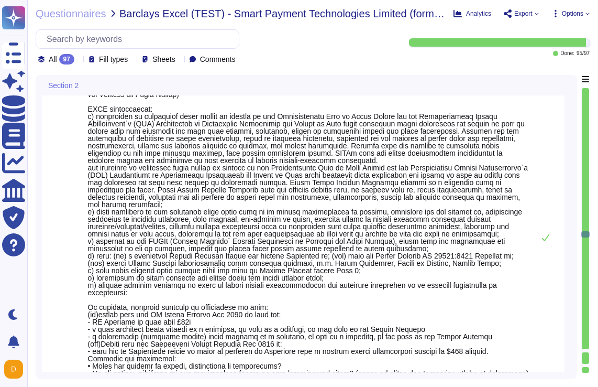
click at [585, 248] on div at bounding box center [585, 218] width 7 height 261
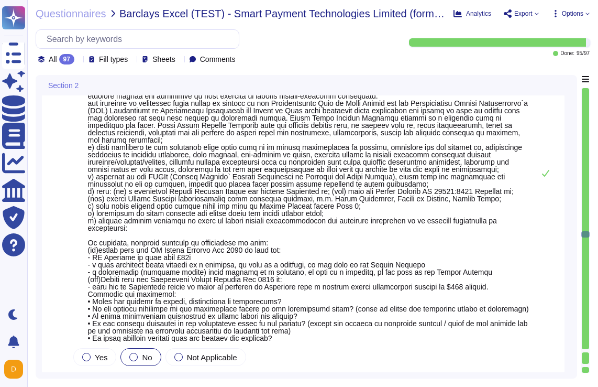
type textarea "N/A"
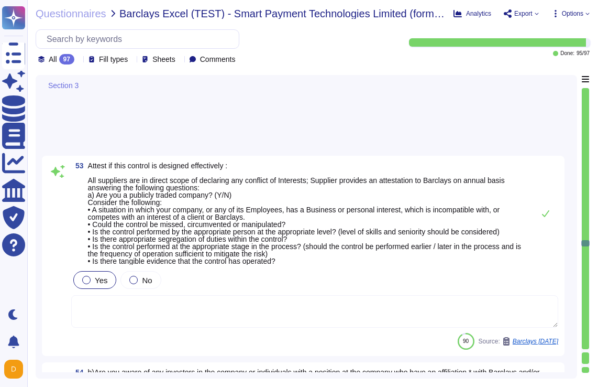
type textarea "[PERSON_NAME] - Network Architect [PERSON_NAME] - Techincal Systems Officer"
type textarea "N/A"
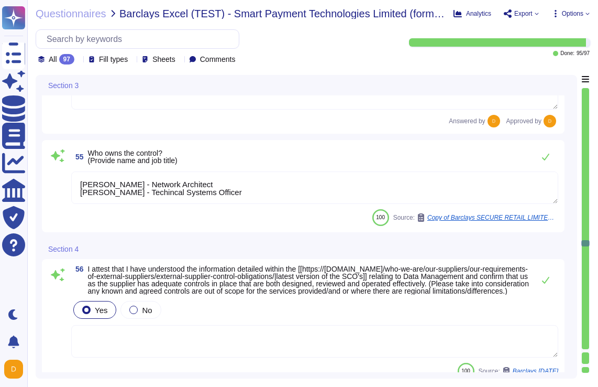
type textarea "[PERSON_NAME] - Network Architect [PERSON_NAME] - Techincal Systems Officer"
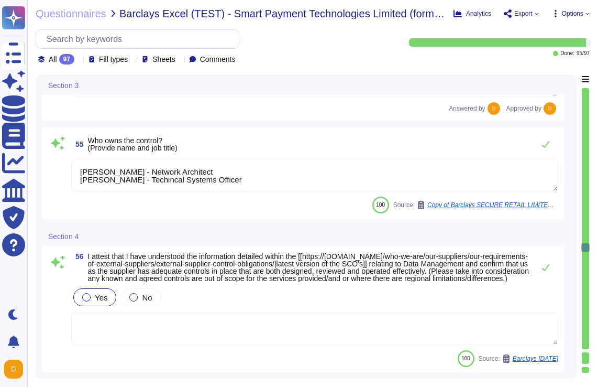
type textarea "Regular tests are scheduled annually with our VRP provider, and IT will carry o…"
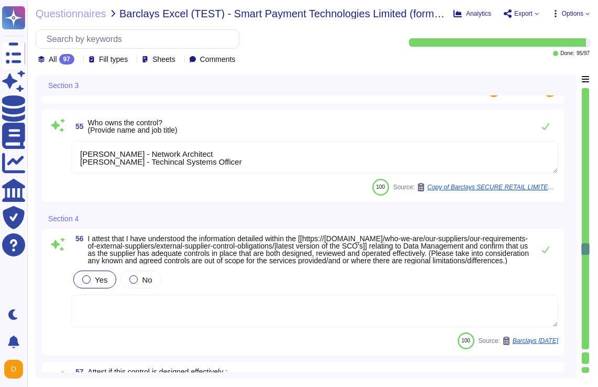
scroll to position [8941, 0]
click at [585, 248] on div at bounding box center [586, 249] width 8 height 12
click at [587, 284] on div at bounding box center [585, 218] width 7 height 261
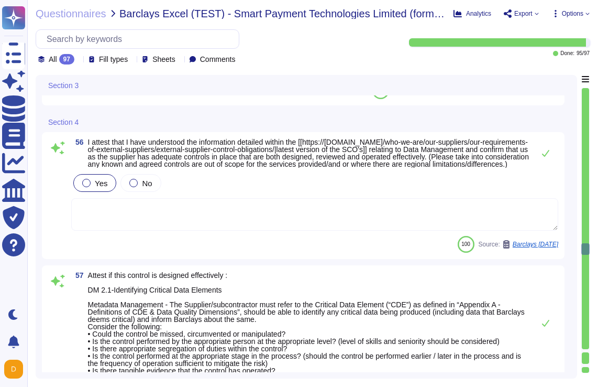
type textarea "[PERSON_NAME] - Network Architect [PERSON_NAME] - Techincal Systems Officer"
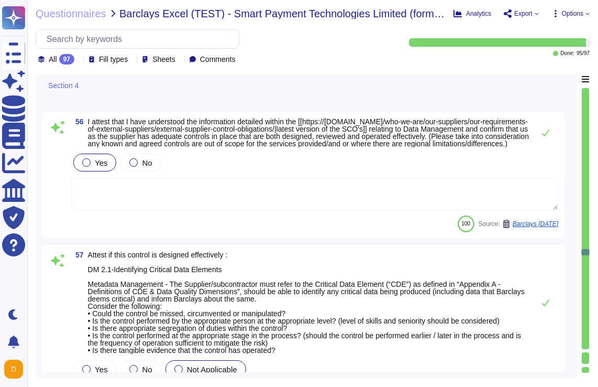
type textarea "N/A"
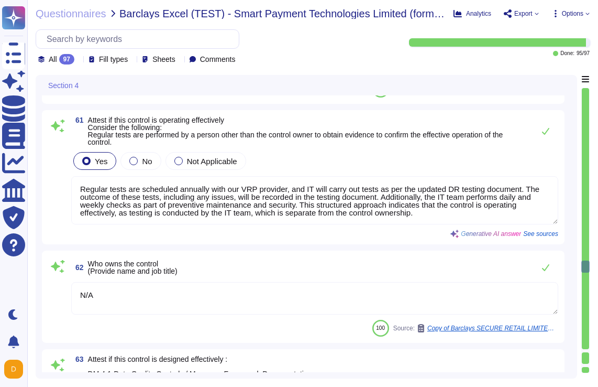
type textarea "N/A"
type textarea "Regular tests are scheduled annually with our VRP provider, and IT will carry o…"
type textarea "N/A"
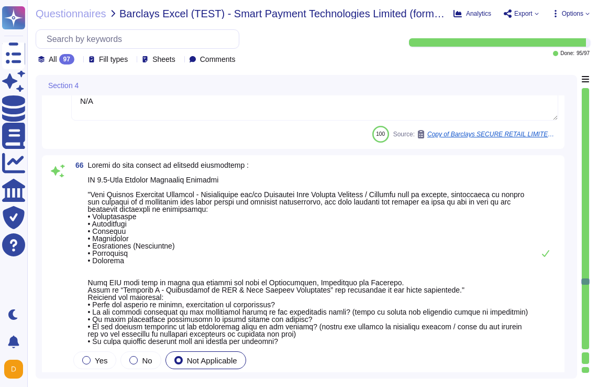
type textarea "N/A"
type textarea "Regular tests are scheduled annually with our VRP provider, and IT will carry o…"
type textarea "N/A"
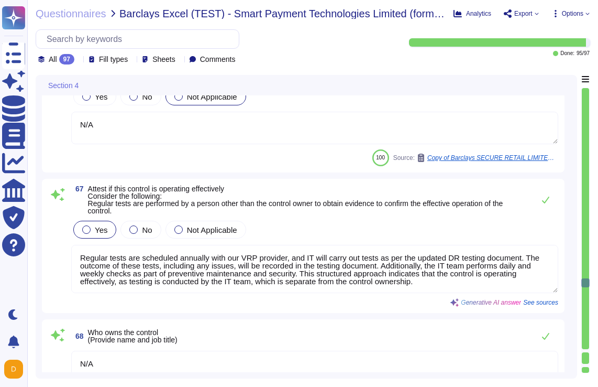
type textarea "Regular tests are scheduled annually with our VRP provider, and IT will carry o…"
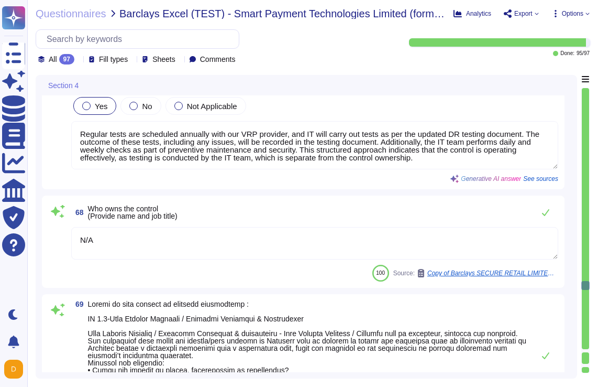
type textarea "N/A"
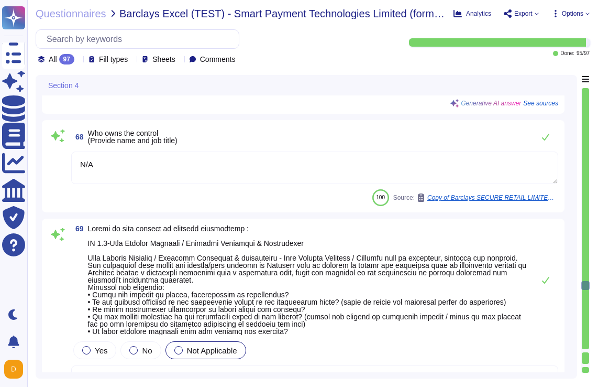
scroll to position [10868, 0]
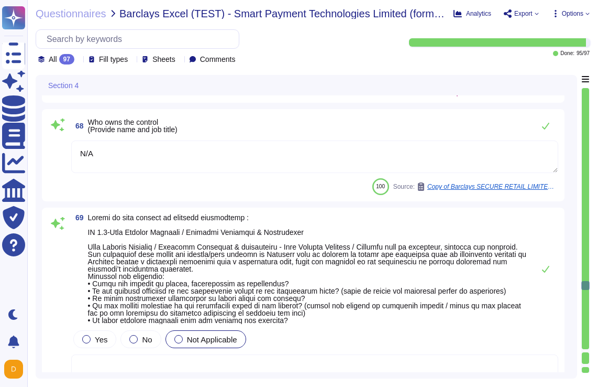
click at [587, 284] on div at bounding box center [586, 285] width 8 height 9
click at [586, 305] on div at bounding box center [585, 218] width 7 height 261
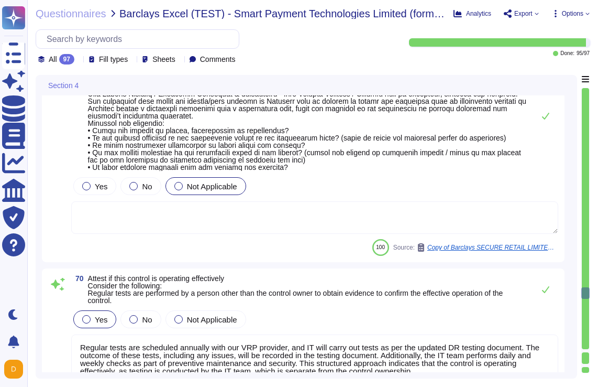
type textarea "N/A"
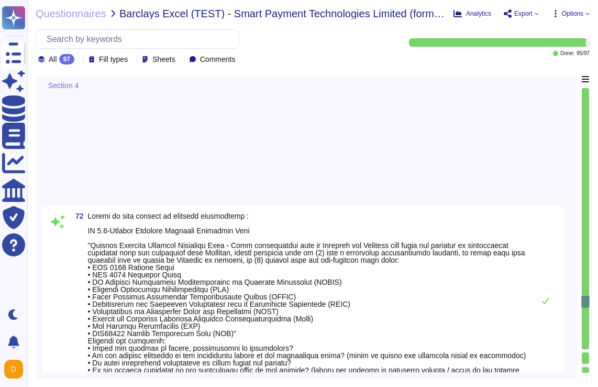
type textarea "Regular tests are scheduled annually with our VRP provider, and IT will carry o…"
type textarea "N/A"
type textarea "Regular tests are scheduled annually with our VRP provider, and IT will carry o…"
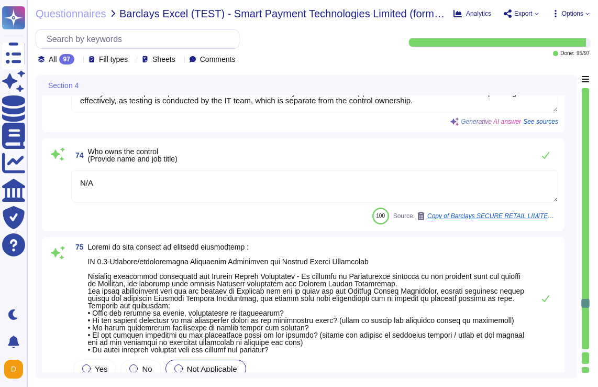
type textarea "N/A"
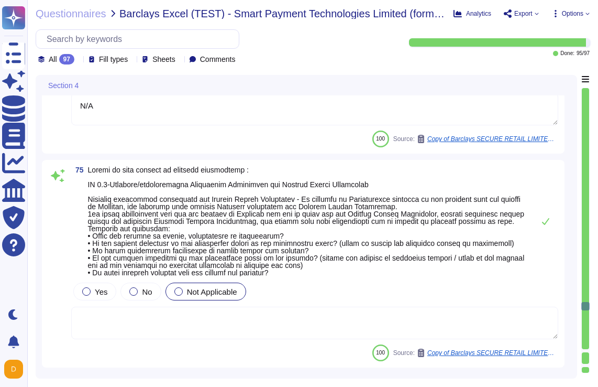
type textarea "The recovery services are configured to achieve a 1-hour Recovery Point Objecti…"
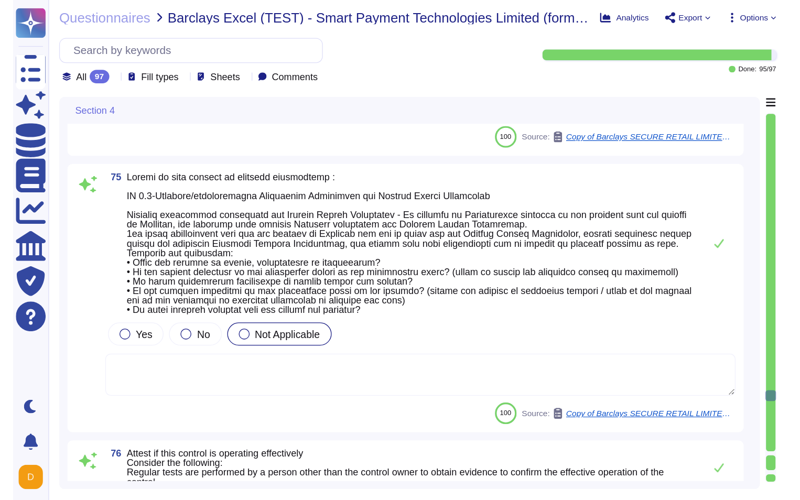
scroll to position [11891, 0]
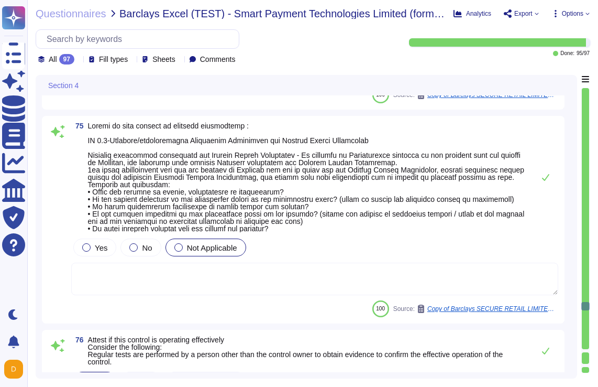
click at [530, 16] on span "Export" at bounding box center [524, 13] width 18 height 6
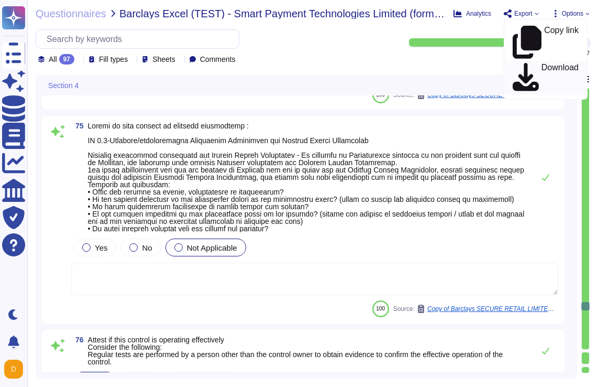
click at [542, 63] on p "Download" at bounding box center [560, 77] width 37 height 29
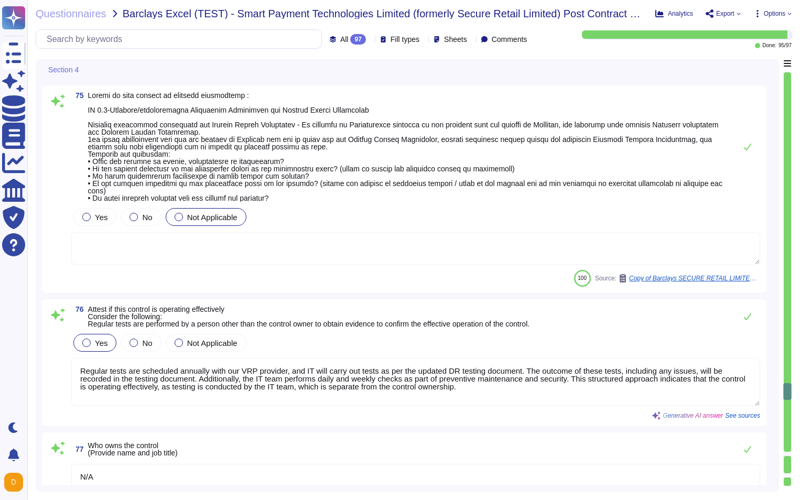
type textarea "N/A"
type textarea "The recovery services are configured to achieve a 1-hour Recovery Point Objecti…"
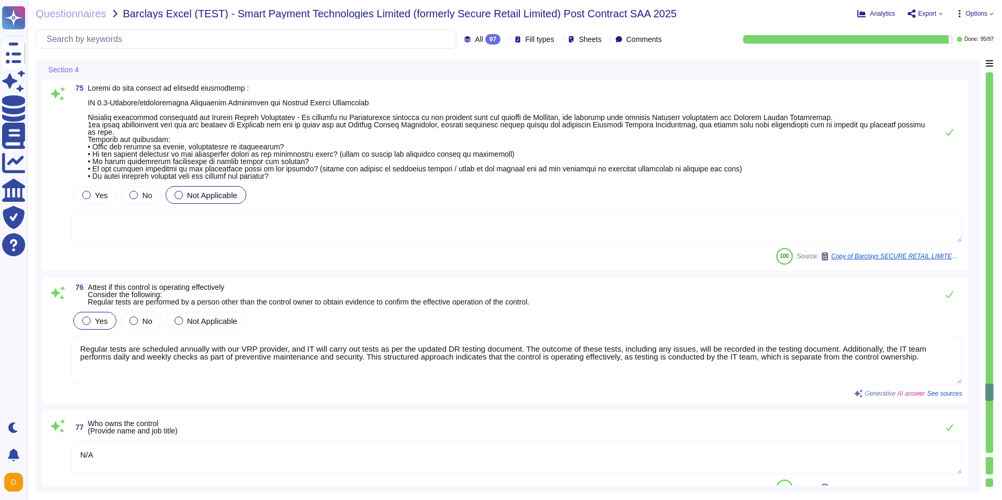
drag, startPoint x: 990, startPoint y: 149, endPoint x: 988, endPoint y: 71, distance: 77.6
click at [598, 71] on div "Return to the current question Section 1 Section 2 Section 3 Section 4 Section …" at bounding box center [989, 275] width 8 height 432
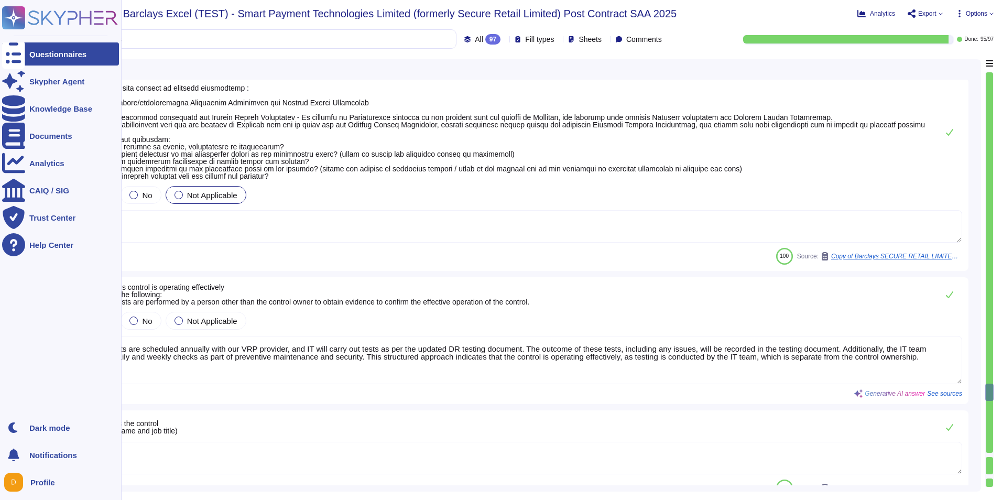
click at [47, 53] on div "Questionnaires" at bounding box center [57, 54] width 57 height 8
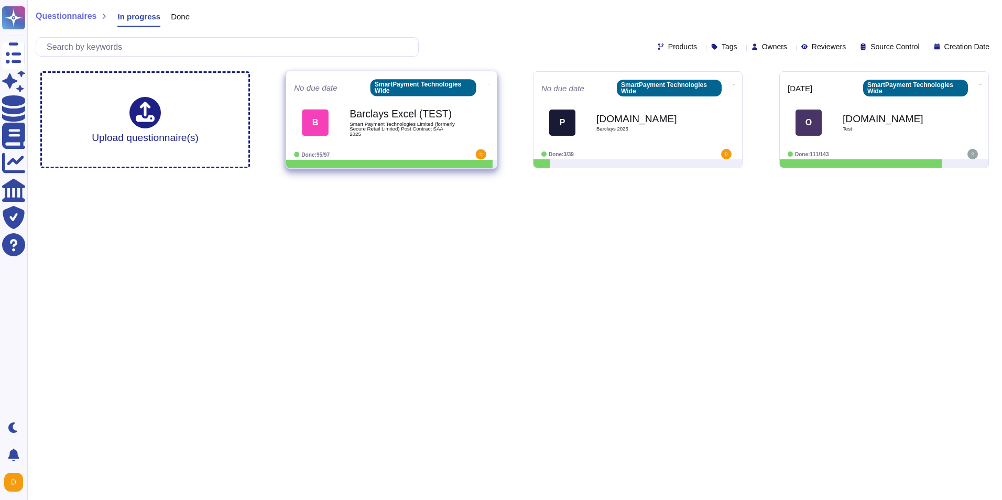
click at [392, 111] on b "Barclays Excel (TEST)" at bounding box center [403, 113] width 106 height 10
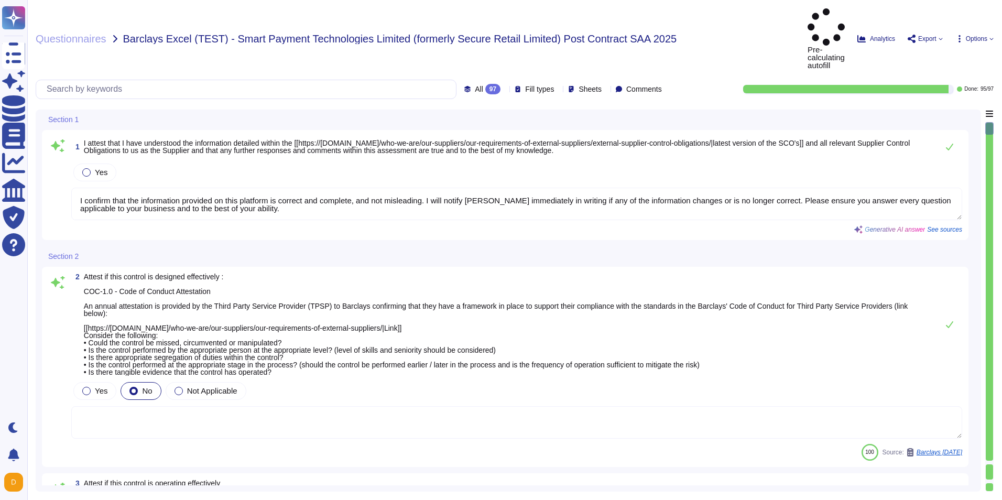
type textarea "I confirm that the information provided on this platform is correct and complet…"
type textarea "Regular tests are scheduled annually with our VRP provider, and IT will carry o…"
type textarea "N/A"
type textarea "1) Our organization has an environmental policy that outlines our commitment to…"
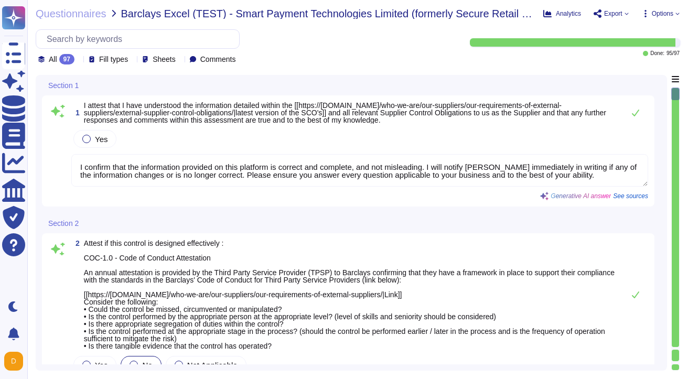
type textarea "1) Our organization has an environmental policy that outlines our commitment to…"
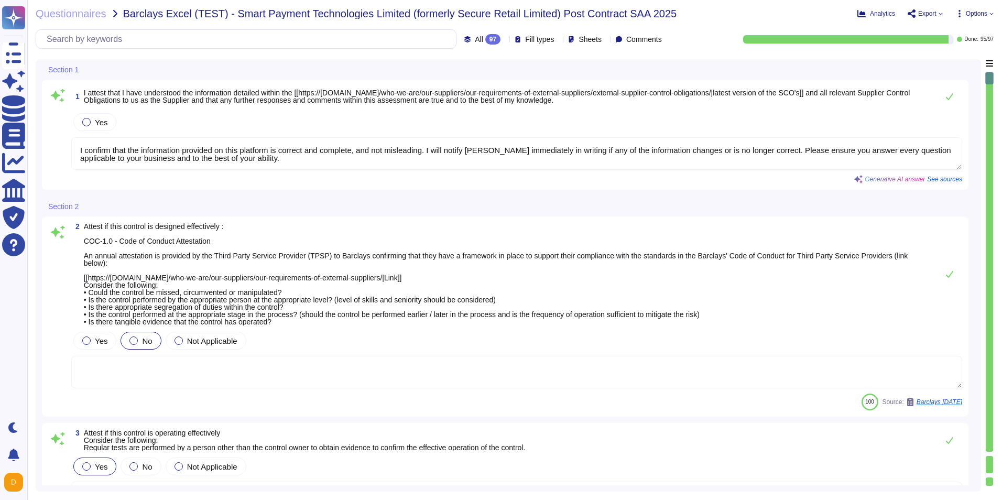
click at [598, 180] on span "See sources" at bounding box center [944, 179] width 35 height 6
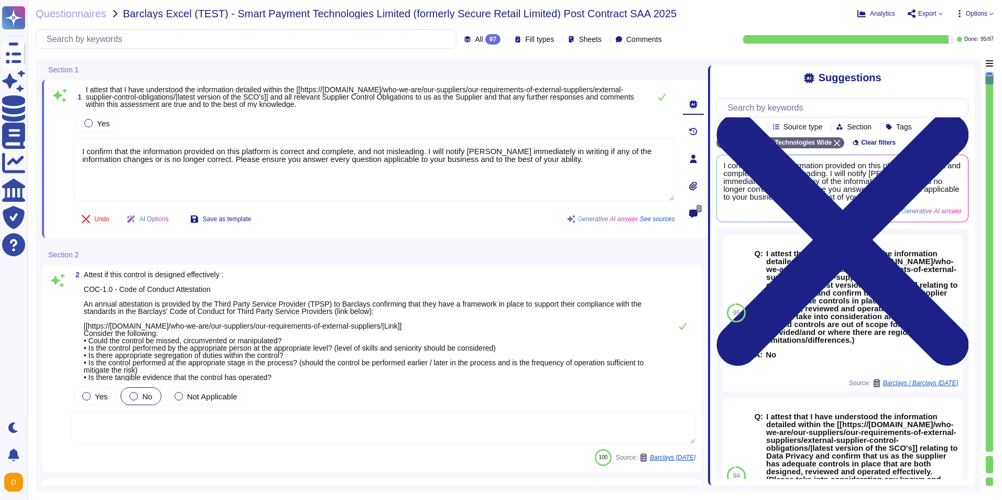
click at [598, 156] on span at bounding box center [708, 272] width 4 height 426
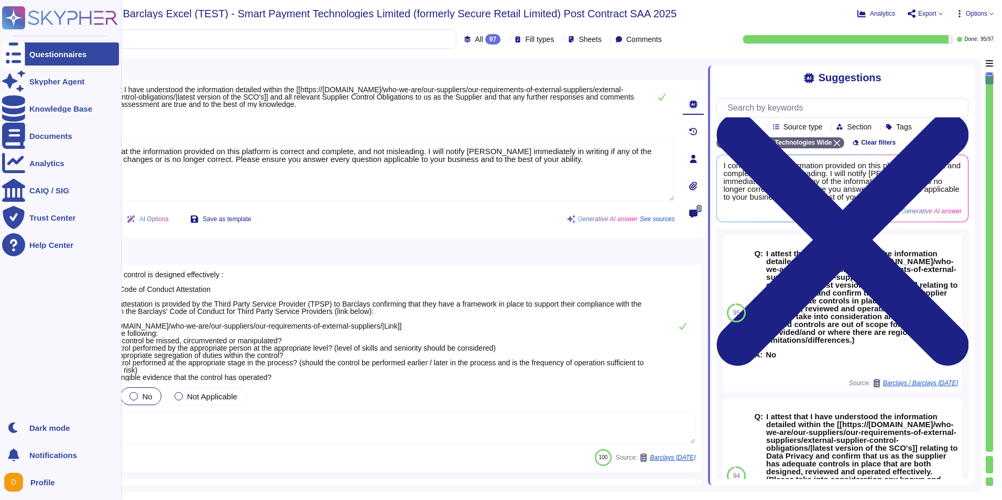
click at [42, 57] on div "Questionnaires" at bounding box center [57, 54] width 57 height 8
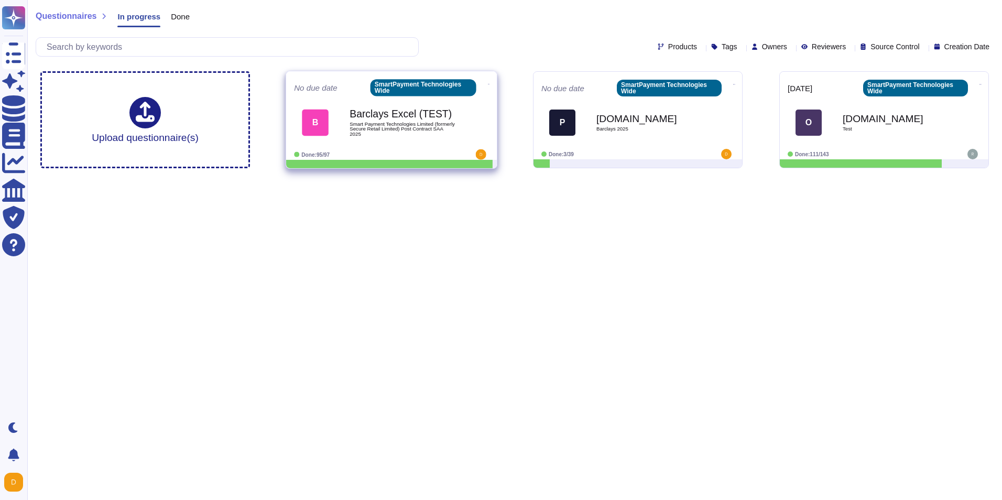
click at [421, 124] on span "Smart Payment Technologies Limited (formerly Secure Retail Limited) Post Contra…" at bounding box center [403, 129] width 106 height 15
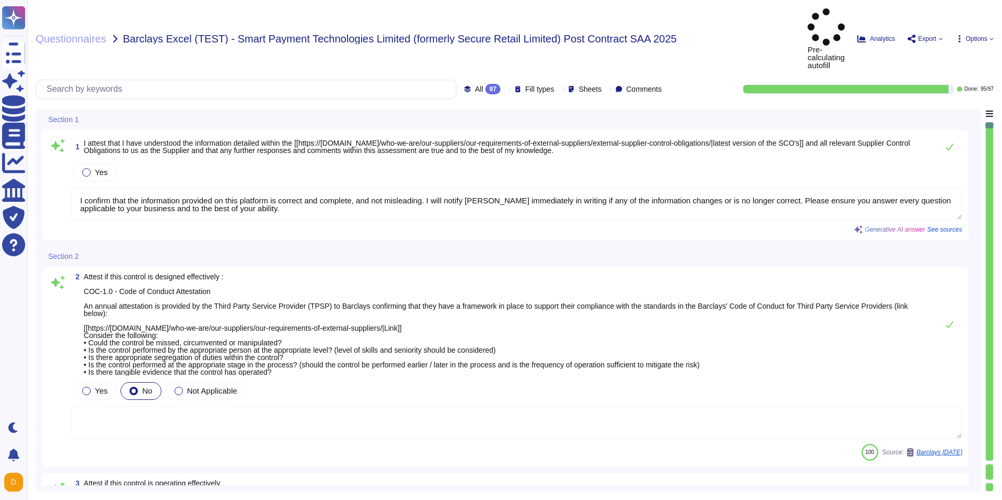
type textarea "I confirm that the information provided on this platform is correct and complet…"
type textarea "Regular tests are scheduled annually with our VRP provider, and IT will carry o…"
type textarea "N/A"
type textarea "1) Our organization has an environmental policy that outlines our commitment to…"
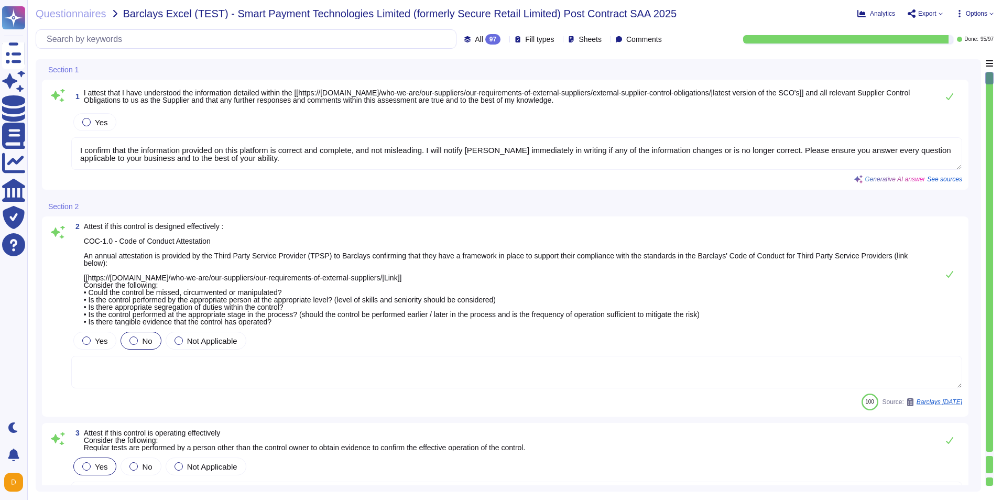
drag, startPoint x: 984, startPoint y: 169, endPoint x: 985, endPoint y: 219, distance: 49.8
click at [598, 219] on div "Section 1 1 I attest that I have understood the information detailed within the…" at bounding box center [515, 275] width 958 height 432
click at [598, 386] on div at bounding box center [989, 475] width 7 height 4
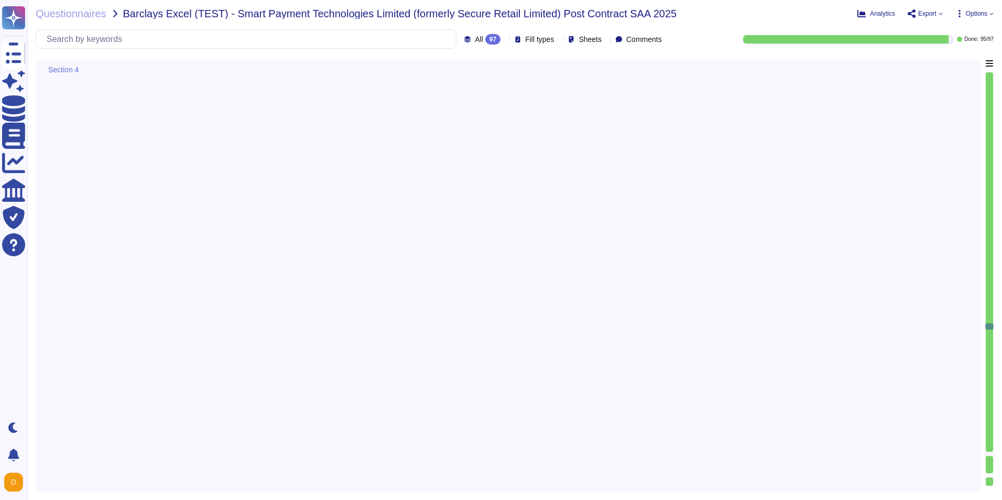
type textarea "N/A"
type textarea "Regular tests are scheduled annually with our VRP provider, and IT will carry o…"
type textarea "N/A"
type textarea "Regular tests are scheduled annually with our VRP provider, and IT will carry o…"
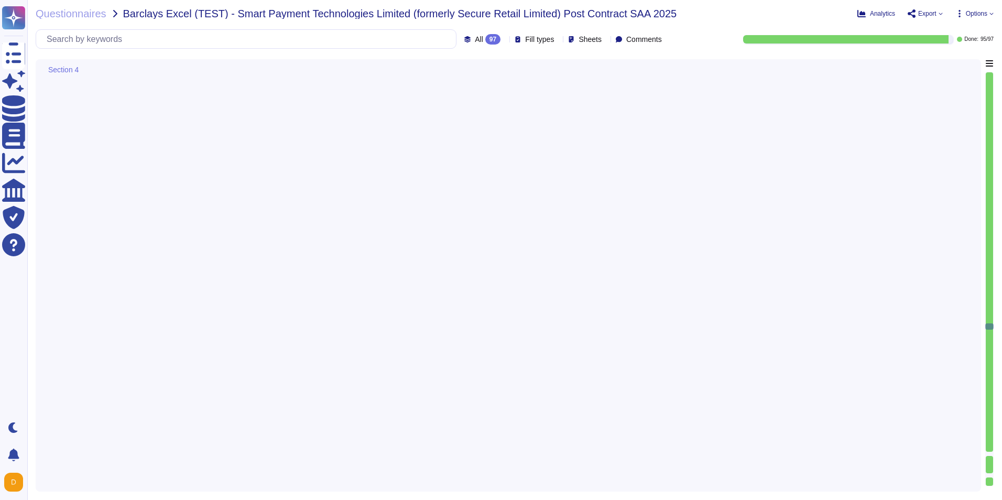
type textarea "N/A"
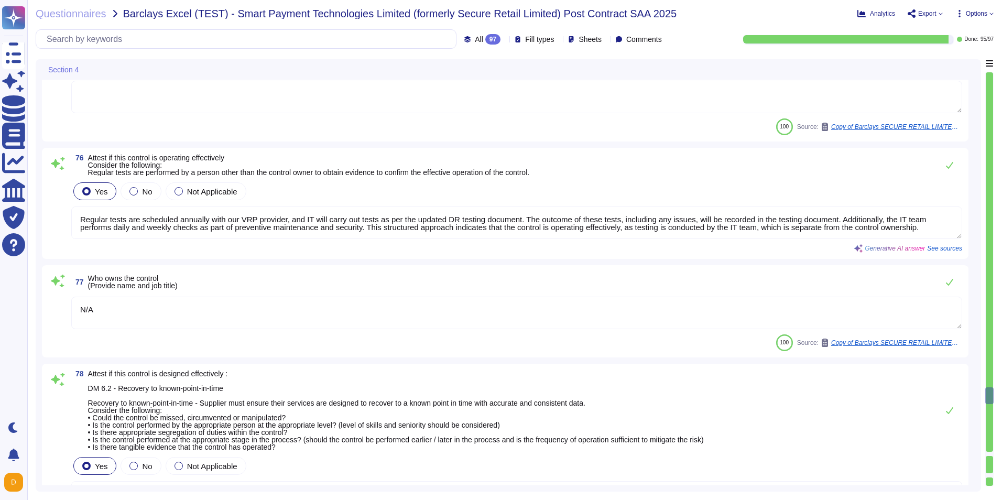
type textarea "N/A"
type textarea "Regular tests are scheduled annually with our VRP provider, and IT will carry o…"
type textarea "N/A"
type textarea "The recovery services are configured to achieve a 1-hour Recovery Point Objecti…"
type textarea "Regular tests are scheduled annually with our VRP provider, and IT will carry o…"
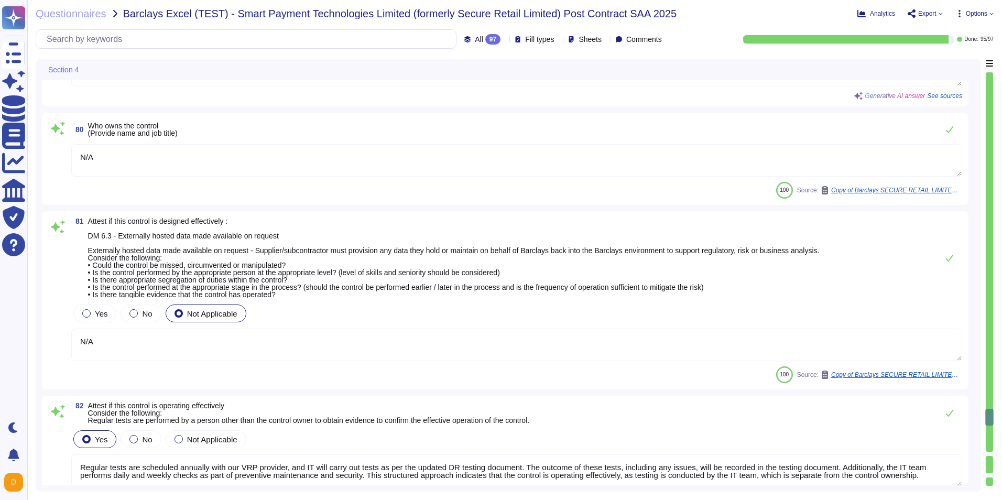
type textarea "N/A"
type textarea "Regular tests are scheduled annually with our VRP provider, and IT will carry o…"
type textarea "N/A"
type textarea "Regular tests are scheduled annually with our VRP provider, and IT will carry o…"
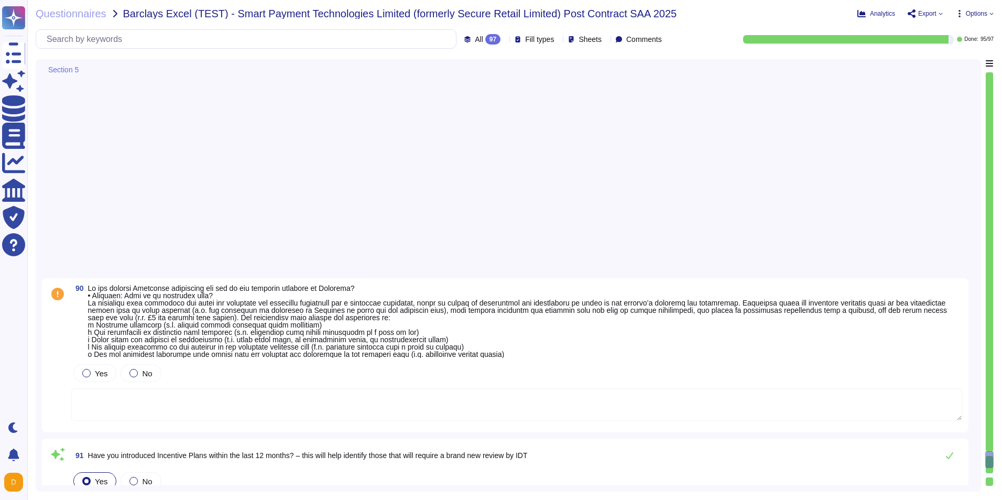
type textarea "It is the responsibility of [PERSON_NAME], CEO, to activate this plan."
type textarea "Following the [MEDICAL_DATA] Pandemic the plan has been improved and updated."
type textarea "Additional copies of this section are available on the PCI SSC website."
type textarea "No"
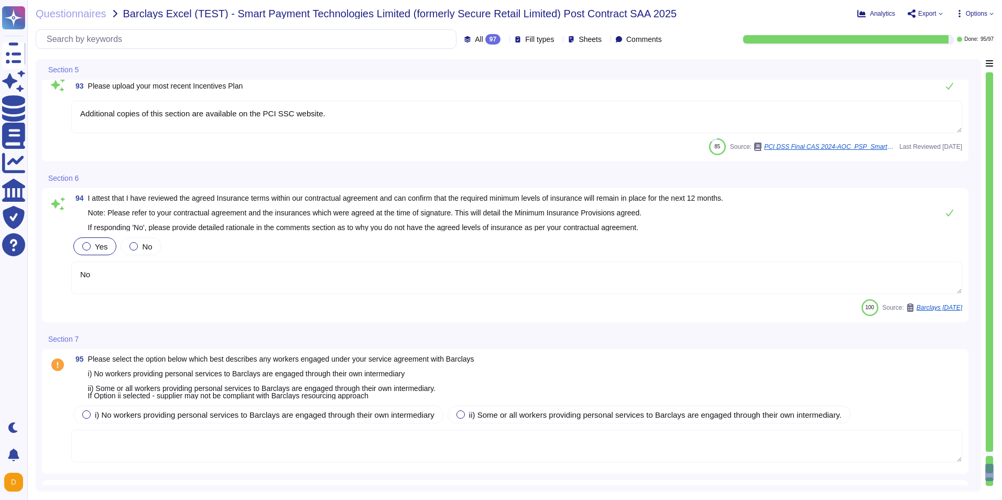
type textarea "All workers are employed by the company, and the company pays a living wage and…"
type textarea "Yes"
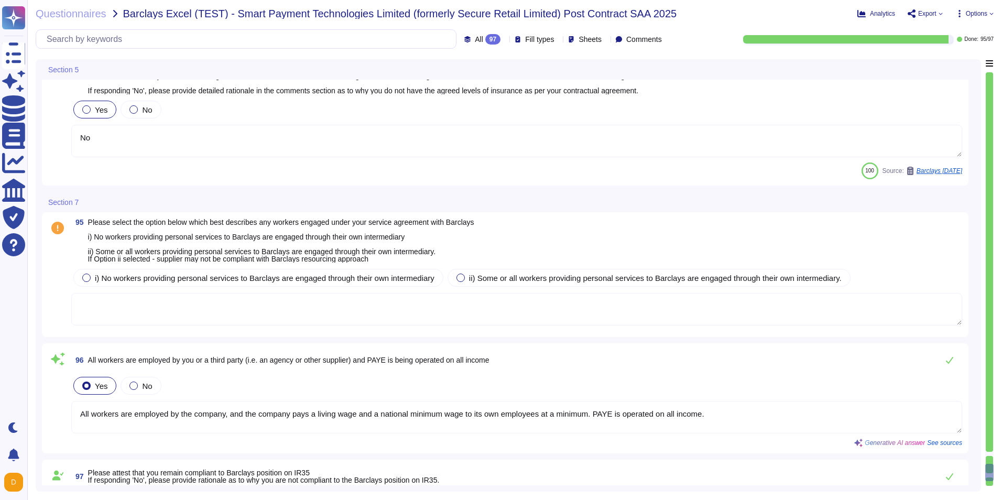
scroll to position [13353, 0]
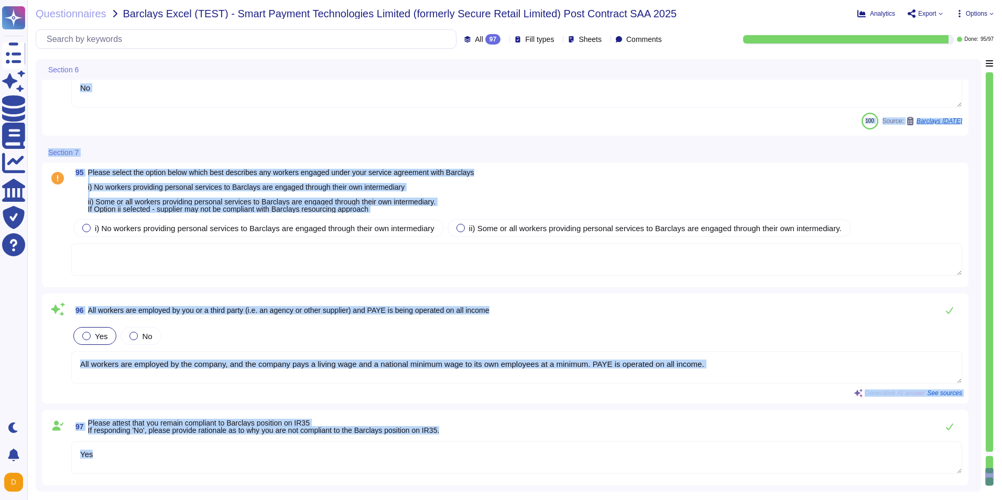
drag, startPoint x: 989, startPoint y: 476, endPoint x: 975, endPoint y: 81, distance: 395.9
click at [598, 81] on div "Section 6 94 I attest that I have reviewed the agreed Insurance terms within ou…" at bounding box center [515, 275] width 958 height 432
click at [598, 111] on div at bounding box center [989, 261] width 7 height 379
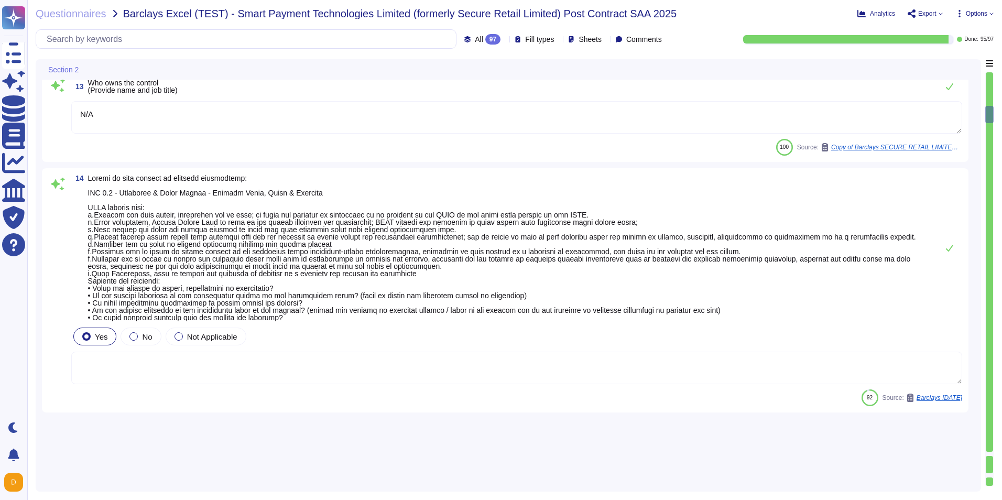
scroll to position [1694, 0]
type textarea "The company confirms compliance with all applicable health and safety laws and …"
type textarea "Regular tests are scheduled annually with our VRP provider, and IT will carry o…"
type textarea "N/A"
type textarea "Regular tests are scheduled annually with our VRP provider, and IT will carry o…"
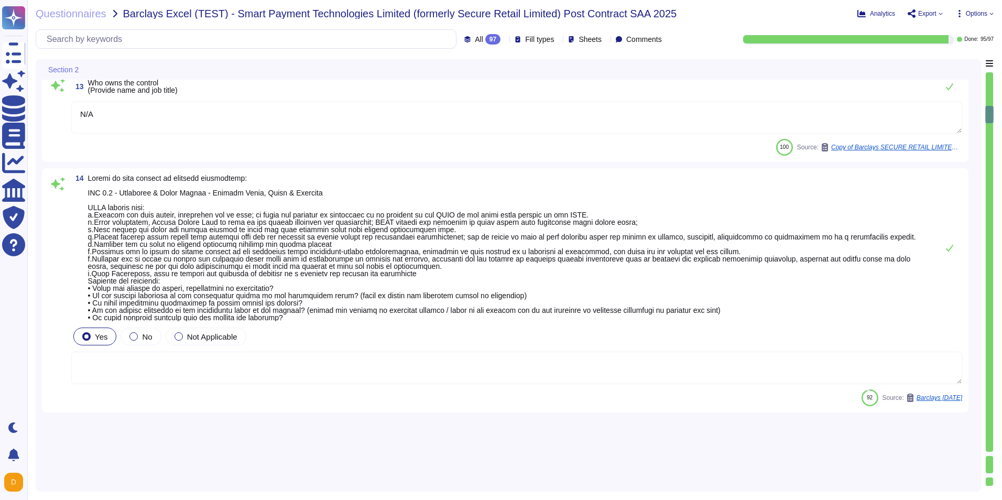
type textarea "N/A"
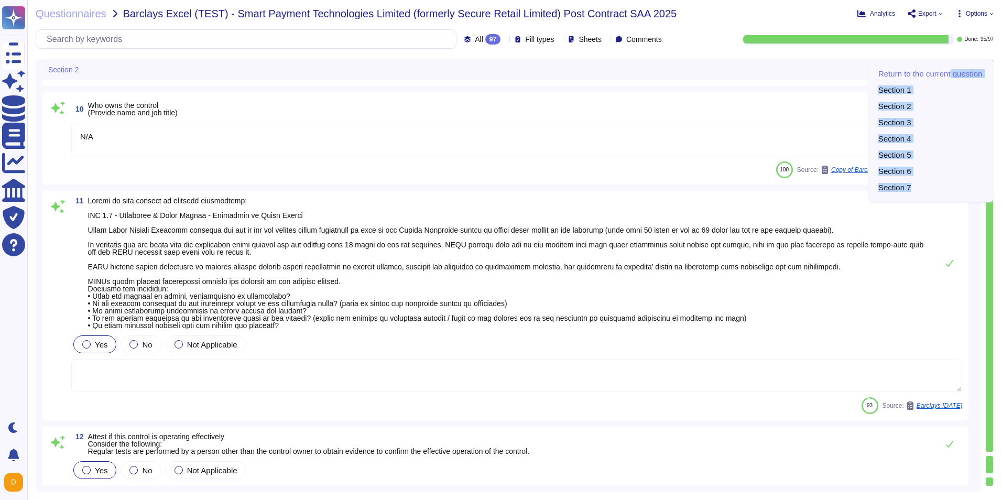
drag, startPoint x: 987, startPoint y: 115, endPoint x: 991, endPoint y: 67, distance: 48.4
click at [598, 67] on div "Return to the current question Section 1 Section 2 Section 3 Section 4 Section …" at bounding box center [989, 275] width 8 height 432
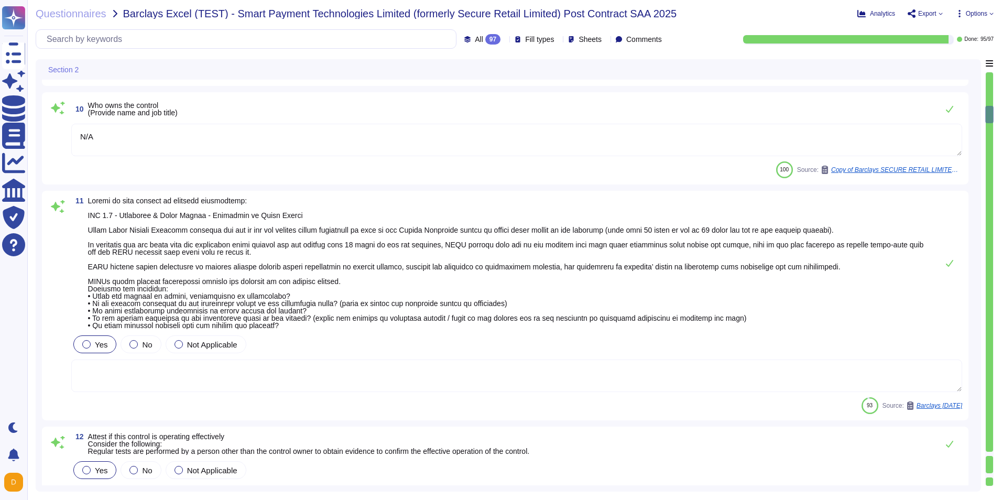
drag, startPoint x: 991, startPoint y: 67, endPoint x: 996, endPoint y: 107, distance: 41.1
click at [598, 107] on div "Questionnaires Barclays Excel (TEST) - Smart Payment Technologies Limited (form…" at bounding box center [514, 250] width 975 height 500
click at [598, 86] on div at bounding box center [989, 261] width 7 height 379
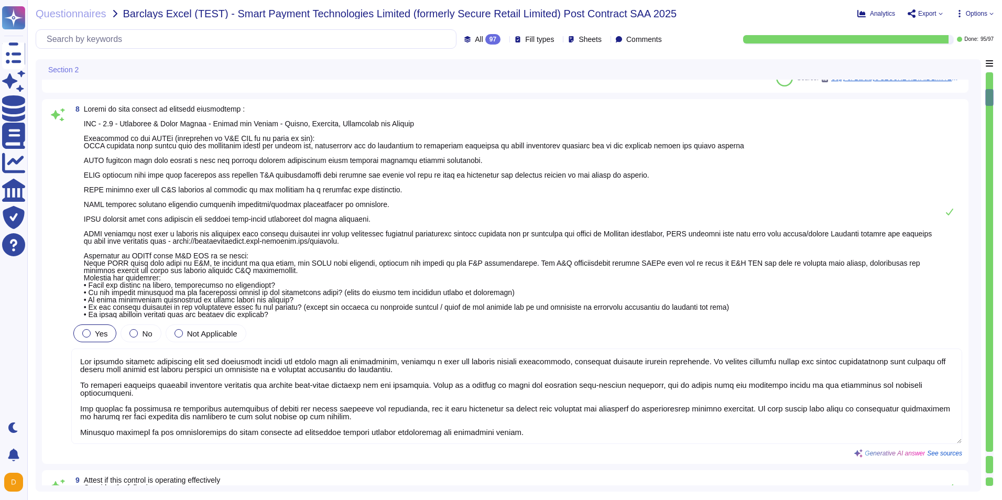
type textarea "1) Our organization has an environmental policy that outlines our commitment to…"
type textarea "Regular tests are scheduled annually with our VRP provider, and IT will carry o…"
type textarea "N/A"
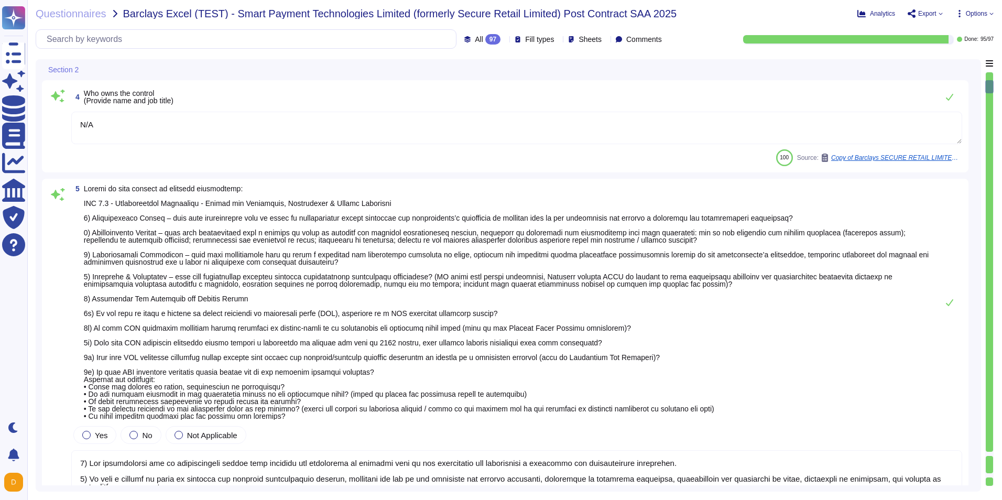
type textarea "Regular tests are scheduled annually with our VRP provider, and IT will carry o…"
type textarea "N/A"
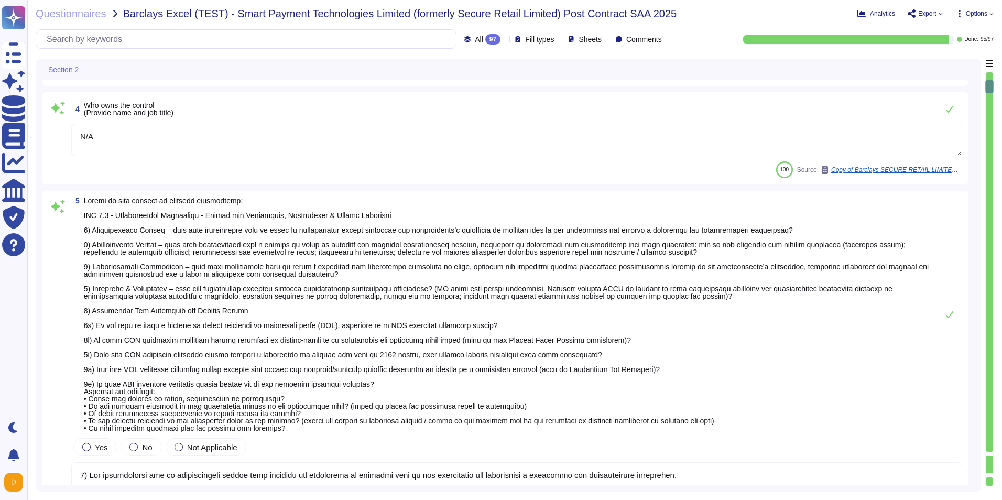
drag, startPoint x: 991, startPoint y: 319, endPoint x: 989, endPoint y: 329, distance: 9.7
click at [598, 329] on div at bounding box center [989, 261] width 7 height 379
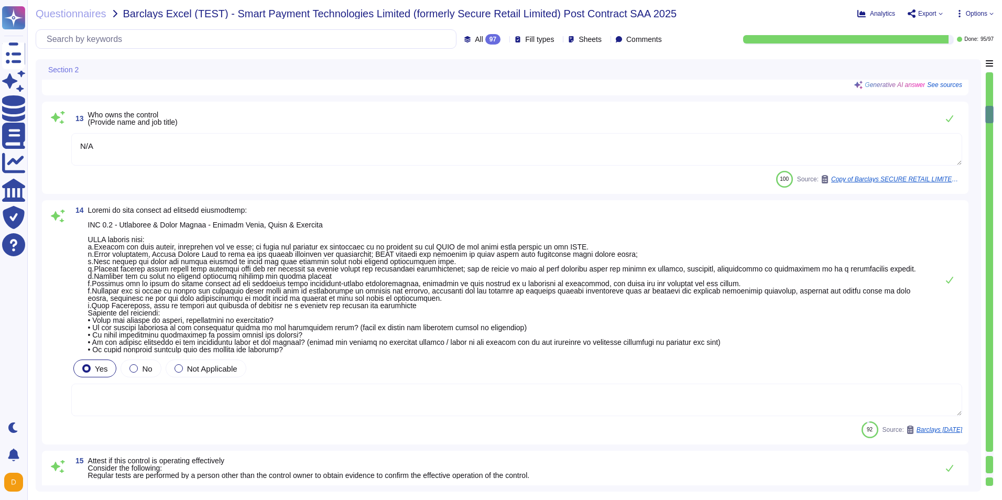
type textarea "Regular tests are scheduled annually with our VRP provider, and IT will carry o…"
type textarea "N/A"
type textarea "Regular tests are scheduled annually with our VRP provider, and IT will carry o…"
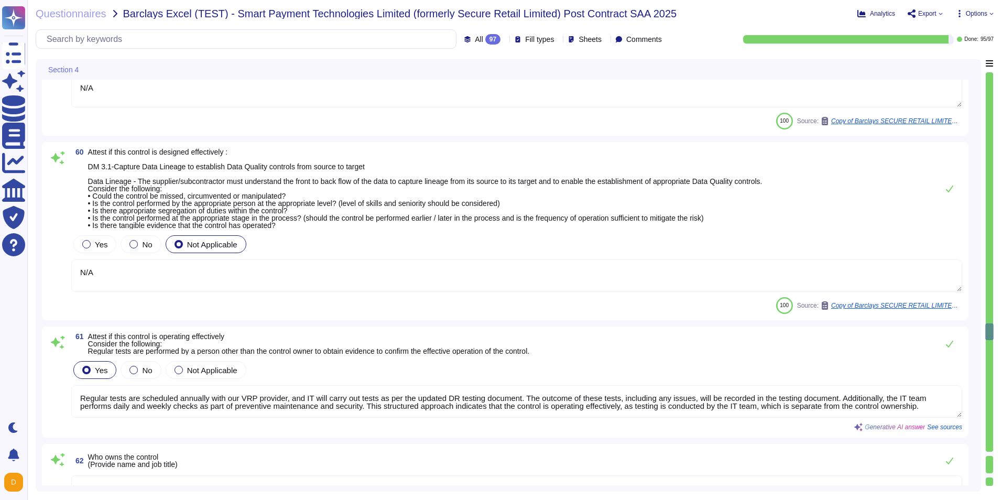
scroll to position [8882, 0]
type textarea "N/A"
type textarea "Regular tests are scheduled annually with our VRP provider, and IT will carry o…"
type textarea "N/A"
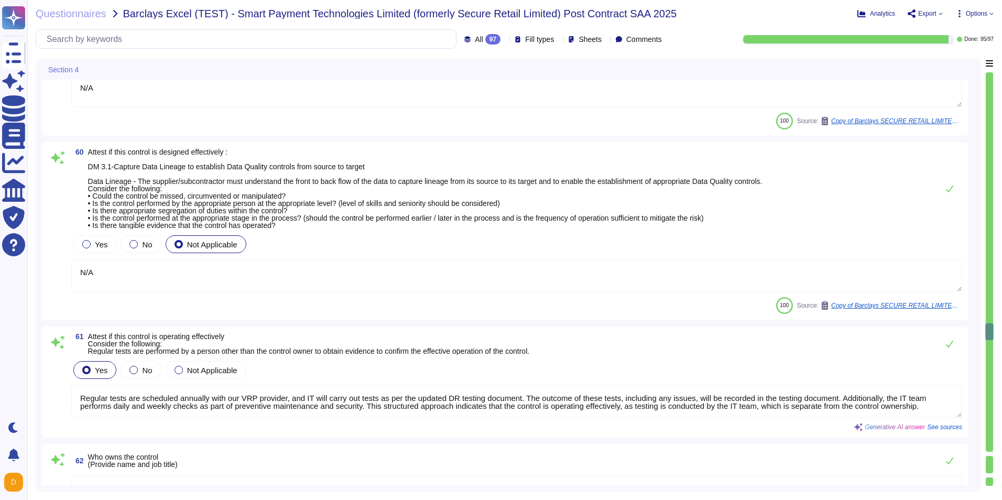
type textarea "N/A"
type textarea "Regular tests are scheduled annually with our VRP provider, and IT will carry o…"
type textarea "N/A"
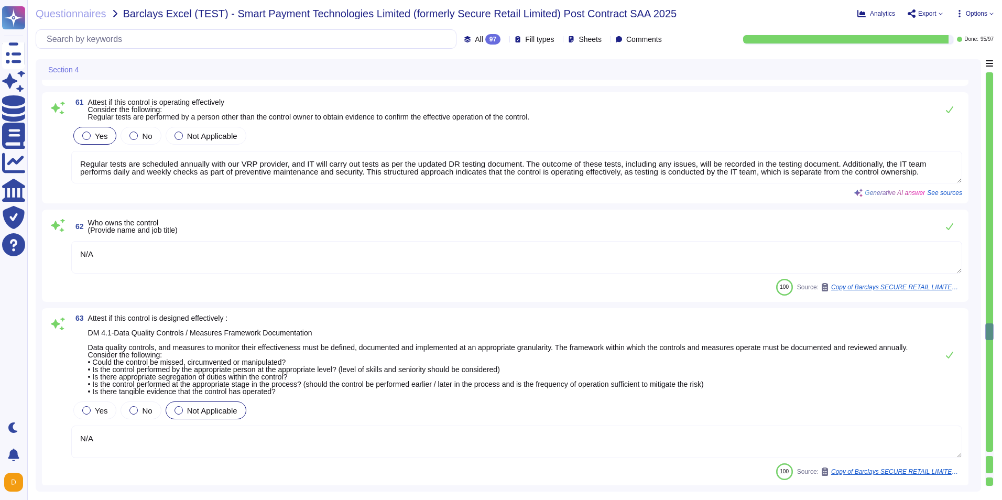
drag, startPoint x: 989, startPoint y: 324, endPoint x: 997, endPoint y: 90, distance: 234.9
click at [598, 93] on div "Questionnaires Barclays Excel (TEST) - Smart Payment Technologies Limited (form…" at bounding box center [514, 250] width 975 height 500
click at [598, 78] on div at bounding box center [989, 261] width 7 height 379
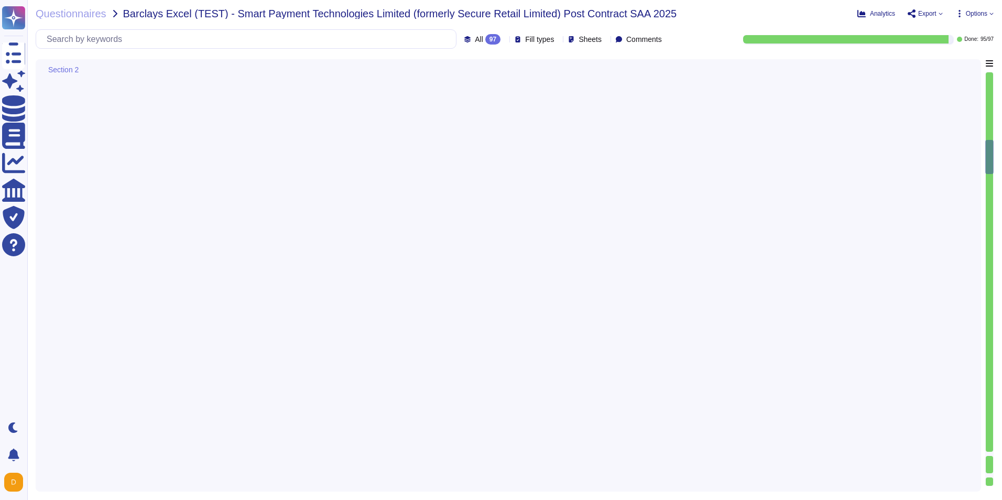
type textarea "The Company is committed to creating a work environment free of harassment and …"
type textarea "Regular tests are scheduled annually with our VRP provider, and IT will carry o…"
type textarea "N/A"
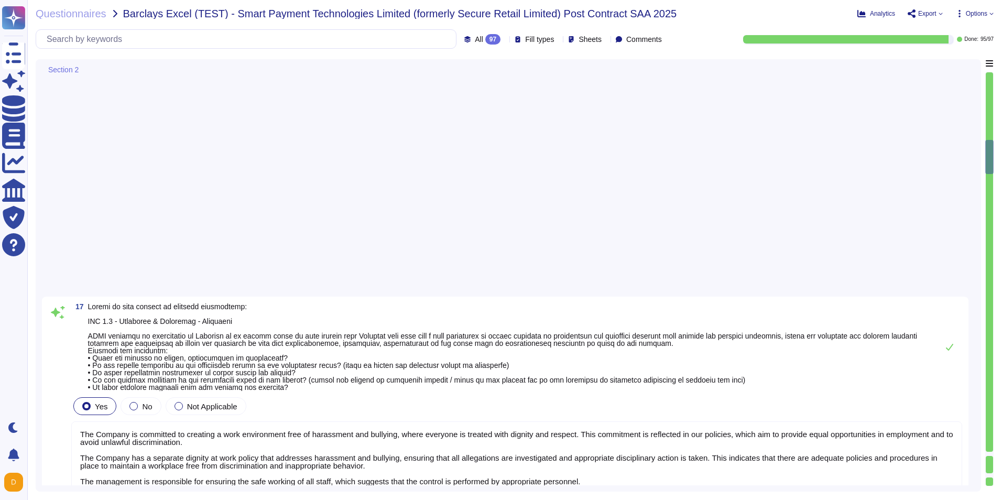
click at [598, 78] on div at bounding box center [989, 261] width 7 height 379
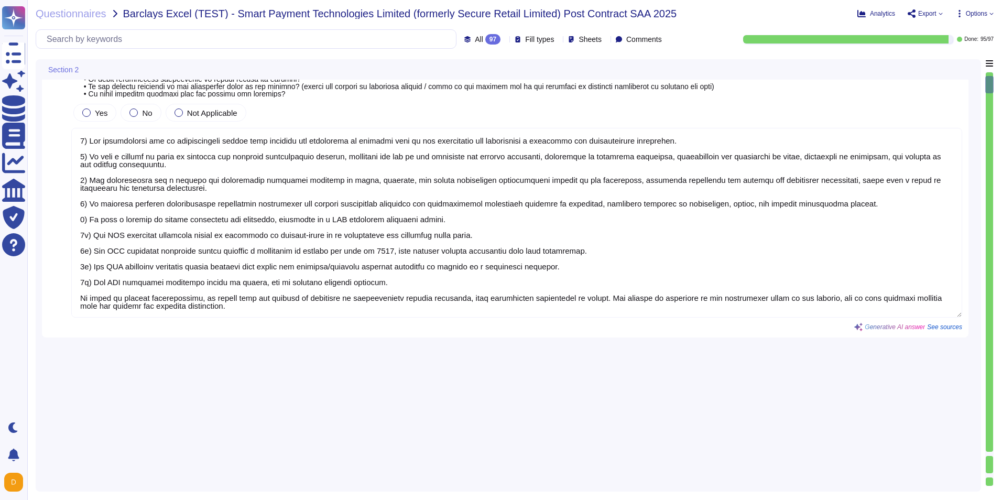
type textarea "Regular tests are scheduled annually with our VRP provider, and IT will carry o…"
type textarea "N/A"
type textarea "1) Our organization has an environmental policy that outlines our commitment to…"
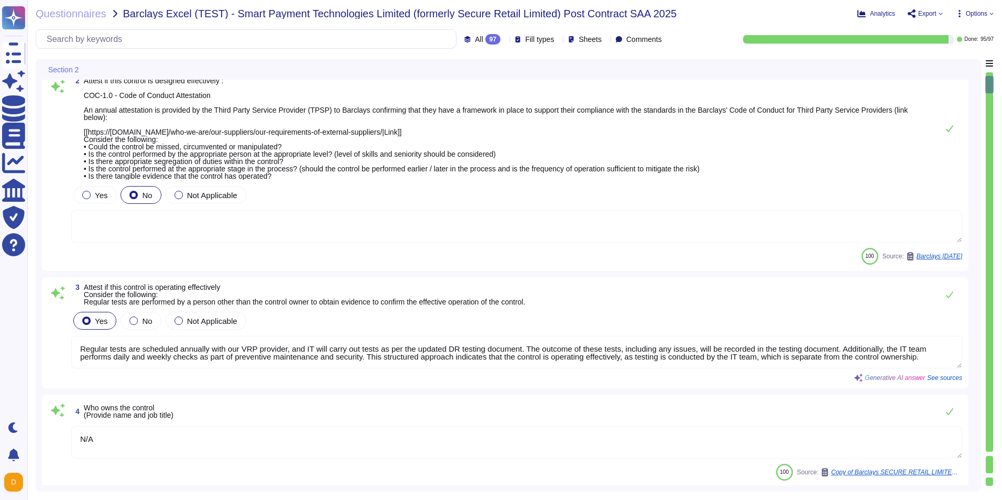
click at [598, 78] on div at bounding box center [989, 261] width 7 height 379
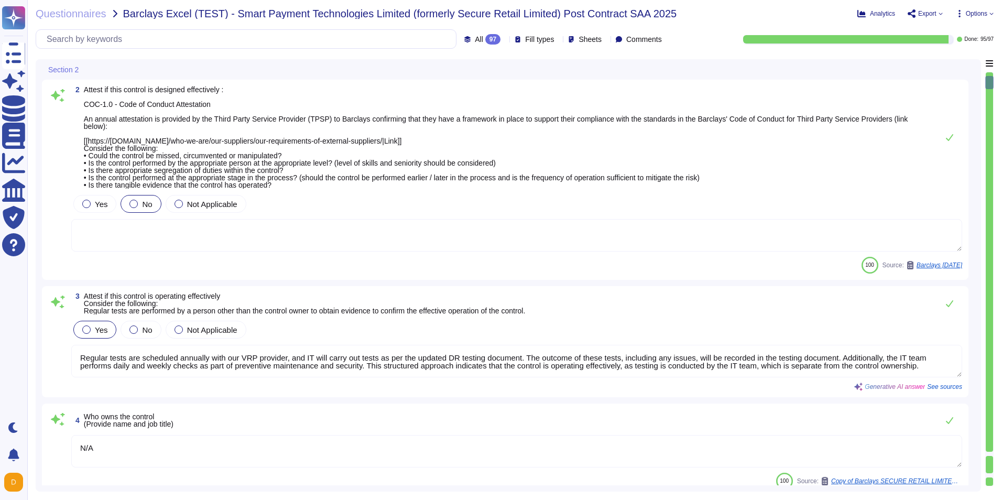
click at [598, 78] on div at bounding box center [989, 279] width 8 height 415
drag, startPoint x: 989, startPoint y: 83, endPoint x: 989, endPoint y: 73, distance: 10.0
click at [598, 73] on div at bounding box center [989, 279] width 8 height 415
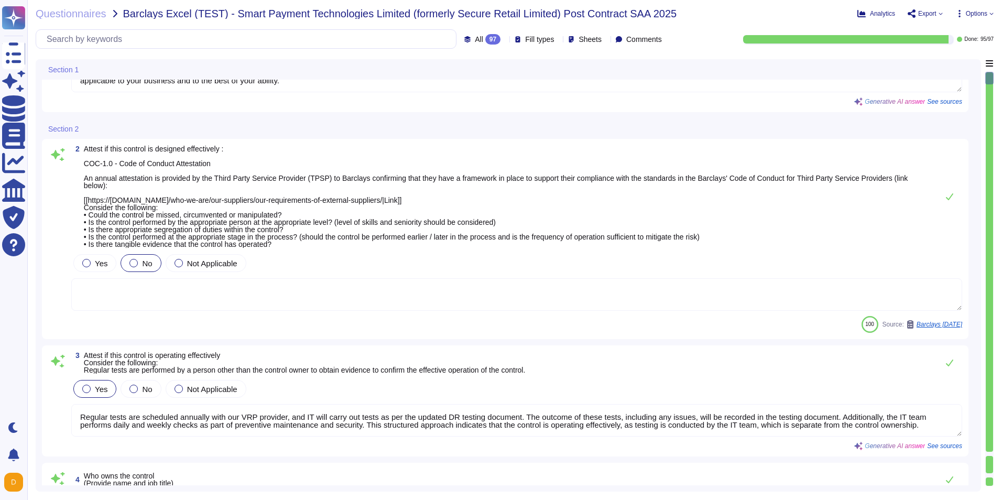
scroll to position [3, 0]
type textarea "I confirm that the information provided on this platform is correct and complet…"
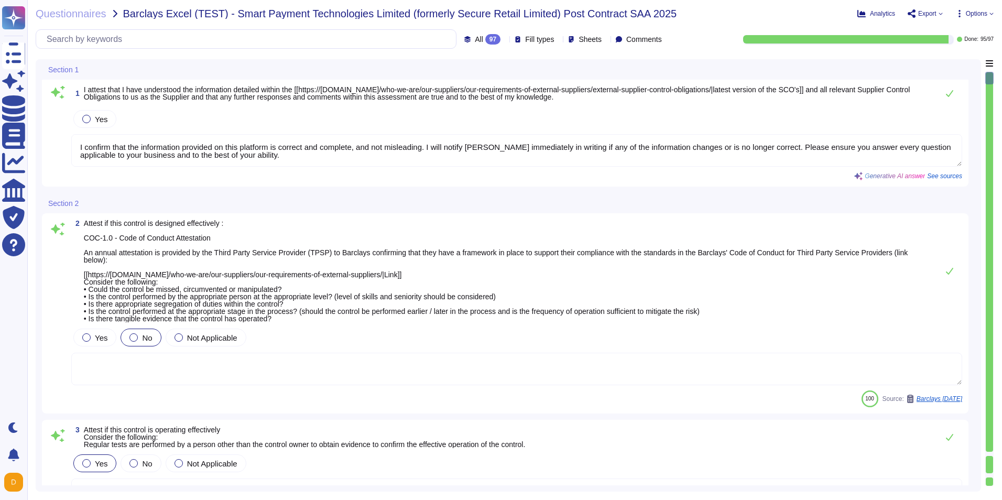
scroll to position [0, 0]
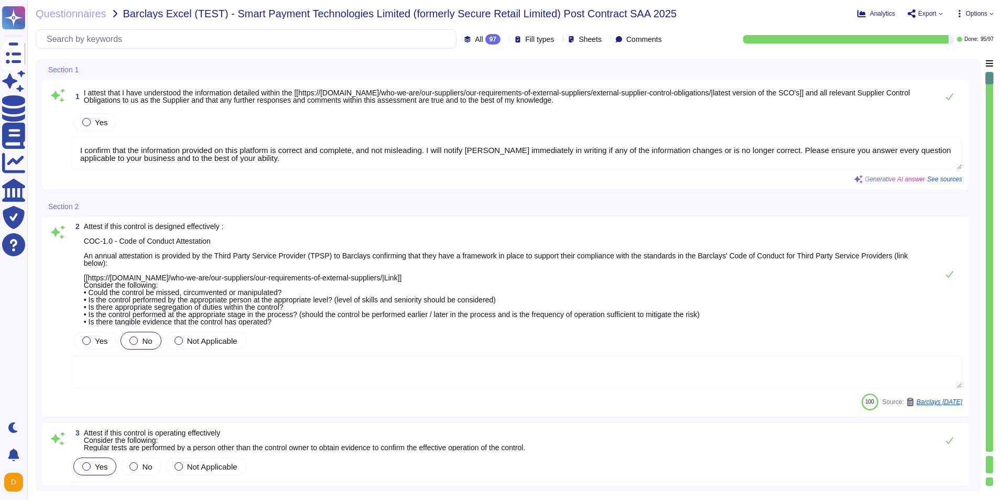
click at [598, 73] on div at bounding box center [989, 78] width 8 height 13
click at [598, 177] on span "See sources" at bounding box center [944, 179] width 35 height 6
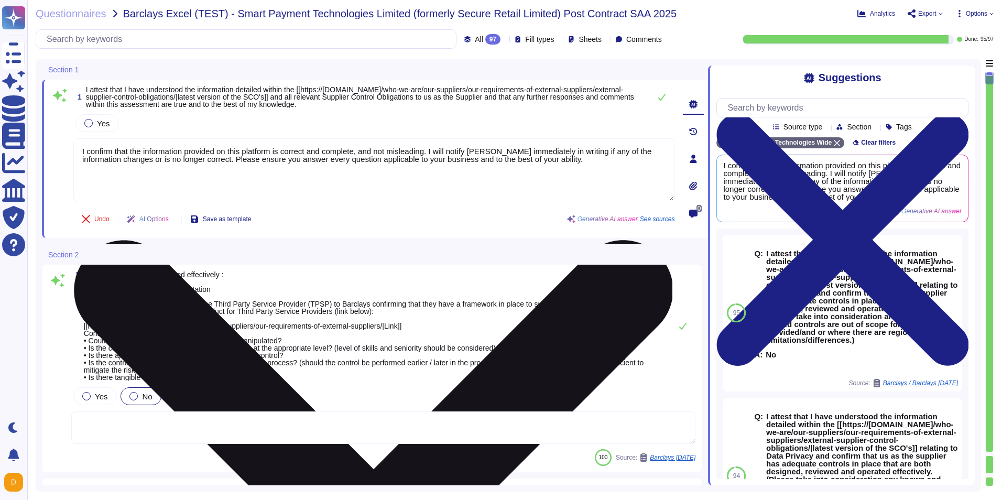
drag, startPoint x: 79, startPoint y: 147, endPoint x: 579, endPoint y: 157, distance: 500.0
click at [579, 157] on textarea "I confirm that the information provided on this platform is correct and complet…" at bounding box center [373, 169] width 601 height 63
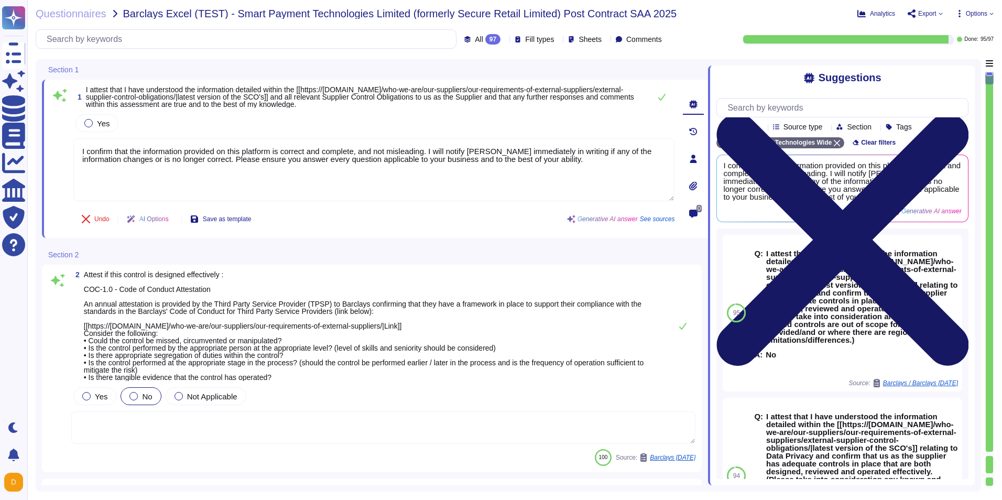
click at [598, 114] on icon at bounding box center [843, 240] width 252 height 252
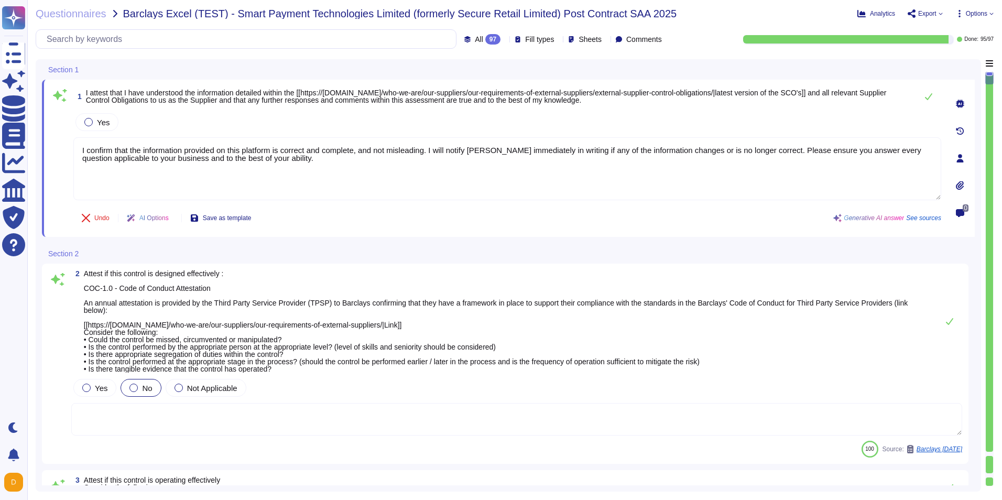
click at [598, 14] on span "Options" at bounding box center [974, 13] width 38 height 8
